Goal: Task Accomplishment & Management: Manage account settings

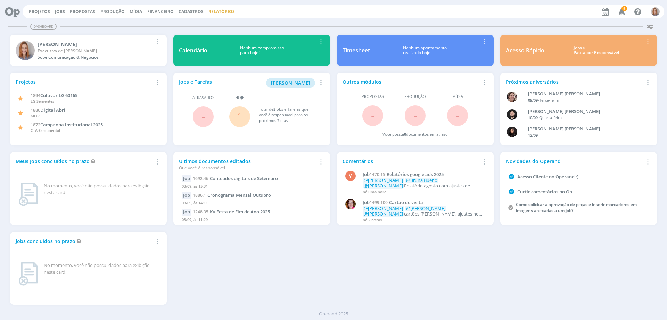
click at [212, 13] on link "Relatórios" at bounding box center [221, 12] width 26 height 6
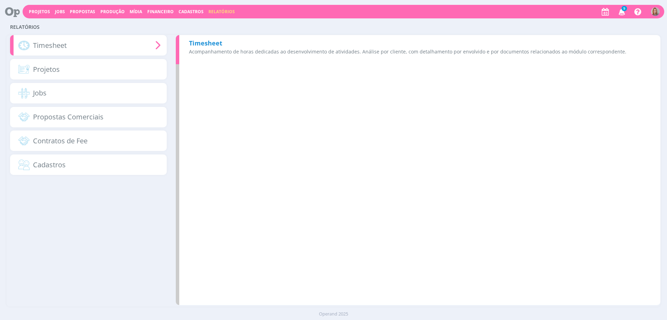
click at [226, 43] on div "Timesheet Acompanhamento de horas dedicadas ao desenvolvimento de atividades. A…" at bounding box center [418, 49] width 484 height 29
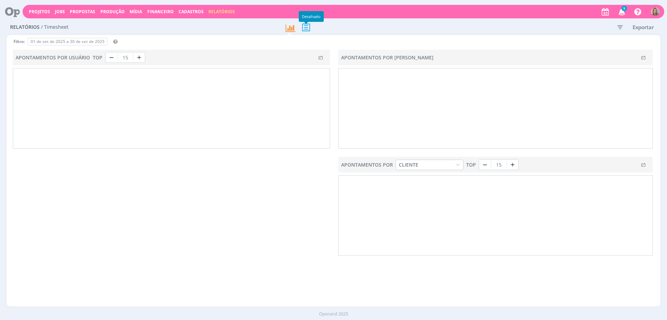
click at [309, 29] on icon at bounding box center [306, 27] width 15 height 14
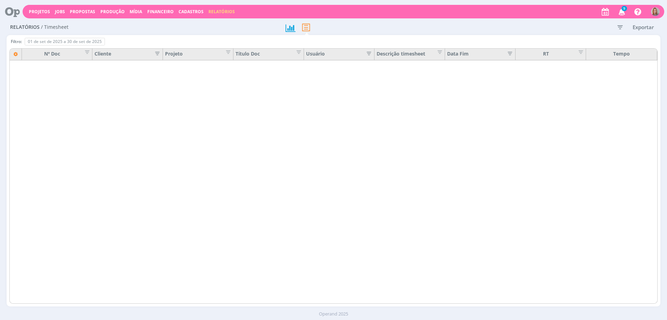
click at [621, 27] on icon "button" at bounding box center [619, 27] width 13 height 13
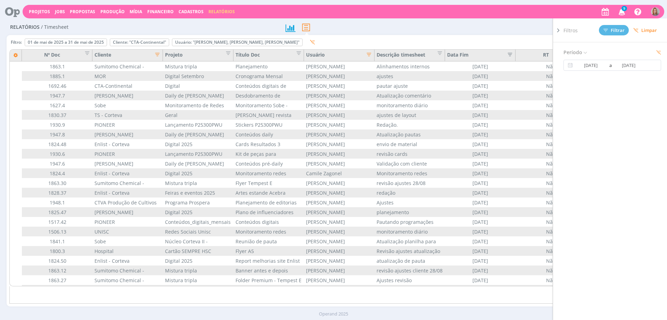
type input "01/05/2025"
type input "31/05/2025"
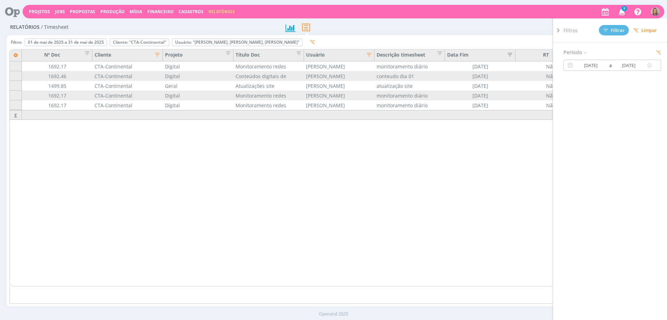
click at [608, 63] on span "a" at bounding box center [609, 65] width 5 height 8
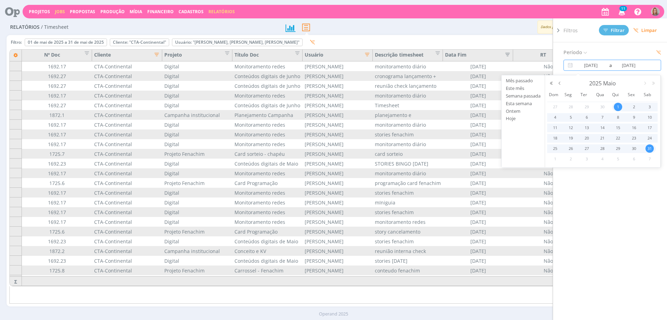
click at [58, 13] on link "Jobs" at bounding box center [60, 12] width 10 height 6
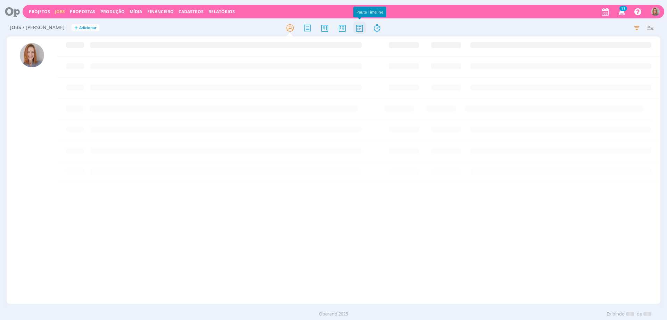
click at [363, 27] on icon at bounding box center [359, 28] width 13 height 14
click at [651, 27] on icon "button" at bounding box center [649, 28] width 13 height 13
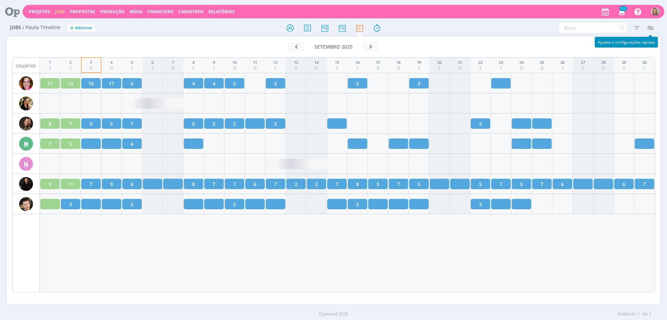
click at [651, 28] on icon "button" at bounding box center [649, 28] width 13 height 13
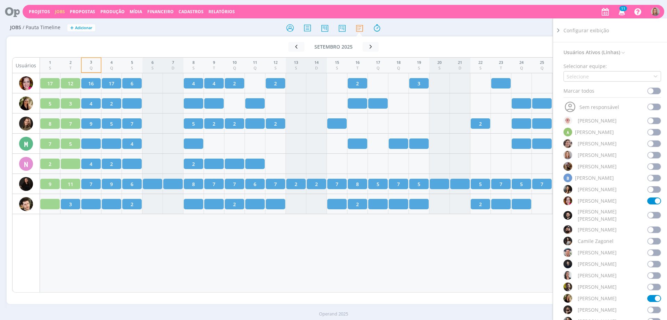
click at [648, 201] on span at bounding box center [654, 201] width 14 height 7
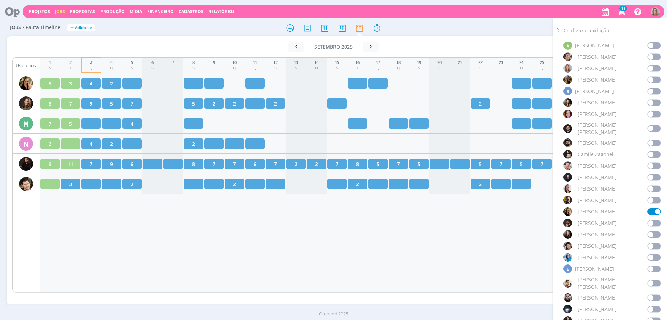
scroll to position [217, 0]
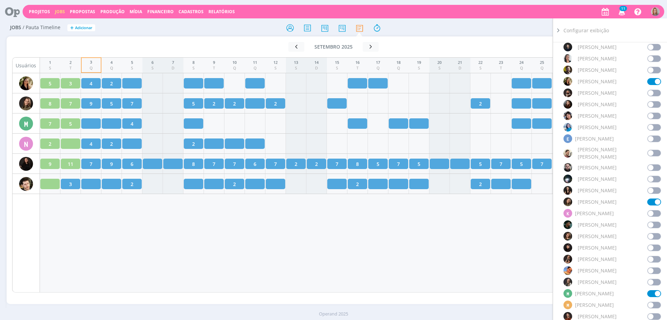
click at [650, 199] on span at bounding box center [654, 202] width 14 height 7
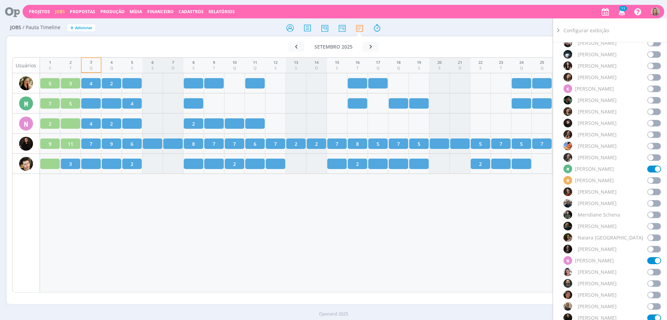
scroll to position [347, 0]
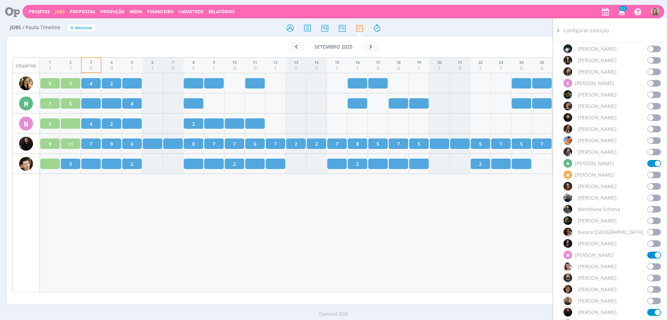
click at [650, 160] on span at bounding box center [654, 163] width 14 height 7
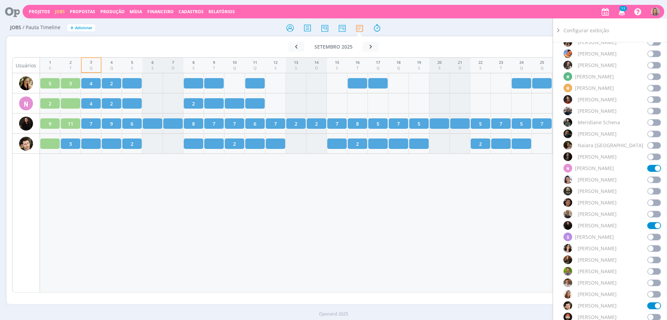
scroll to position [564, 0]
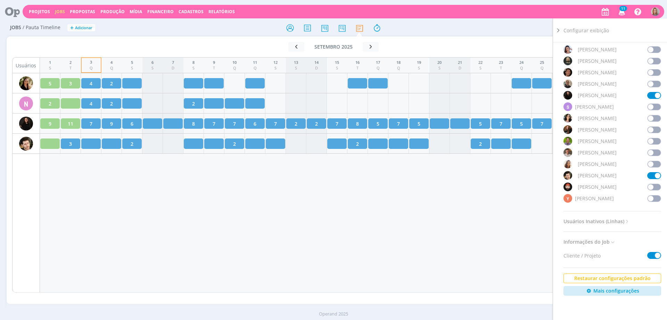
click at [652, 172] on span at bounding box center [654, 175] width 14 height 7
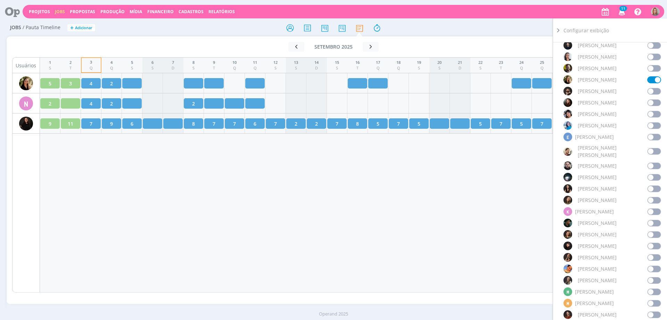
scroll to position [174, 0]
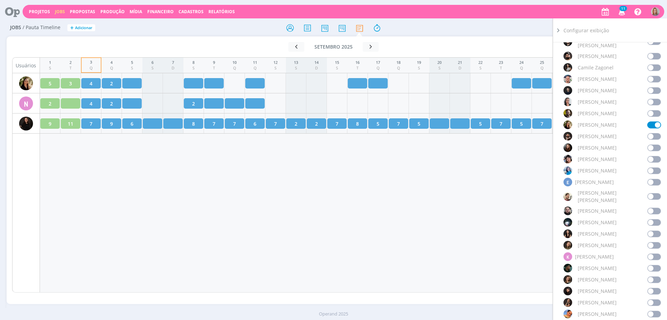
click at [647, 167] on span at bounding box center [654, 170] width 14 height 7
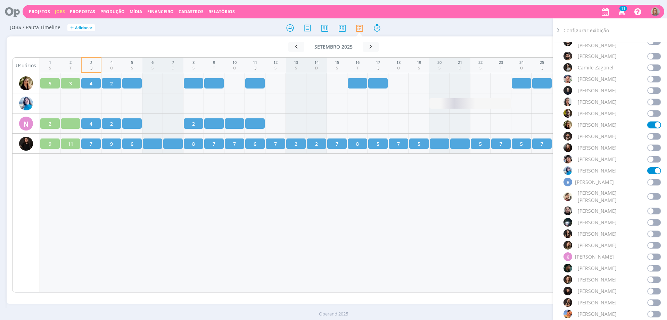
click at [327, 259] on div "1 S 2 T 3 Q 4 Q 5 S 6 S 7 D 8 S 9 T 10 Q 11 Q 12 S 13 S 14 D 15 S 16 T 17 Q 18 …" at bounding box center [347, 174] width 615 height 235
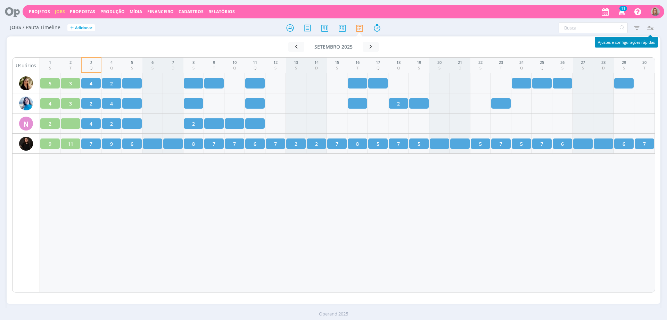
click at [645, 29] on icon "button" at bounding box center [649, 28] width 13 height 13
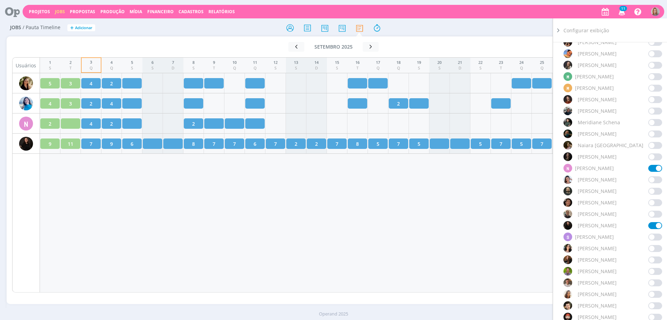
scroll to position [477, 0]
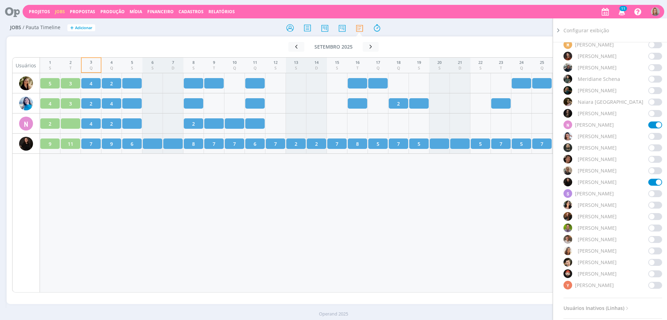
click at [652, 179] on span at bounding box center [655, 182] width 14 height 7
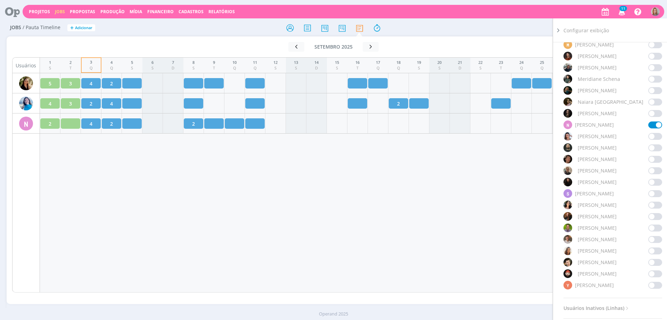
click at [275, 218] on div "1 S 2 T 3 Q 4 Q 5 S 6 S 7 D 8 S 9 T 10 Q 11 Q 12 S 13 S 14 D 15 S 16 T 17 Q 18 …" at bounding box center [347, 174] width 615 height 235
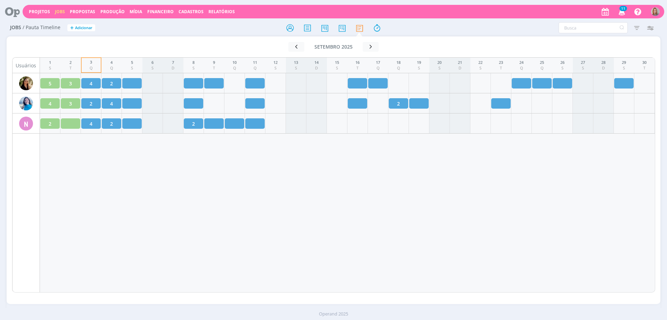
click at [494, 209] on div "1 S 2 T 3 Q 4 Q 5 S 6 S 7 D 8 S 9 T 10 Q 11 Q 12 S 13 S 14 D 15 S 16 T 17 Q 18 …" at bounding box center [347, 174] width 615 height 235
click at [652, 31] on icon "button" at bounding box center [649, 28] width 13 height 13
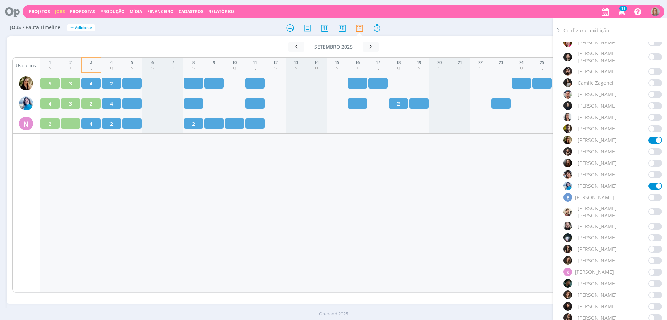
scroll to position [43, 0]
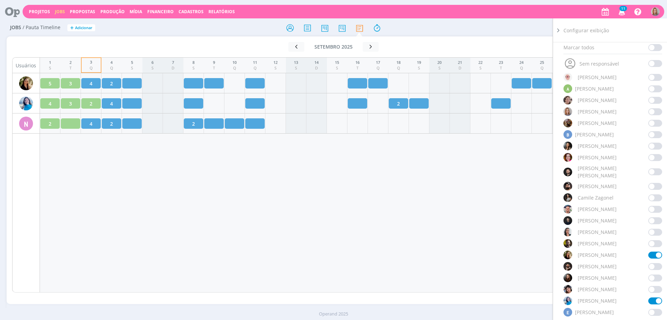
click at [648, 183] on span at bounding box center [655, 186] width 14 height 7
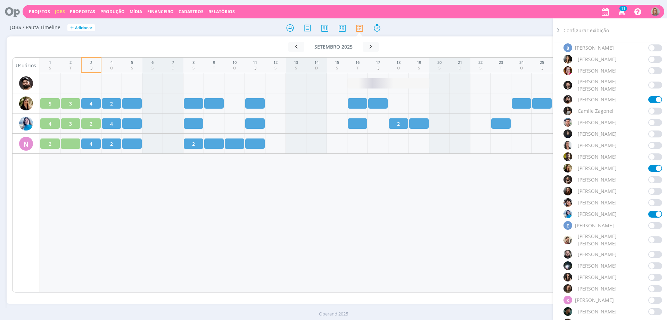
scroll to position [217, 0]
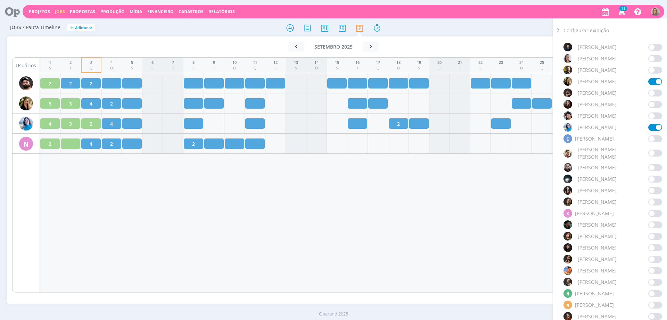
click at [657, 222] on span at bounding box center [655, 225] width 14 height 7
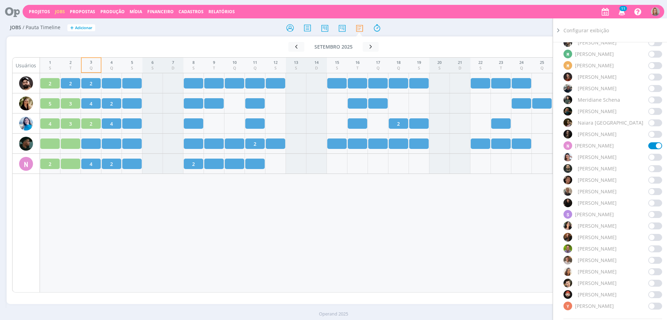
scroll to position [521, 0]
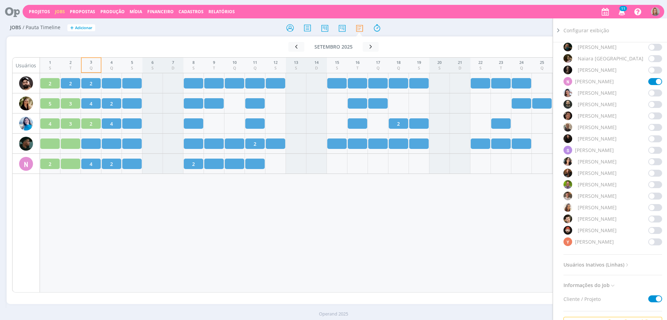
click at [653, 216] on span at bounding box center [655, 219] width 14 height 7
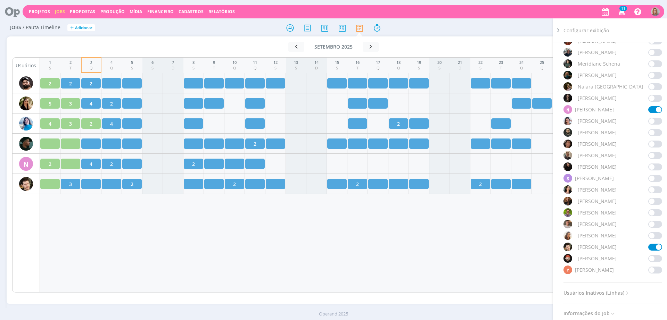
scroll to position [477, 0]
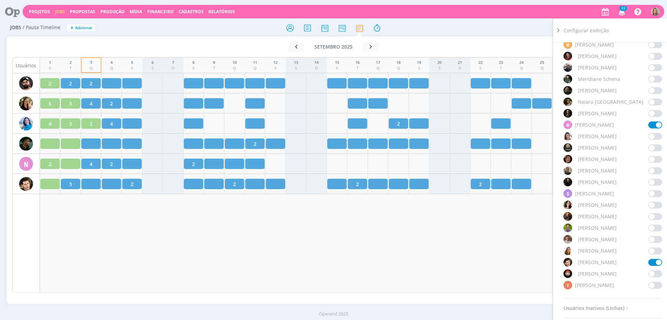
click at [651, 167] on span at bounding box center [655, 170] width 14 height 7
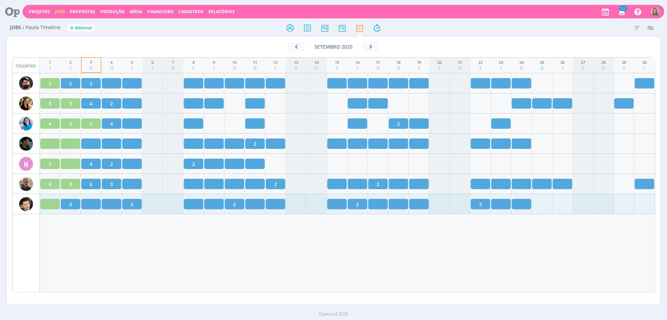
click at [173, 246] on div "1 S 2 T 3 Q 4 Q 5 S 6 S 7 D 8 S 9 T 10 Q 11 Q 12 S 13 S 14 D 15 S 16 T 17 Q 18 …" at bounding box center [347, 174] width 615 height 235
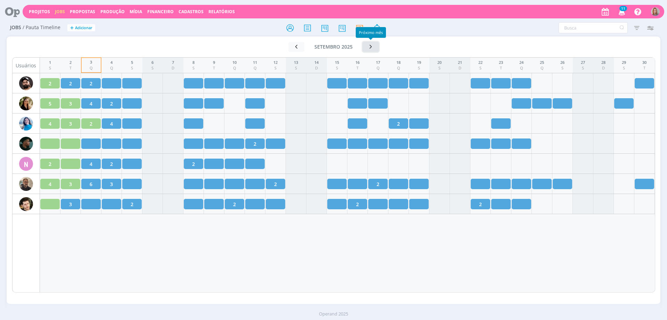
click at [373, 45] on icon "button" at bounding box center [370, 46] width 7 height 7
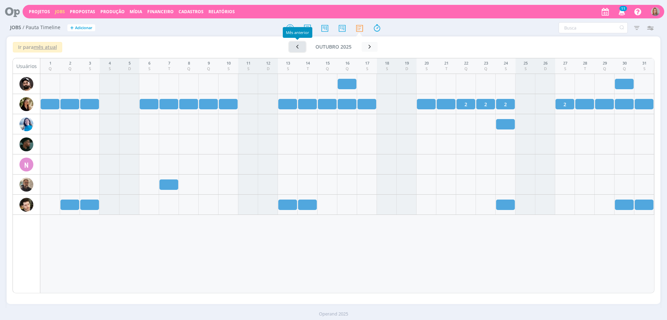
click at [299, 49] on icon "button" at bounding box center [297, 46] width 7 height 7
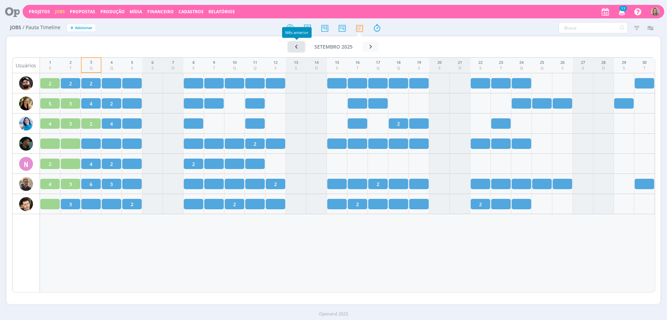
click at [298, 50] on button "button" at bounding box center [296, 47] width 16 height 10
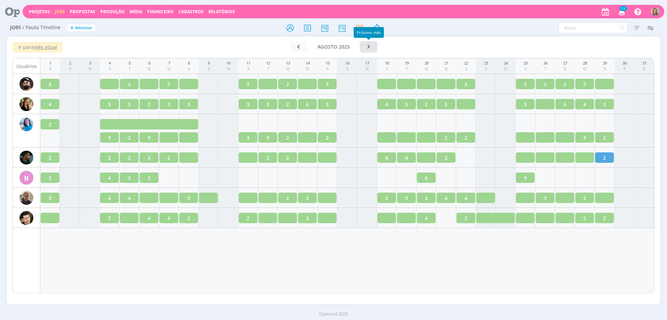
click at [365, 43] on button "button" at bounding box center [368, 47] width 16 height 10
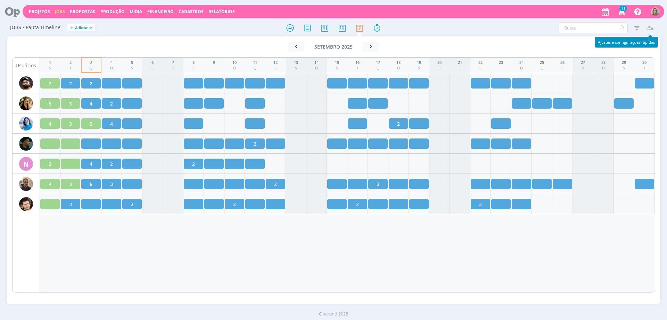
click at [652, 27] on icon "button" at bounding box center [649, 28] width 13 height 13
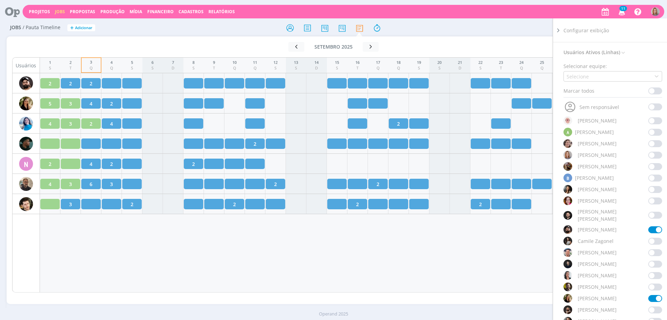
click at [652, 226] on span at bounding box center [655, 229] width 14 height 7
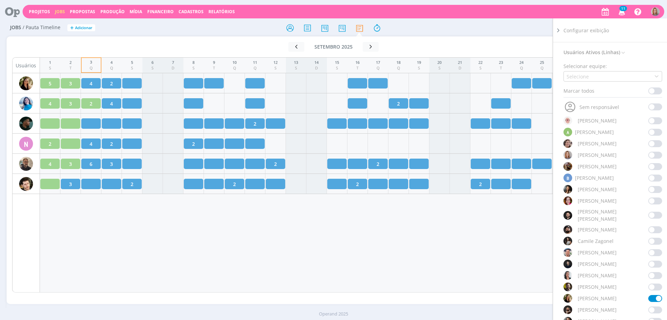
click at [457, 240] on div "1 S 2 T 3 Q 4 Q 5 S 6 S 7 D 8 S 9 T 10 Q 11 Q 12 S 13 S 14 D 15 S 16 T 17 Q 18 …" at bounding box center [347, 174] width 615 height 235
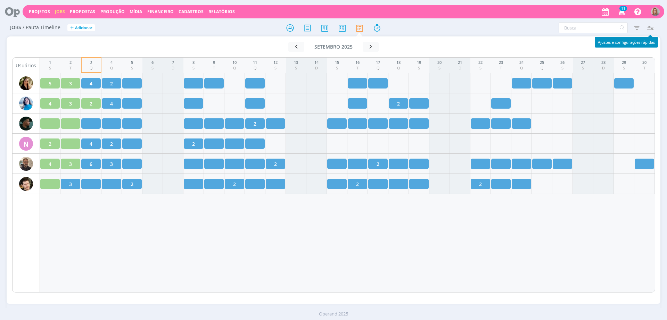
click at [650, 26] on icon "button" at bounding box center [649, 28] width 13 height 13
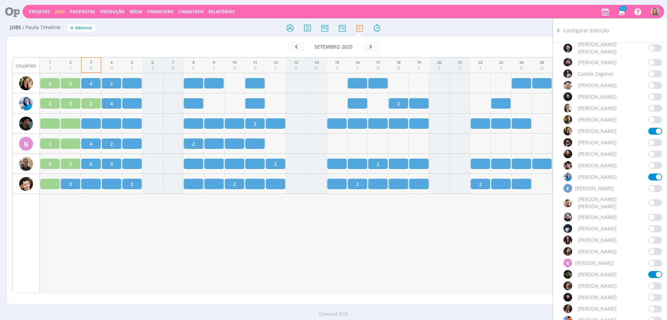
scroll to position [217, 0]
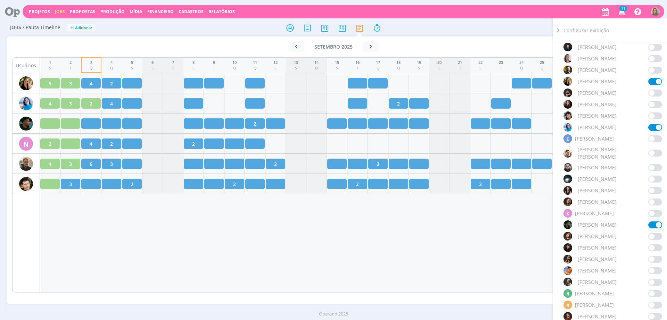
click at [652, 222] on span at bounding box center [655, 225] width 14 height 7
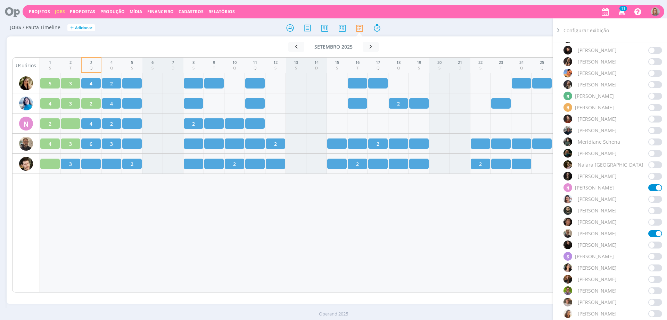
scroll to position [391, 0]
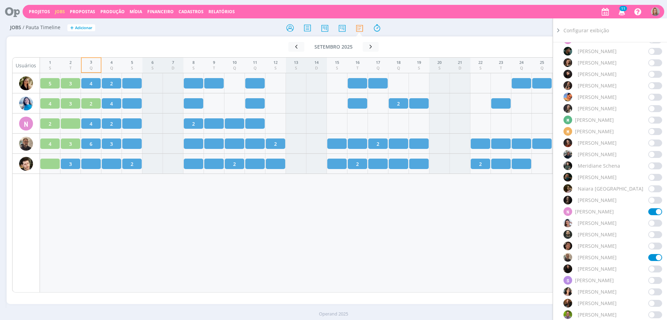
click at [650, 266] on span at bounding box center [655, 269] width 14 height 7
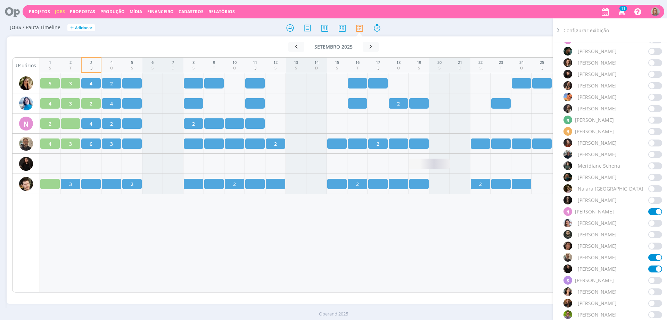
click at [467, 248] on div "1 S 2 T 3 Q 4 Q 5 S 6 S 7 D 8 S 9 T 10 Q 11 Q 12 S 13 S 14 D 15 S 16 T 17 Q 18 …" at bounding box center [347, 174] width 615 height 235
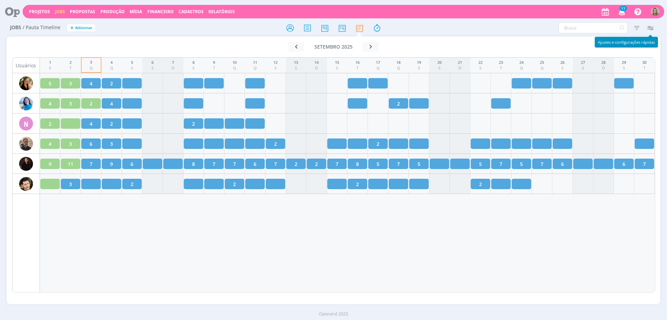
click at [649, 26] on icon "button" at bounding box center [649, 28] width 13 height 13
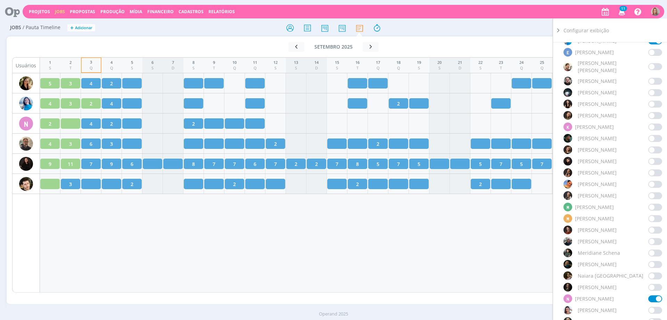
scroll to position [304, 0]
click at [648, 135] on span at bounding box center [655, 138] width 14 height 7
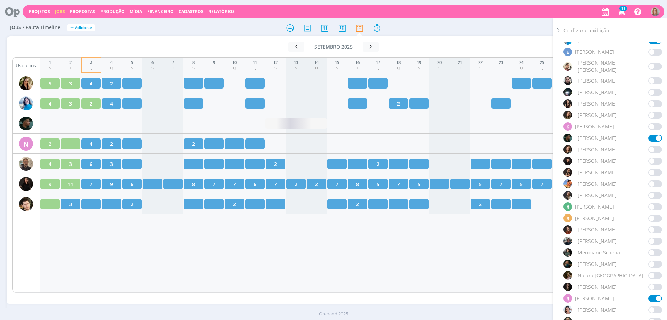
click at [444, 251] on div "1 S 2 T 3 Q 4 Q 5 S 6 S 7 D 8 S 9 T 10 Q 11 Q 12 S 13 S 14 D 15 S 16 T 17 Q 18 …" at bounding box center [347, 174] width 615 height 235
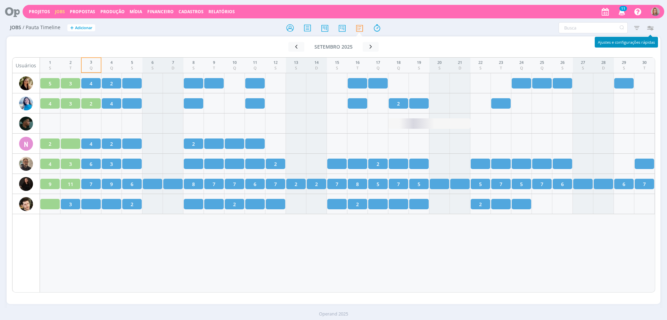
click at [651, 24] on icon "button" at bounding box center [649, 28] width 13 height 13
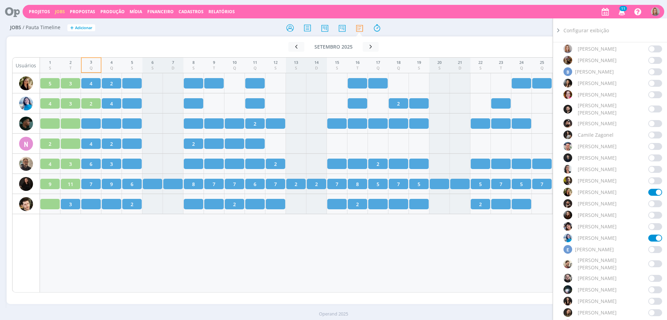
scroll to position [87, 0]
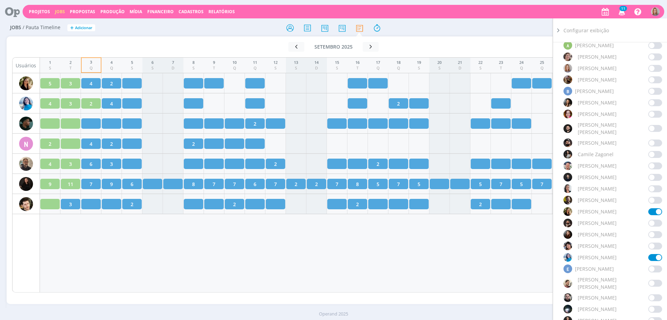
click at [652, 140] on span at bounding box center [655, 143] width 14 height 7
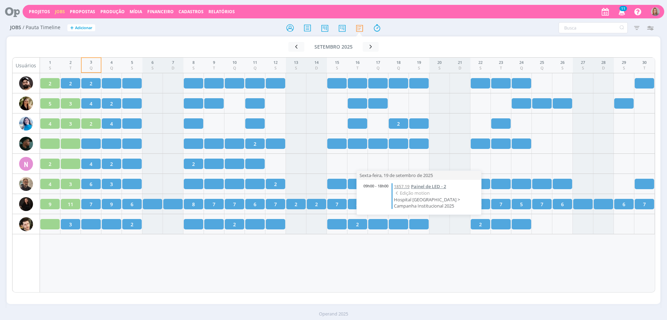
click at [422, 186] on span "Painel de LED - 2" at bounding box center [428, 186] width 35 height 6
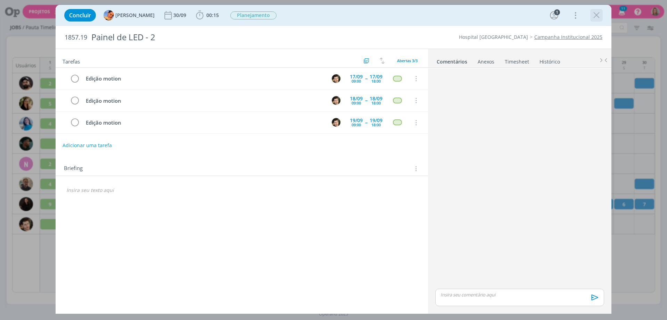
click at [600, 15] on icon "dialog" at bounding box center [596, 15] width 10 height 10
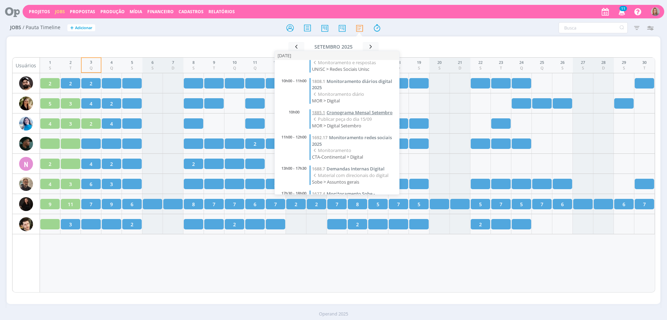
scroll to position [95, 0]
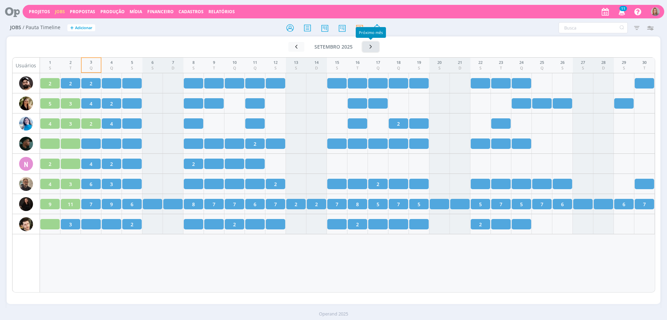
click at [371, 49] on icon "button" at bounding box center [370, 46] width 7 height 7
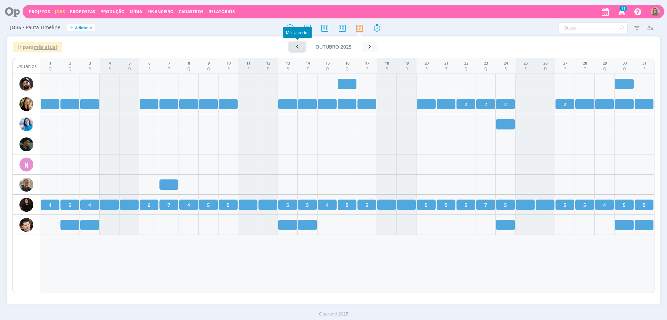
click at [298, 48] on icon "button" at bounding box center [297, 46] width 7 height 7
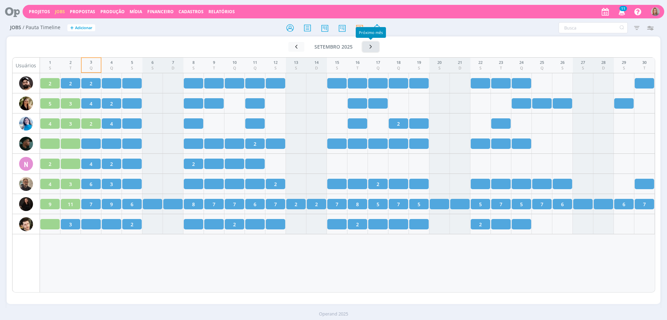
click at [367, 45] on icon "button" at bounding box center [370, 46] width 7 height 7
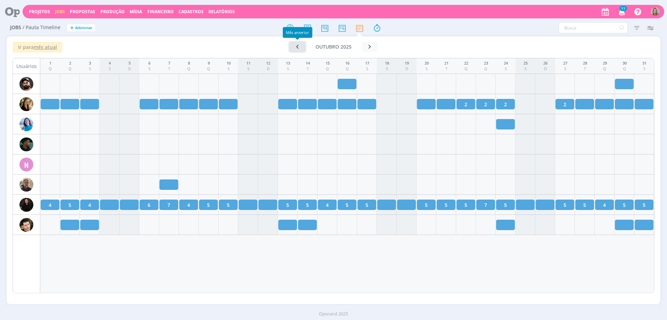
click at [291, 48] on button "button" at bounding box center [297, 47] width 16 height 10
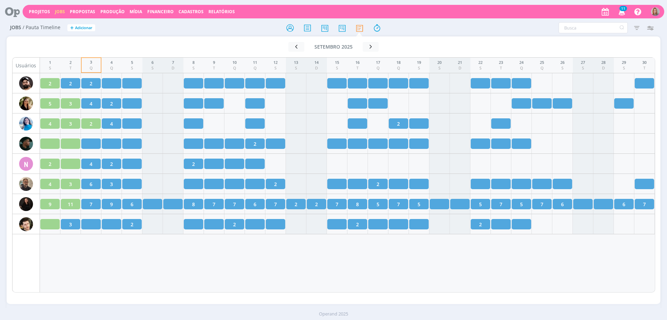
click at [383, 260] on div "1 S 2 T 3 Q 4 Q 5 S 6 S 7 D 8 S 9 T 10 Q 11 Q 12 S 13 S 14 D 15 S 16 T 17 Q 18 …" at bounding box center [347, 174] width 615 height 235
click at [650, 28] on icon "button" at bounding box center [649, 28] width 13 height 13
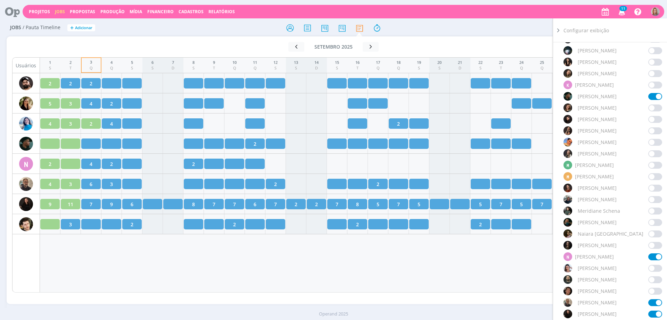
scroll to position [347, 0]
click at [654, 240] on span at bounding box center [655, 243] width 14 height 7
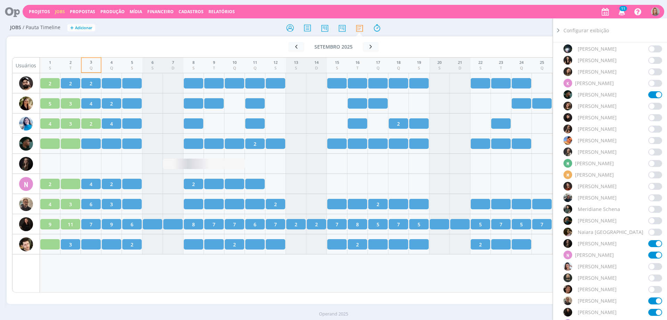
click at [458, 264] on div "1 S 2 T 3 Q 4 Q 5 S 6 S 7 D 8 S 9 T 10 Q 11 Q 12 S 13 S 14 D 15 S 16 T 17 Q 18 …" at bounding box center [347, 174] width 615 height 235
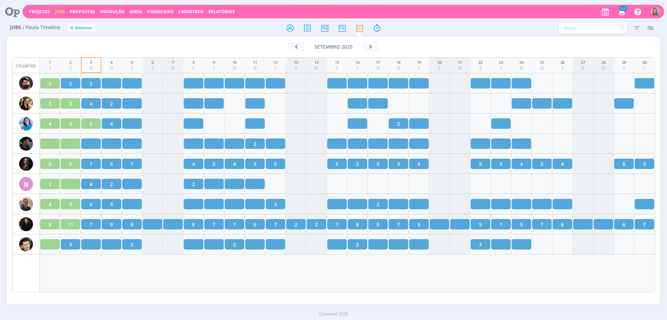
click at [388, 296] on div "Ir para mês atual [DATE] < 2025 > Janeiro Fevereiro Março Abril Maio Junho Julh…" at bounding box center [333, 170] width 653 height 268
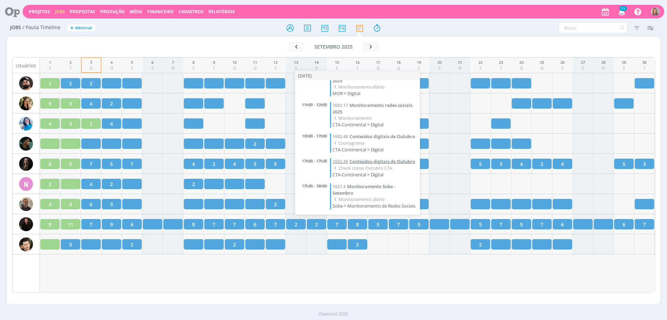
scroll to position [139, 0]
click at [371, 133] on span "Conteúdos digitais de Outubro" at bounding box center [382, 136] width 66 height 6
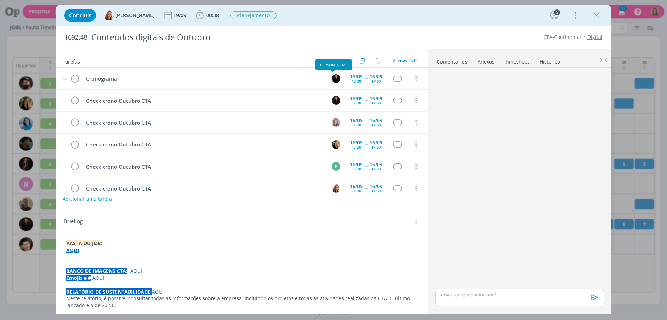
click at [335, 80] on img "dialog" at bounding box center [336, 78] width 9 height 9
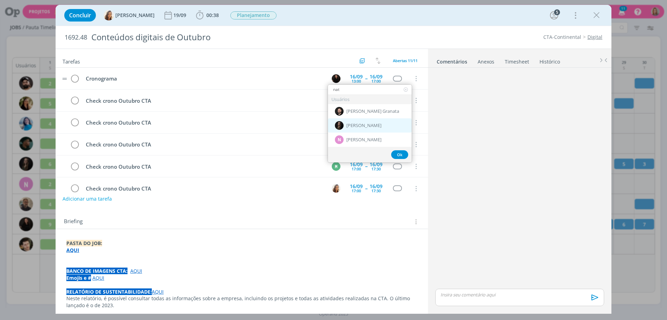
type input "nat"
click at [363, 125] on span "[PERSON_NAME]" at bounding box center [363, 126] width 35 height 6
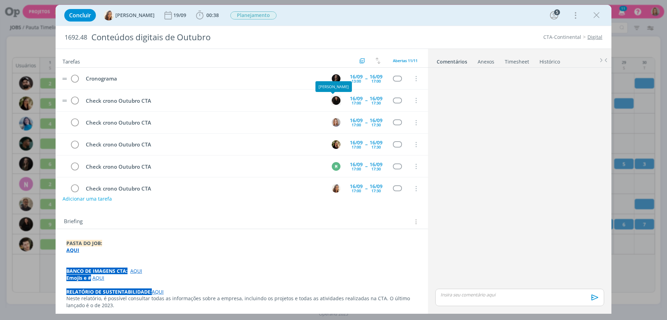
click at [336, 101] on img "dialog" at bounding box center [336, 100] width 9 height 9
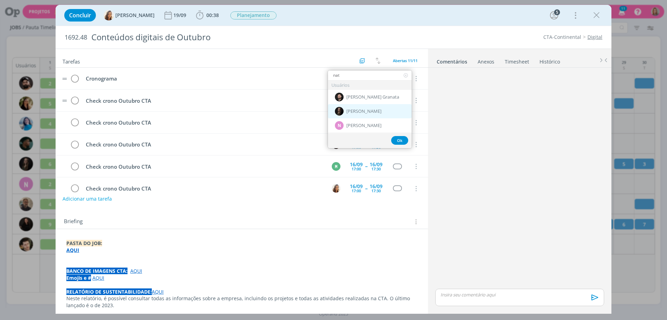
type input "nat"
click at [378, 110] on div "[PERSON_NAME]" at bounding box center [370, 111] width 84 height 14
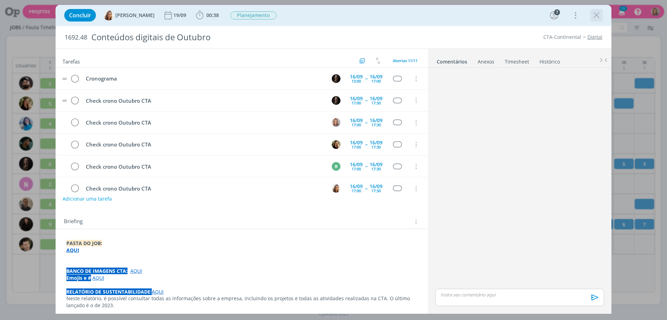
click at [597, 15] on icon "dialog" at bounding box center [596, 15] width 10 height 10
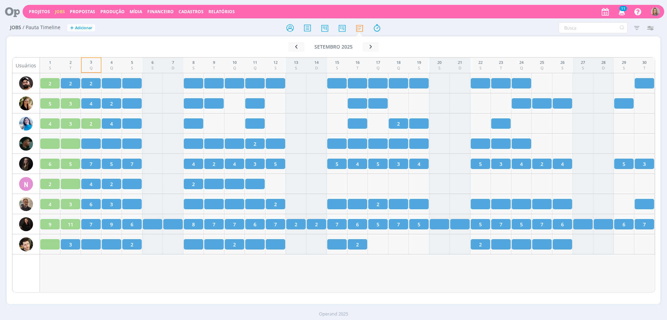
click at [403, 277] on div "1 S 2 T 3 Q 4 Q 5 S 6 S 7 D 8 S 9 T 10 Q 11 Q 12 S 13 S 14 D 15 S 16 T 17 Q 18 …" at bounding box center [347, 174] width 615 height 235
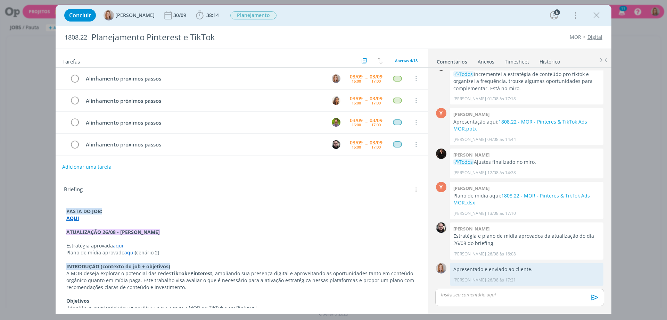
click at [94, 165] on button "Adicionar uma tarefa" at bounding box center [86, 167] width 49 height 12
click at [117, 167] on input "dialog" at bounding box center [195, 167] width 256 height 10
click at [339, 163] on icon "dialog" at bounding box center [344, 166] width 11 height 11
type input "Reserva de pauta"
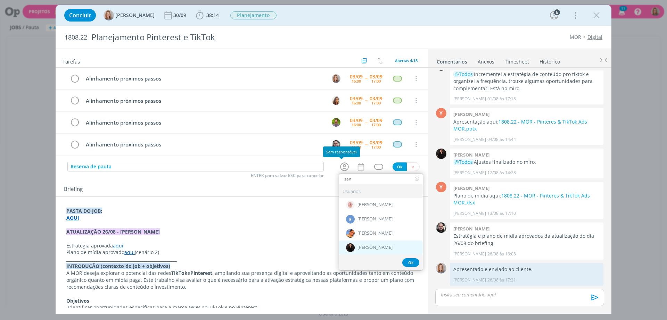
type input "san"
click at [359, 248] on span "[PERSON_NAME]" at bounding box center [374, 248] width 35 height 6
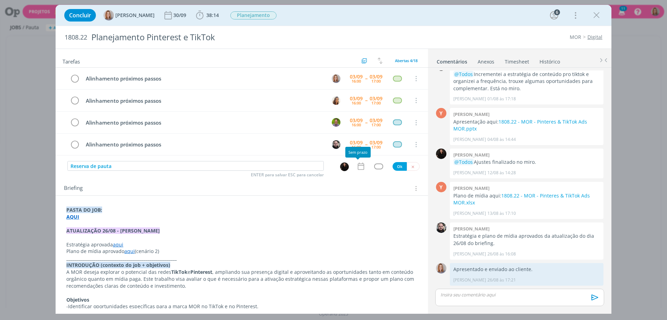
click at [358, 166] on icon "dialog" at bounding box center [361, 166] width 6 height 7
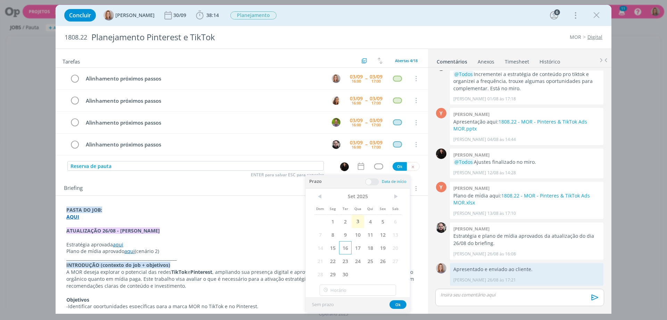
click at [345, 247] on span "16" at bounding box center [345, 247] width 13 height 13
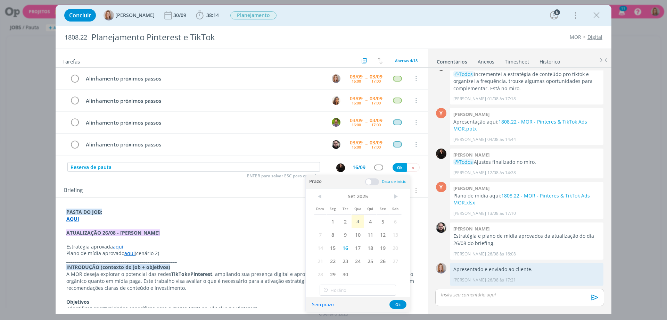
click at [369, 182] on span at bounding box center [372, 181] width 14 height 7
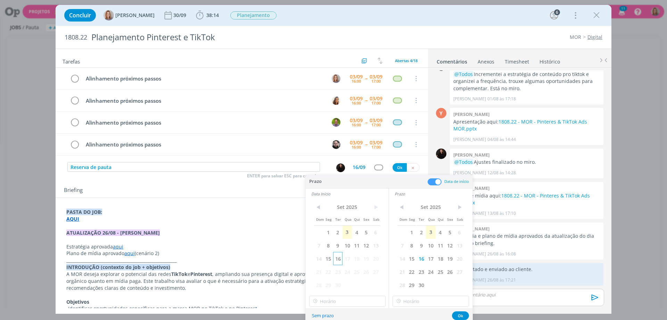
click at [337, 257] on span "16" at bounding box center [337, 258] width 9 height 13
click at [347, 301] on input "17:00" at bounding box center [347, 301] width 76 height 11
click at [335, 256] on div "13:00" at bounding box center [348, 256] width 78 height 13
type input "13:00"
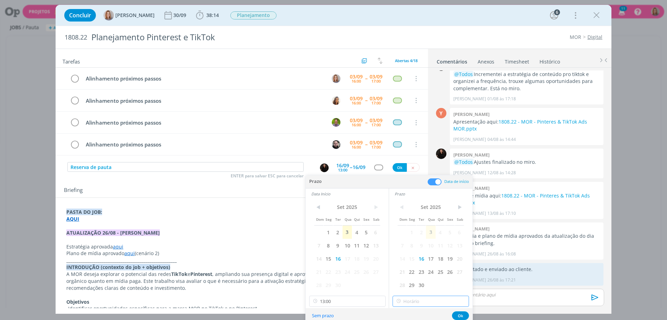
type input "17:00"
click at [417, 299] on input "17:00" at bounding box center [430, 301] width 76 height 11
click at [412, 239] on div "17:00" at bounding box center [432, 239] width 78 height 13
drag, startPoint x: 462, startPoint y: 315, endPoint x: 457, endPoint y: 298, distance: 17.5
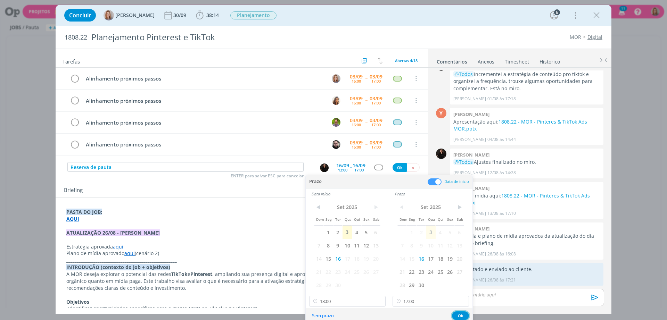
click at [462, 315] on button "Ok" at bounding box center [460, 315] width 17 height 9
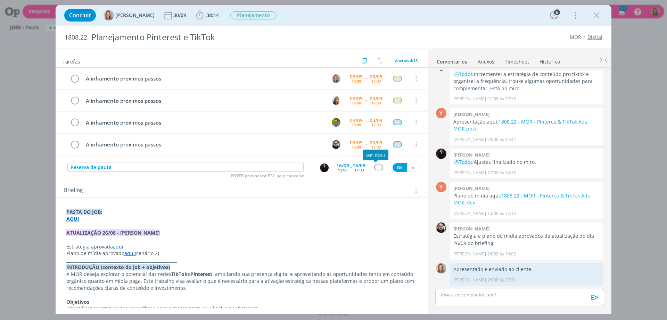
click at [377, 166] on div "dialog" at bounding box center [378, 168] width 9 height 6
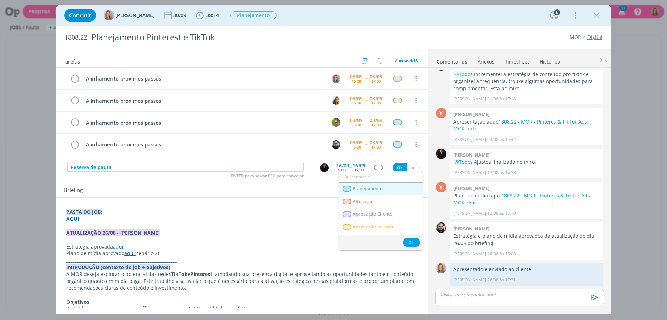
click at [378, 187] on span "Planejamento" at bounding box center [367, 189] width 30 height 6
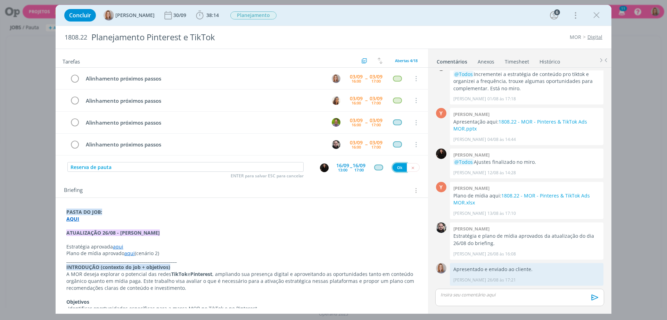
click at [393, 169] on button "Ok" at bounding box center [399, 167] width 14 height 9
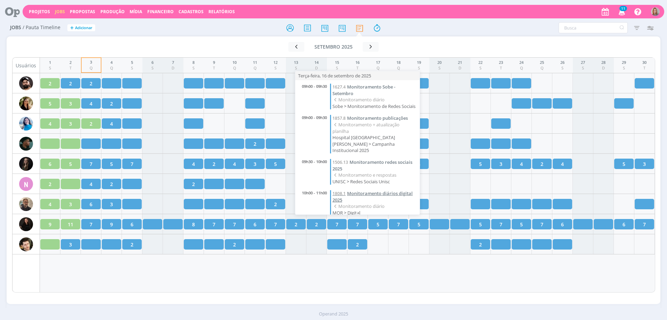
scroll to position [87, 0]
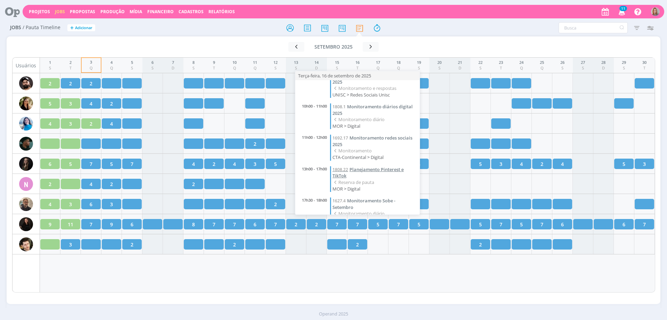
click at [363, 170] on span "Planejamento Pinterest e TikTok" at bounding box center [367, 172] width 71 height 13
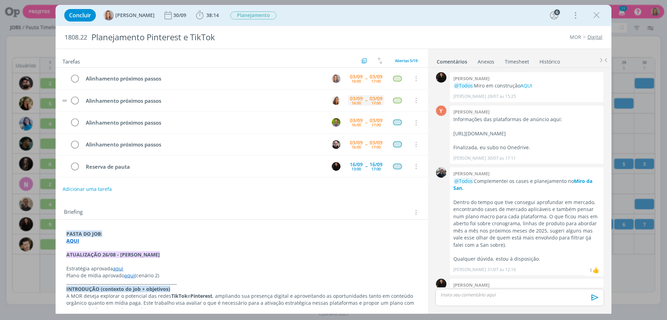
scroll to position [233, 0]
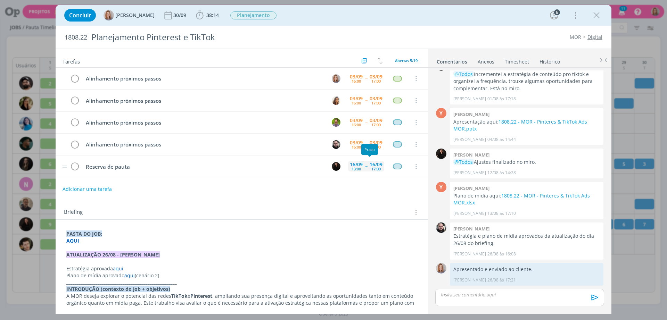
click at [369, 167] on div "16/09" at bounding box center [375, 164] width 13 height 5
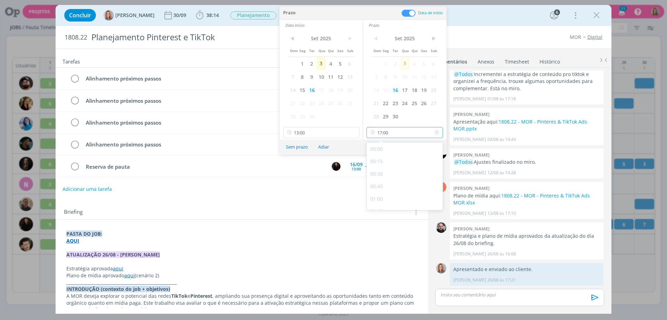
click at [405, 134] on input "17:00" at bounding box center [404, 132] width 76 height 11
click at [383, 181] on div "17:30" at bounding box center [406, 183] width 78 height 13
type input "17:30"
click at [432, 147] on button "Ok" at bounding box center [434, 147] width 17 height 9
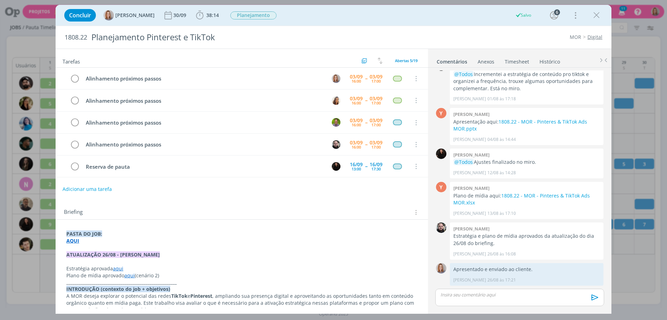
click at [384, 205] on div "Briefing Briefings Predefinidos Versões do Briefing Ver Briefing do Projeto" at bounding box center [242, 210] width 372 height 19
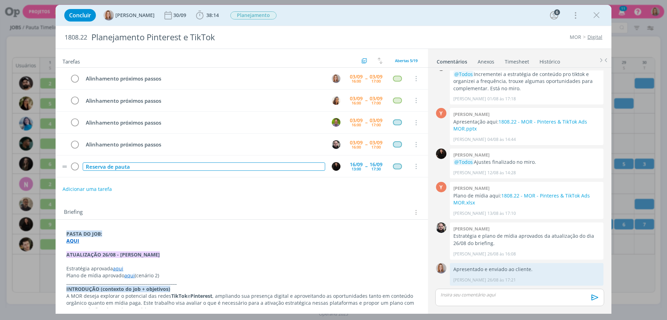
click at [144, 170] on div "Reserva de pauta" at bounding box center [204, 167] width 242 height 9
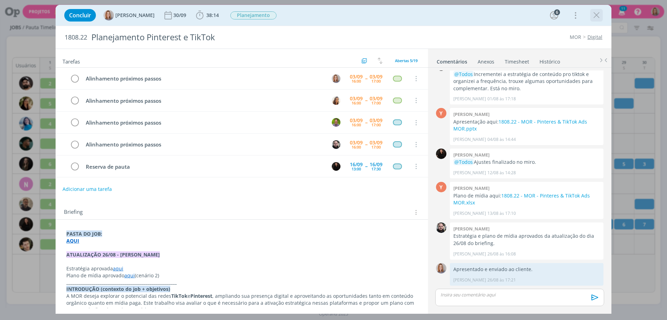
click at [595, 16] on icon "dialog" at bounding box center [596, 15] width 10 height 10
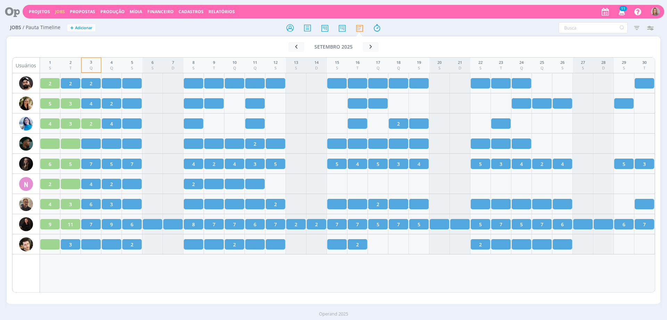
click at [411, 300] on div "Ir para mês atual setembro 2025 < 2025 > Janeiro Fevereiro [PERSON_NAME] [PERSO…" at bounding box center [333, 170] width 653 height 268
click at [419, 278] on div "1 S 2 T 3 Q 4 Q 5 S 6 S 7 D 8 S 9 T 10 Q 11 Q 12 S 13 S 14 D 15 S 16 T 17 Q 18 …" at bounding box center [347, 174] width 615 height 235
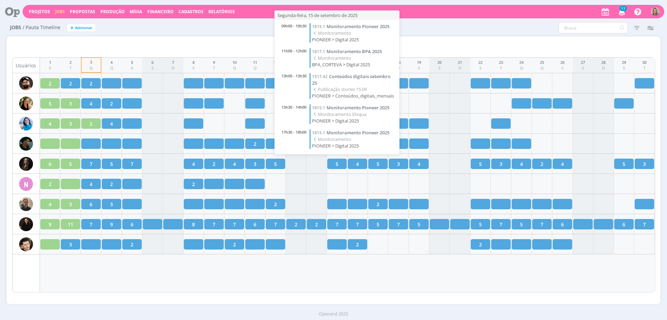
scroll to position [7, 0]
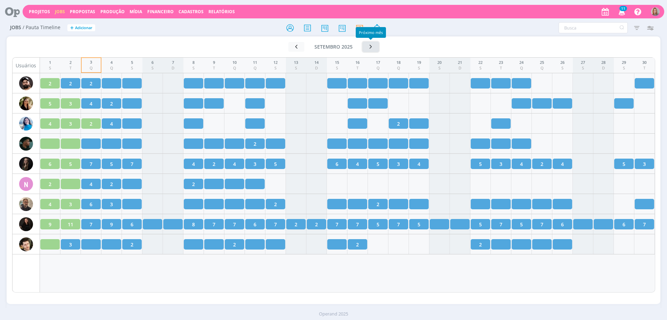
click at [368, 42] on button "button" at bounding box center [371, 47] width 16 height 10
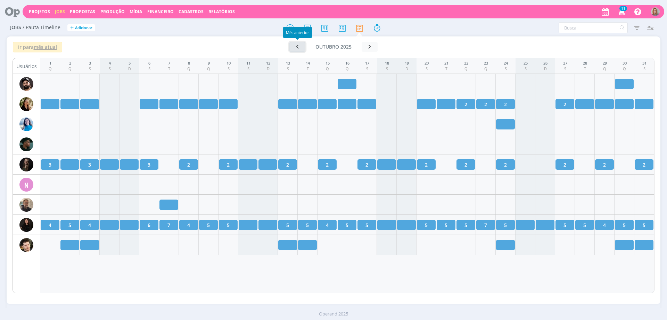
click at [294, 49] on icon "button" at bounding box center [297, 46] width 7 height 7
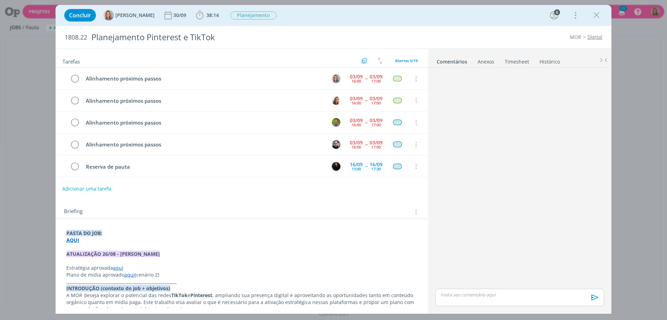
click at [96, 186] on button "Adicionar uma tarefa" at bounding box center [86, 189] width 49 height 12
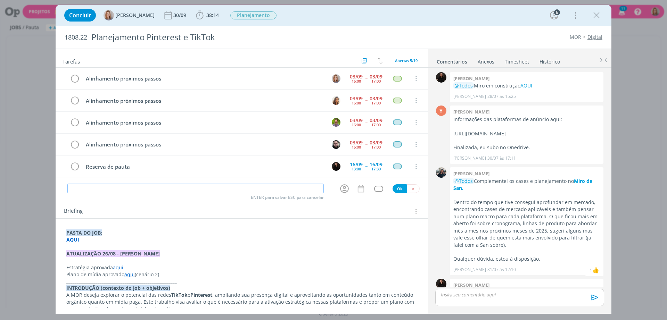
scroll to position [233, 0]
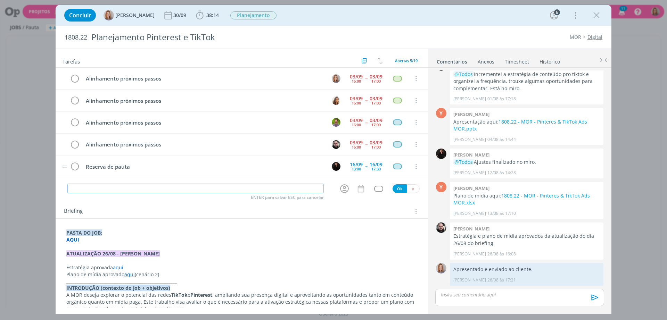
drag, startPoint x: 140, startPoint y: 171, endPoint x: 90, endPoint y: 173, distance: 50.4
click at [68, 172] on tr "Reserva [PERSON_NAME] [DATE] 13:00 -- [DATE] 17:30 Cancelar" at bounding box center [242, 167] width 372 height 22
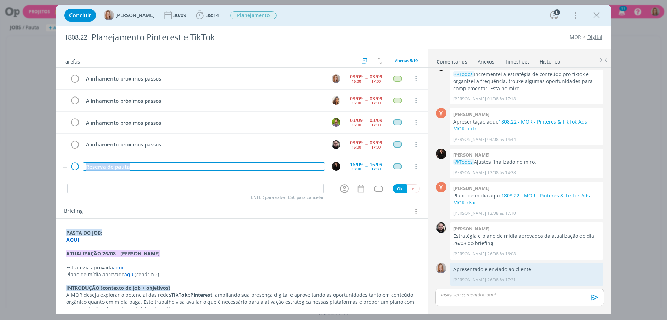
drag, startPoint x: 138, startPoint y: 167, endPoint x: 74, endPoint y: 163, distance: 64.4
click at [74, 163] on tr "Reserva de pauta 16/09 13:00 -- 16/09 17:30 Cancelar" at bounding box center [242, 167] width 372 height 22
copy div "Reserva de pauta"
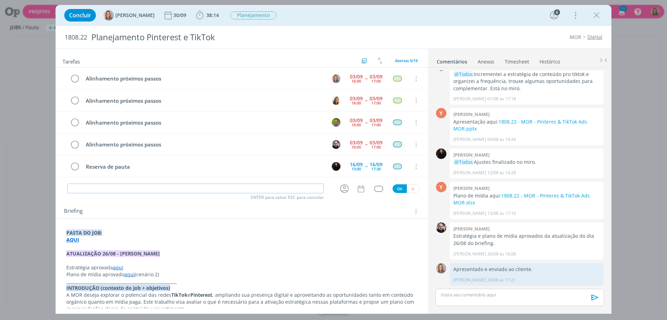
click at [108, 188] on input "dialog" at bounding box center [195, 189] width 256 height 10
paste input "Reserva de pauta"
click at [344, 189] on icon "dialog" at bounding box center [344, 188] width 11 height 11
type input "Reserva de pauta"
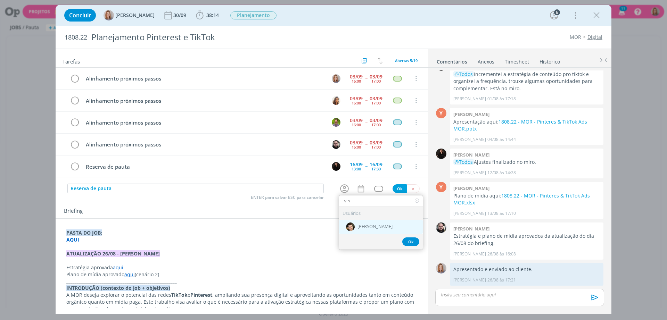
type input "vin"
click at [370, 223] on div "[PERSON_NAME]" at bounding box center [381, 227] width 84 height 14
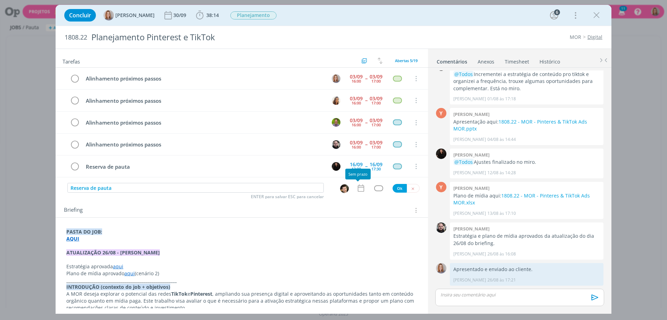
click at [358, 186] on icon "dialog" at bounding box center [360, 188] width 9 height 9
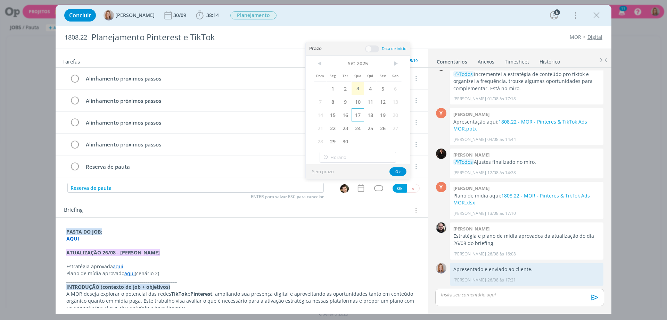
click at [362, 115] on span "17" at bounding box center [357, 114] width 13 height 13
click at [374, 49] on span at bounding box center [372, 48] width 14 height 7
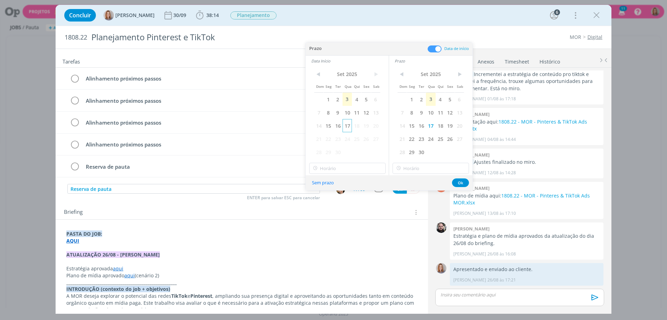
click at [349, 124] on span "17" at bounding box center [346, 125] width 9 height 13
click at [342, 169] on input "18:00" at bounding box center [347, 168] width 76 height 11
click at [333, 217] on div "09:00" at bounding box center [348, 221] width 78 height 13
type input "09:00"
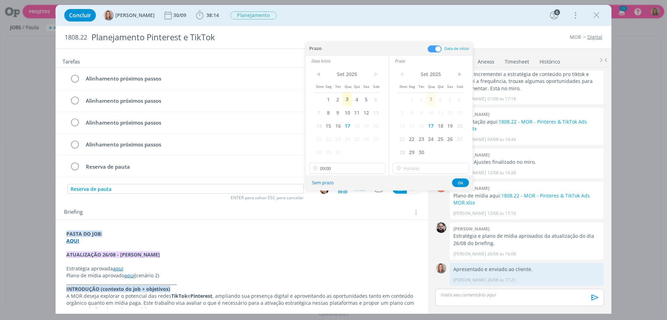
click at [411, 174] on div "< Set 2025 > Dom Seg Ter Qua Qui Sex Sab 1 2 3 4 5 6 7 8 9 10 11 12 13 14 15 16…" at bounding box center [430, 120] width 83 height 109
type input "18:00"
click at [415, 170] on input "18:00" at bounding box center [430, 168] width 76 height 11
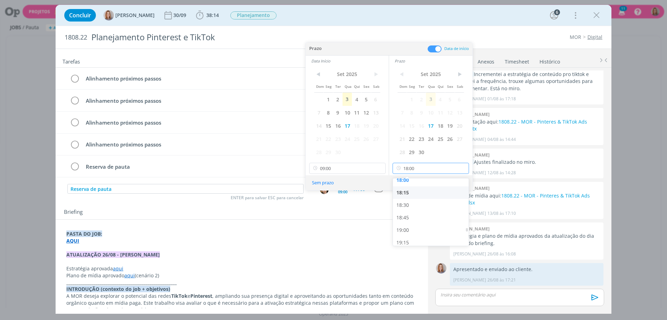
scroll to position [891, 0]
click at [413, 191] on div "18:00" at bounding box center [432, 194] width 78 height 13
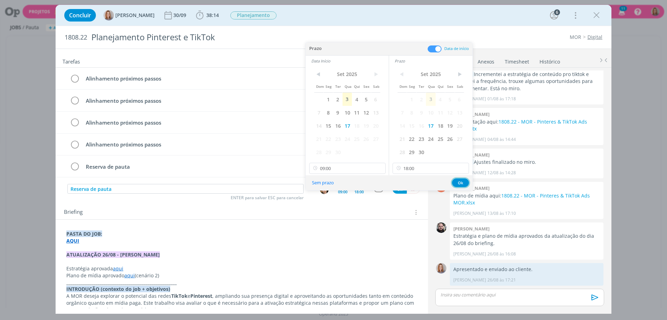
click at [458, 179] on button "Ok" at bounding box center [460, 182] width 17 height 9
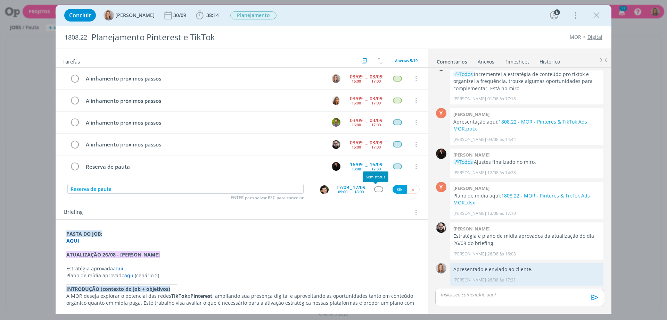
click at [376, 190] on div "dialog" at bounding box center [378, 189] width 9 height 6
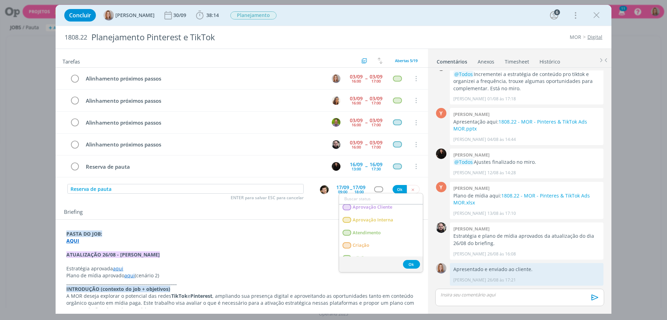
scroll to position [43, 0]
drag, startPoint x: 363, startPoint y: 244, endPoint x: 392, endPoint y: 206, distance: 48.0
click at [363, 243] on span "Edição" at bounding box center [359, 244] width 14 height 6
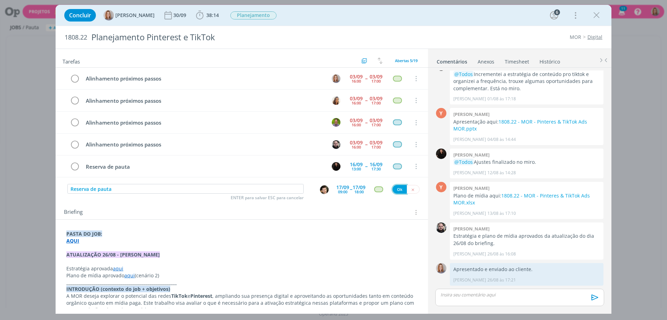
click at [400, 189] on button "Ok" at bounding box center [399, 189] width 14 height 9
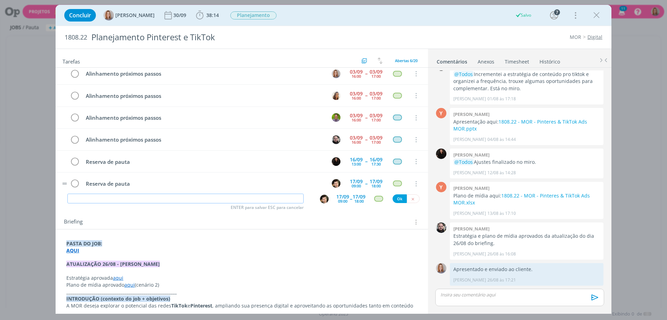
scroll to position [13, 0]
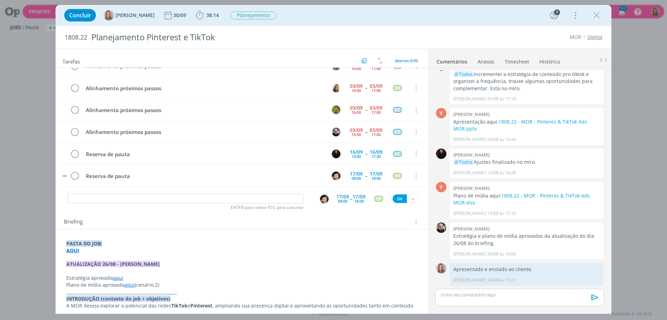
drag, startPoint x: 143, startPoint y: 170, endPoint x: 81, endPoint y: 174, distance: 61.9
click at [81, 174] on tr "Reserva de pauta 17/09 09:00 -- 17/09 18:00 Cancelar" at bounding box center [242, 176] width 372 height 22
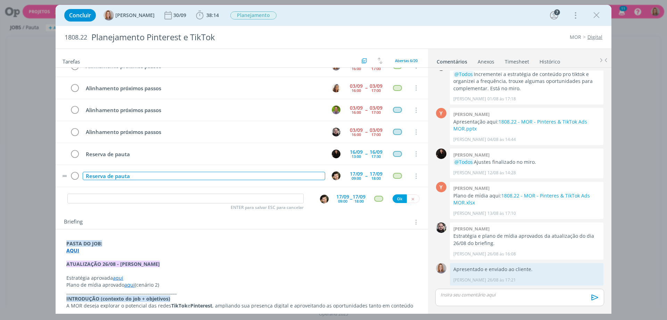
click at [100, 174] on div "Reserva de pauta" at bounding box center [204, 176] width 242 height 9
copy div "Reserva de pauta"
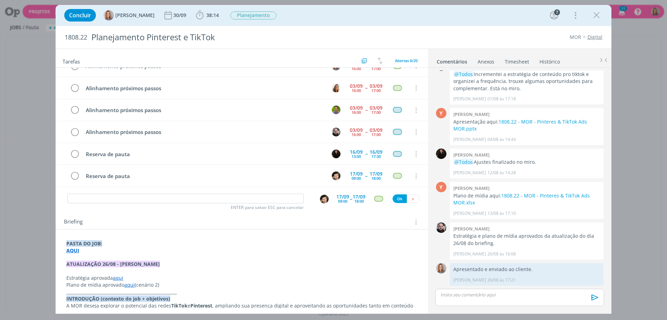
click at [107, 204] on div "ENTER para salvar ESC para cancelar 17/09 09:00 -- 17/09 18:00 Ok" at bounding box center [242, 199] width 372 height 13
click at [107, 197] on input "dialog" at bounding box center [185, 199] width 236 height 10
paste input "Reserva de pauta"
type input "Reserva de pauta"
click at [345, 197] on div "17/09" at bounding box center [342, 196] width 13 height 5
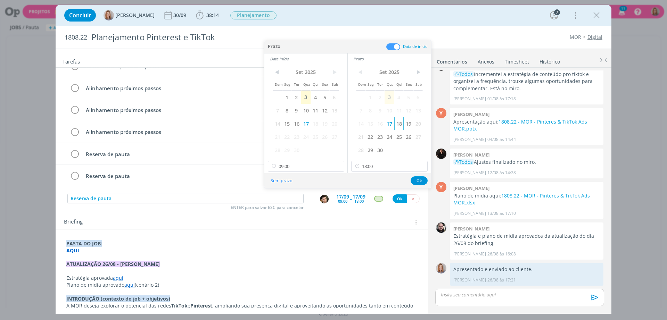
click at [400, 119] on span "18" at bounding box center [398, 123] width 9 height 13
click at [316, 127] on span "18" at bounding box center [314, 123] width 9 height 13
click at [413, 182] on button "Ok" at bounding box center [418, 180] width 17 height 9
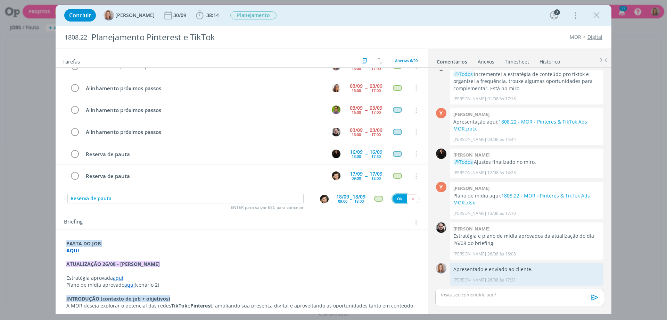
click at [398, 201] on button "Ok" at bounding box center [399, 198] width 14 height 9
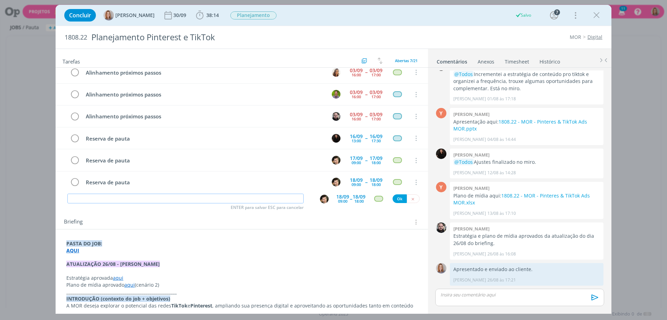
click at [156, 195] on input "dialog" at bounding box center [185, 199] width 236 height 10
paste input "Reserva de pauta"
type input "Reserva de pauta"
click at [350, 199] on span "--" at bounding box center [351, 198] width 2 height 7
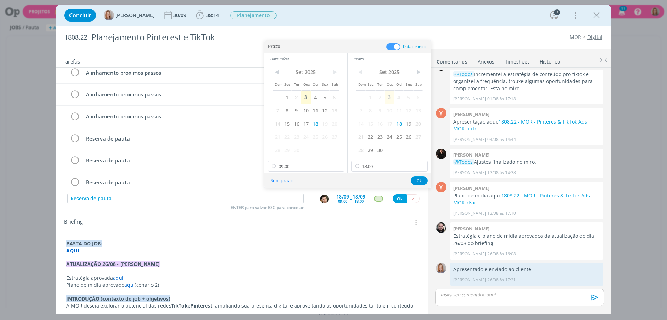
click at [410, 126] on span "19" at bounding box center [407, 123] width 9 height 13
click at [324, 123] on span "19" at bounding box center [324, 123] width 9 height 13
click at [413, 180] on button "Ok" at bounding box center [418, 180] width 17 height 9
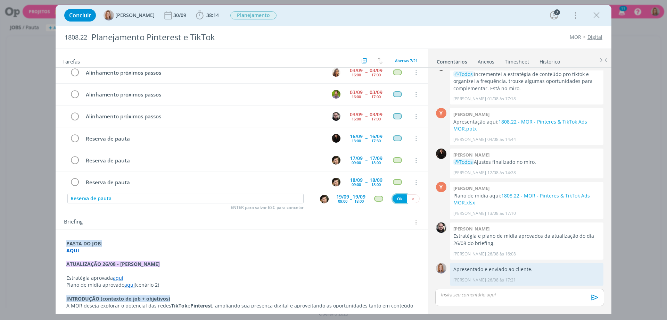
click at [394, 199] on button "Ok" at bounding box center [399, 198] width 14 height 9
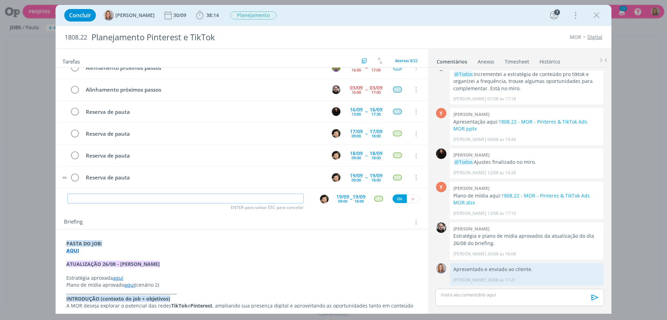
scroll to position [56, 0]
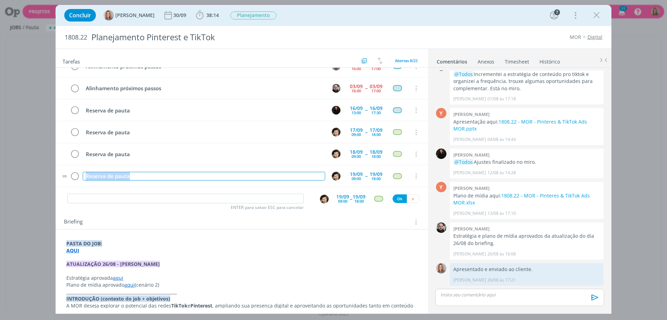
drag, startPoint x: 142, startPoint y: 177, endPoint x: 84, endPoint y: 175, distance: 58.4
click at [85, 175] on div "Reserva de pauta" at bounding box center [204, 176] width 242 height 9
copy div "Reserva de pauta"
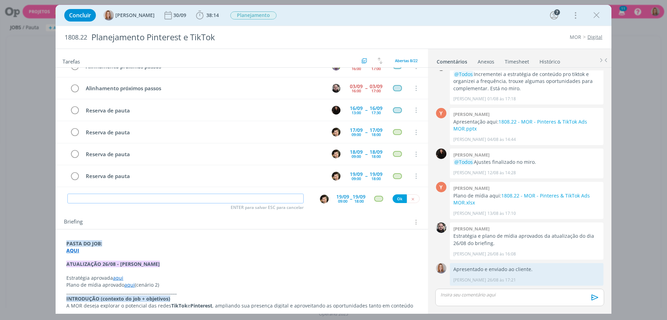
click at [148, 198] on input "dialog" at bounding box center [185, 199] width 236 height 10
paste input "Reserva de pauta"
type input "Reserva de pauta"
click at [340, 198] on div "19/09" at bounding box center [342, 196] width 13 height 5
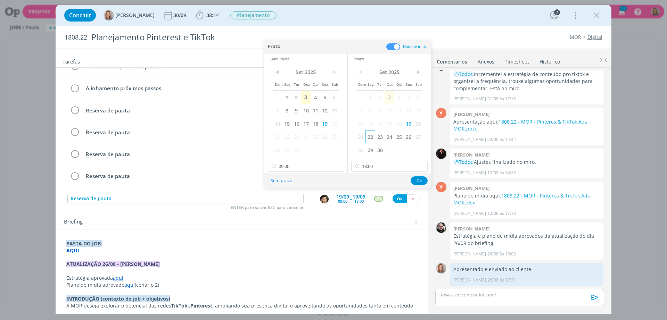
click at [369, 137] on span "22" at bounding box center [369, 136] width 9 height 13
click at [285, 136] on span "22" at bounding box center [286, 136] width 9 height 13
click at [423, 182] on button "Ok" at bounding box center [418, 180] width 17 height 9
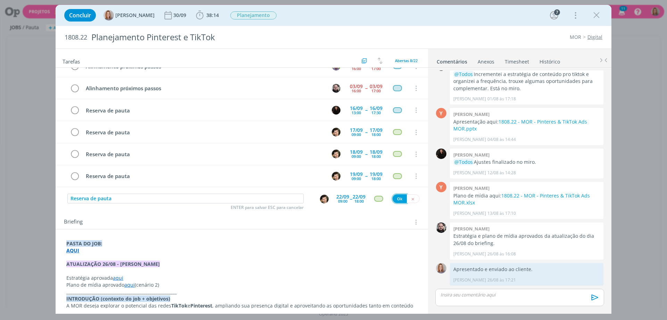
click at [394, 197] on button "Ok" at bounding box center [399, 198] width 14 height 9
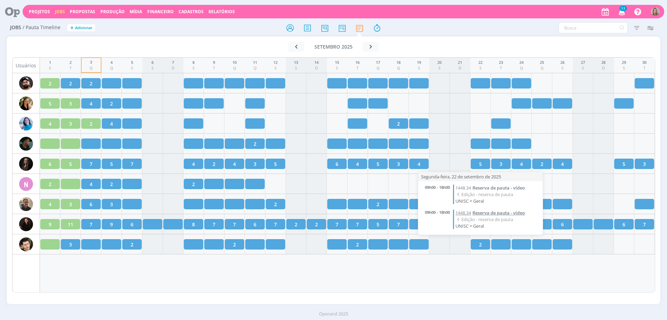
click at [479, 212] on span "Reserva de pauta - vídeo" at bounding box center [498, 213] width 52 height 6
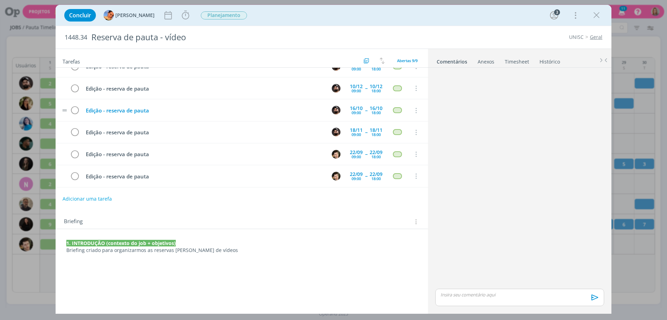
scroll to position [78, 0]
drag, startPoint x: 67, startPoint y: 251, endPoint x: 136, endPoint y: 252, distance: 69.8
click at [136, 252] on p "Briefing criado para organizarmos as reservas de pauta de vídeos" at bounding box center [241, 250] width 351 height 7
click at [113, 258] on div "🙂" at bounding box center [241, 263] width 360 height 13
click at [146, 252] on p "Briefing criado para organizarmos as reservas de pauta de vídeos" at bounding box center [242, 250] width 350 height 7
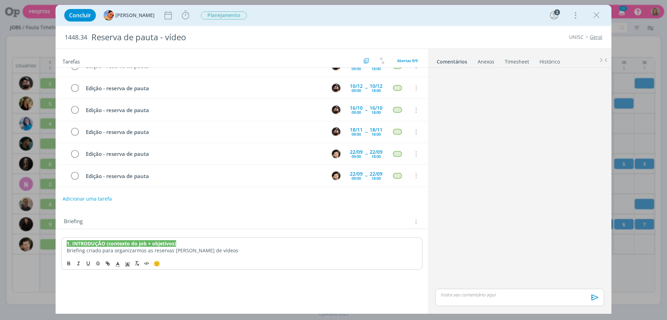
click at [197, 253] on p "Briefing criado para organizarmos as reservas de pauta de vídeos" at bounding box center [242, 250] width 350 height 7
click at [219, 253] on p "Briefing criado para organizarmos as reservas de pauta de vídeos" at bounding box center [242, 250] width 350 height 7
click at [413, 153] on icon "dialog" at bounding box center [415, 154] width 8 height 6
click at [401, 162] on link "Cancelar" at bounding box center [393, 165] width 55 height 11
click at [415, 156] on div "Edição - reserva de pauta 30/09 09:00 -- 30/09 18:00 Cancelar Edição - reserva …" at bounding box center [242, 99] width 372 height 176
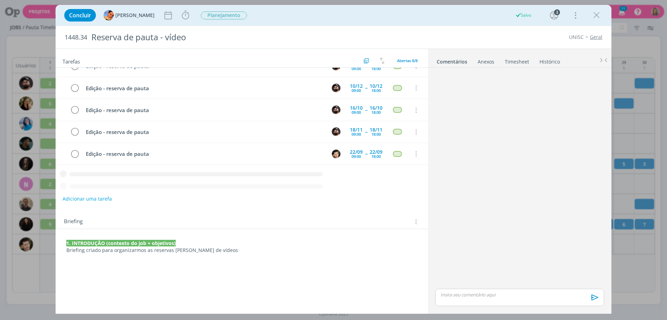
scroll to position [56, 0]
click at [464, 169] on div "dialog" at bounding box center [519, 178] width 174 height 217
click at [415, 176] on icon "dialog" at bounding box center [415, 176] width 8 height 6
click at [408, 169] on link "Cancelar" at bounding box center [393, 165] width 55 height 11
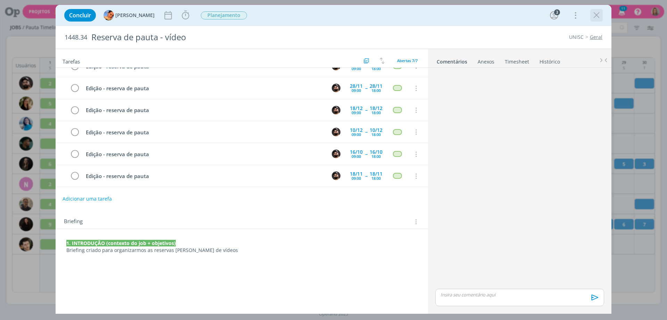
click at [598, 15] on icon "dialog" at bounding box center [596, 15] width 10 height 10
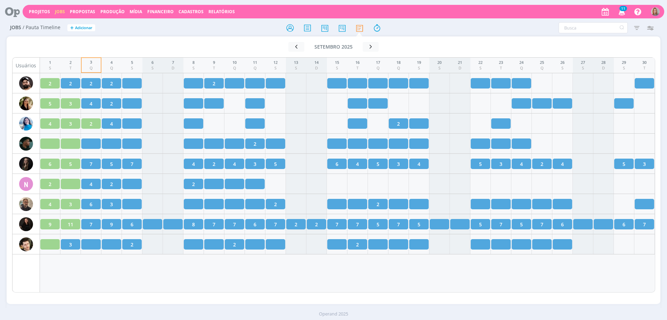
click at [318, 282] on div "1 S 2 T 3 Q 4 Q 5 S 6 S 7 D 8 S 9 T 10 Q 11 Q 12 S 13 S 14 D 15 S 16 T 17 Q 18 …" at bounding box center [347, 174] width 615 height 235
click at [161, 283] on div "1 S 2 T 3 Q 4 Q 5 S 6 S 7 D 8 S 9 T 10 Q 11 Q 12 S 13 S 14 D 15 S 16 T 17 Q 18 …" at bounding box center [347, 174] width 615 height 235
click at [652, 25] on icon "button" at bounding box center [649, 28] width 13 height 13
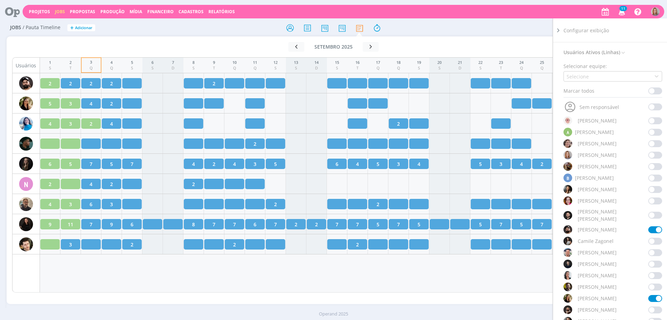
click at [651, 226] on span at bounding box center [655, 229] width 14 height 7
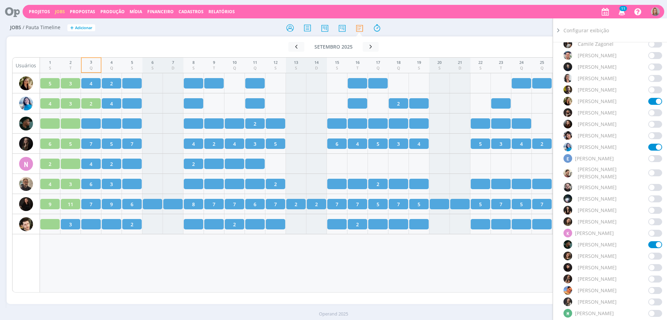
scroll to position [217, 0]
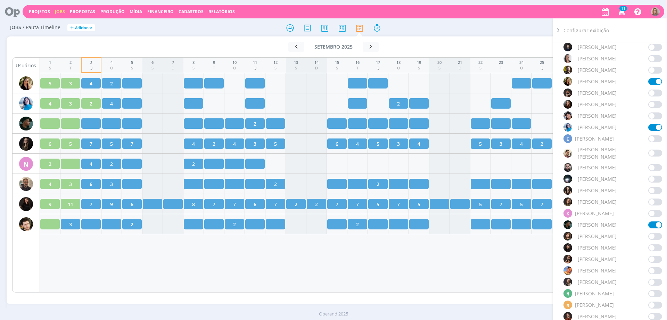
click at [653, 222] on span at bounding box center [655, 225] width 14 height 7
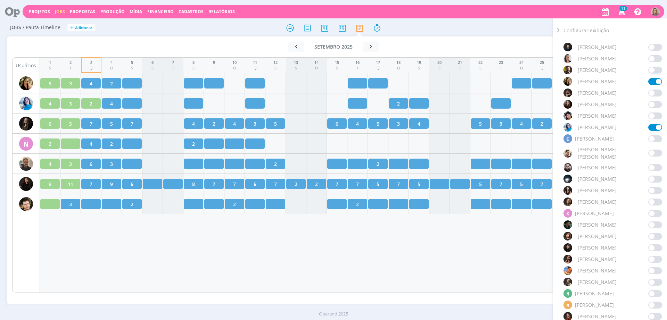
scroll to position [391, 0]
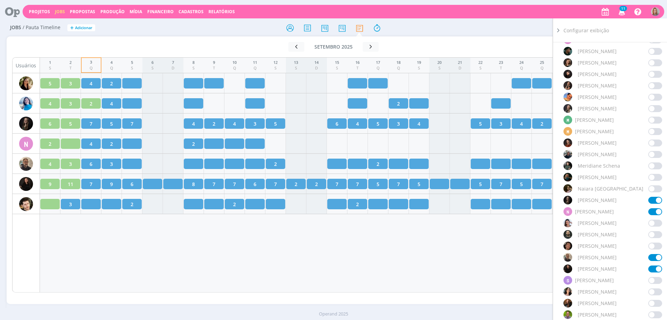
click at [653, 254] on span at bounding box center [655, 257] width 14 height 7
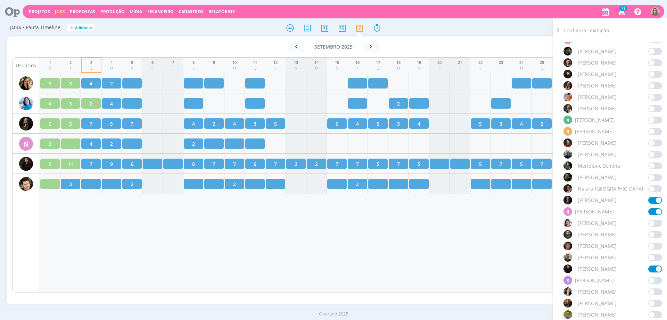
click at [649, 197] on span at bounding box center [655, 200] width 14 height 7
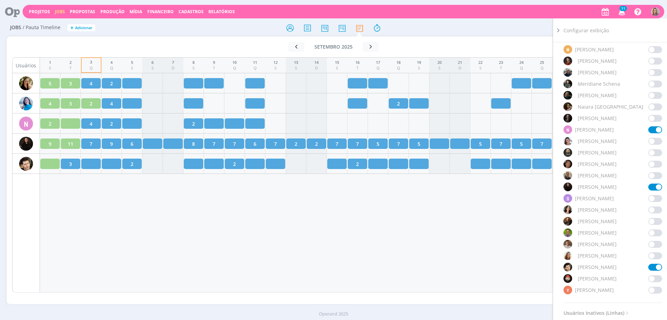
scroll to position [564, 0]
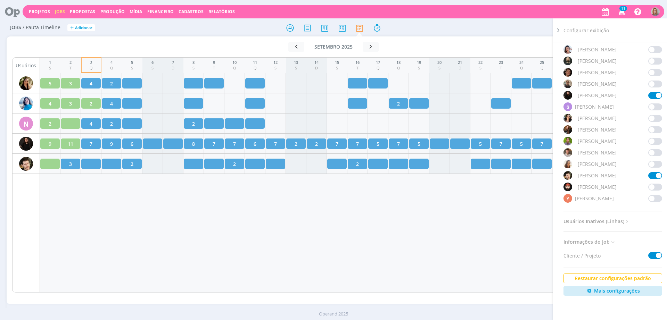
click at [648, 172] on span at bounding box center [655, 175] width 14 height 7
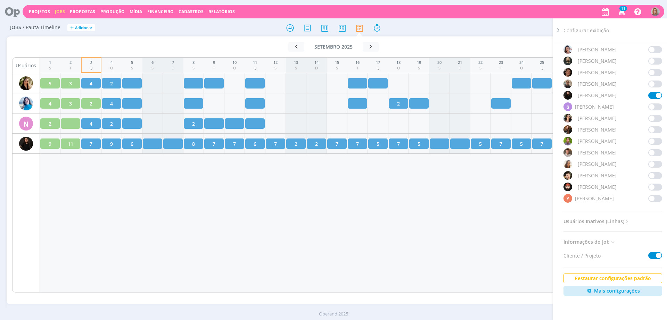
click at [411, 238] on div "1 S 2 T 3 Q 4 Q 5 S 6 S 7 D 8 S 9 T 10 Q 11 Q 12 S 13 S 14 D 15 S 16 T 17 Q 18 …" at bounding box center [347, 174] width 615 height 235
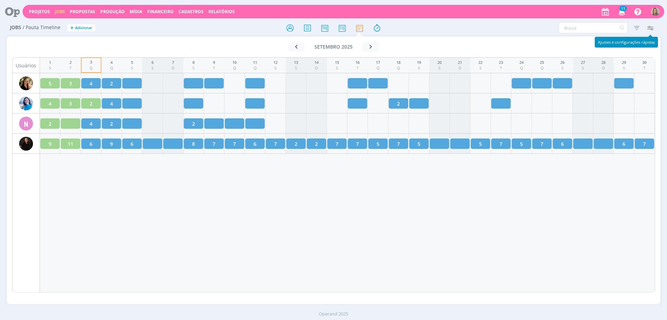
click at [650, 25] on icon "button" at bounding box center [649, 28] width 13 height 13
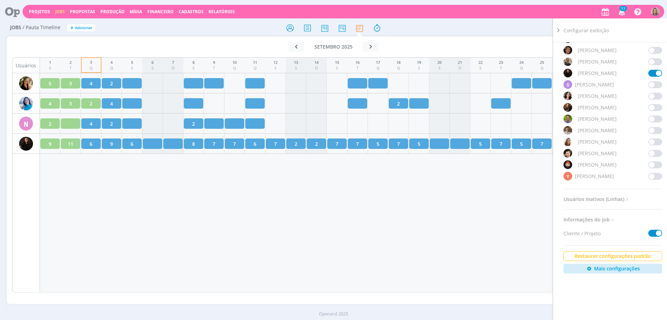
scroll to position [596, 0]
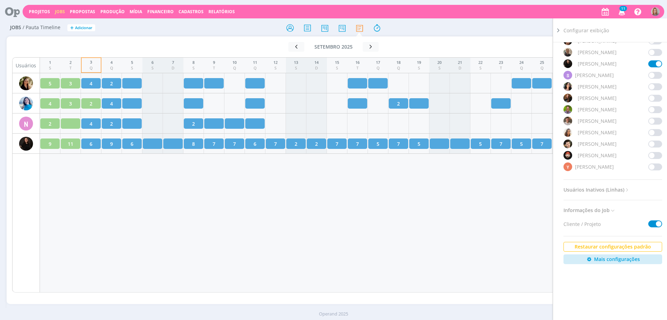
click at [648, 164] on span at bounding box center [655, 167] width 14 height 7
click at [479, 210] on div "1 S 2 T 3 Q 4 Q 5 S 6 S 7 D 8 S 9 T 10 Q 11 Q 12 S 13 S 14 D 15 S 16 T 17 Q 18 …" at bounding box center [347, 174] width 615 height 235
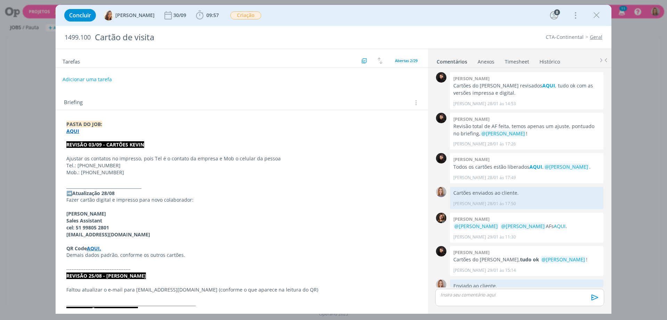
scroll to position [514, 0]
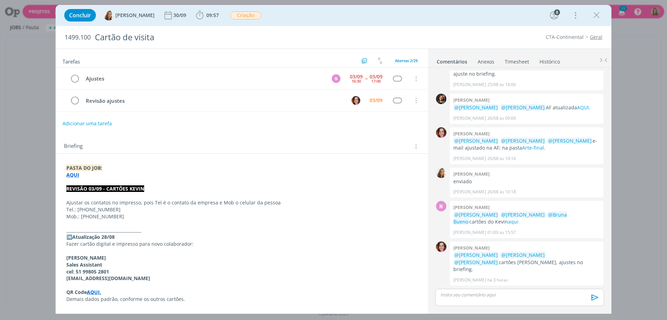
click at [290, 122] on div "Adicionar uma tarefa" at bounding box center [242, 123] width 372 height 13
click at [373, 101] on div "03/09" at bounding box center [375, 100] width 13 height 5
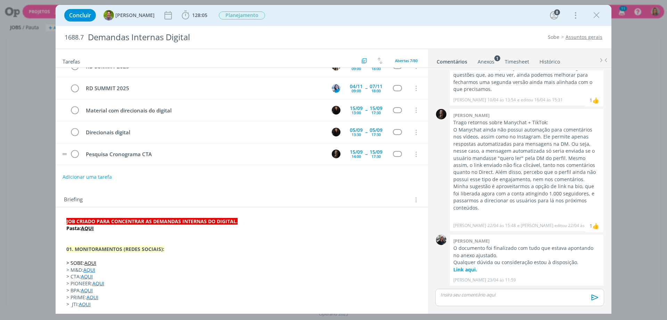
scroll to position [34, 0]
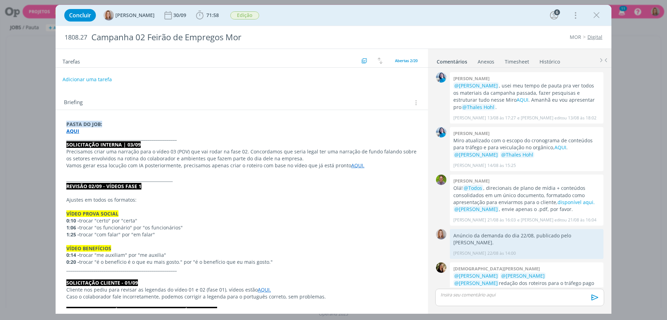
scroll to position [463, 0]
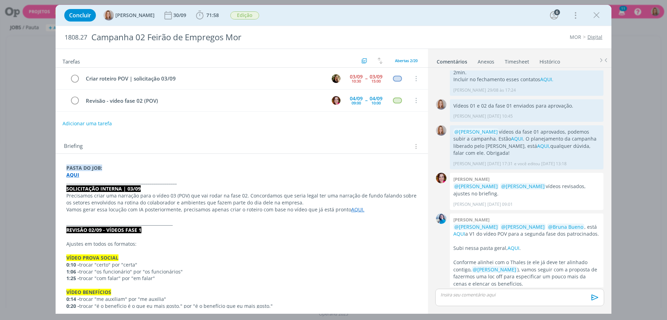
click at [303, 143] on div "Briefing Briefings Predefinidos Versões do Briefing Ver Briefing do Projeto" at bounding box center [242, 146] width 357 height 9
click at [261, 137] on div "Briefing Briefings Predefinidos Versões do Briefing Ver Briefing do Projeto" at bounding box center [242, 144] width 372 height 19
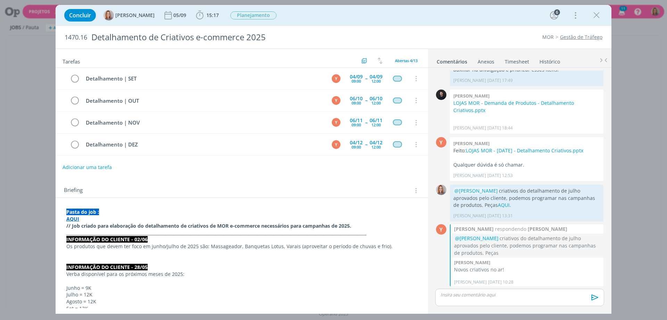
scroll to position [301, 0]
click at [82, 168] on button "Adicionar uma tarefa" at bounding box center [86, 167] width 49 height 12
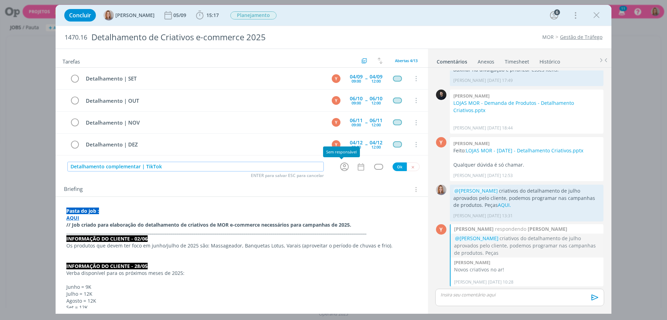
click at [342, 164] on icon "dialog" at bounding box center [344, 166] width 11 height 11
type input "Detalhamento complementar | TikTok"
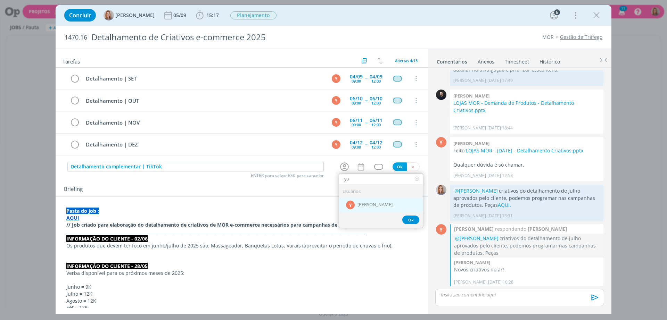
type input "yu"
click at [357, 204] on span "[PERSON_NAME]" at bounding box center [374, 205] width 35 height 6
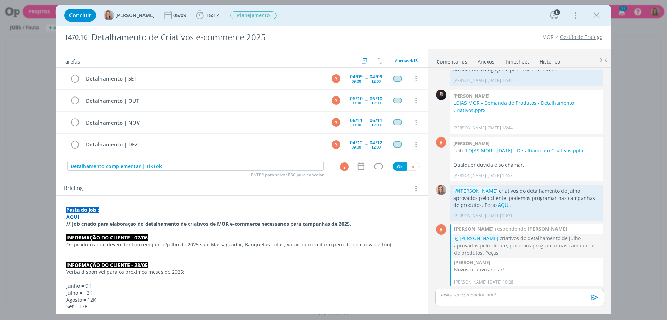
drag, startPoint x: 355, startPoint y: 158, endPoint x: 356, endPoint y: 165, distance: 7.0
click at [354, 159] on div "Detalhamento | SET Y 04/09 09:00 -- 04/09 12:00 Cancelar Detalhamento | OUT Y 0…" at bounding box center [242, 114] width 372 height 93
click at [358, 167] on icon "dialog" at bounding box center [360, 166] width 9 height 9
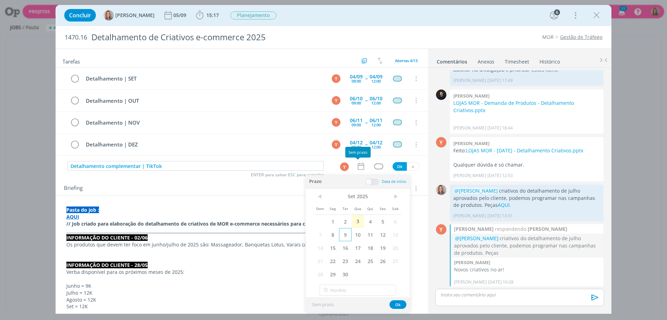
click at [347, 237] on span "9" at bounding box center [345, 234] width 13 height 13
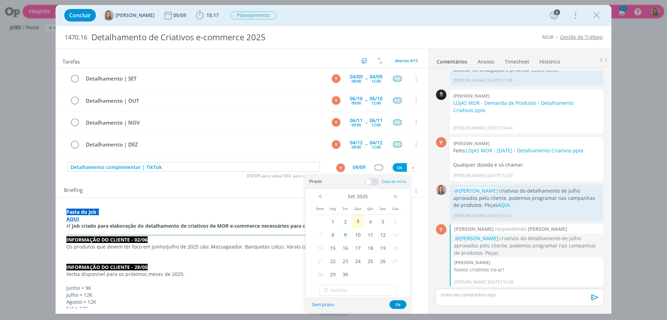
click at [370, 184] on span at bounding box center [372, 181] width 14 height 7
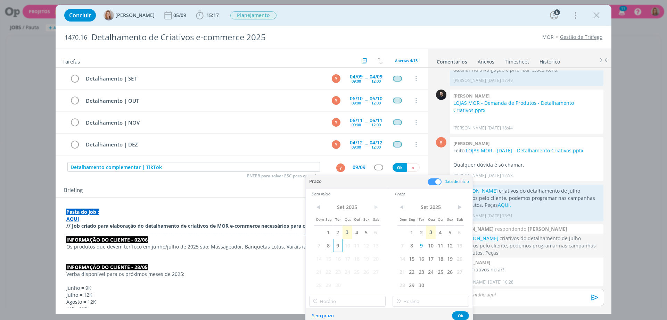
click at [334, 249] on span "9" at bounding box center [337, 245] width 9 height 13
click at [335, 297] on input "18:00" at bounding box center [347, 301] width 76 height 11
click at [325, 266] on div "09:00" at bounding box center [348, 267] width 78 height 13
type input "09:00"
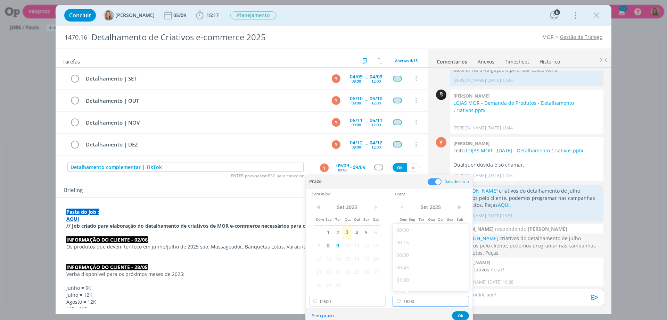
click at [420, 298] on input "18:00" at bounding box center [430, 301] width 76 height 11
click at [409, 260] on div "15:00" at bounding box center [432, 263] width 78 height 13
type input "15:00"
click at [461, 313] on button "Ok" at bounding box center [460, 315] width 17 height 9
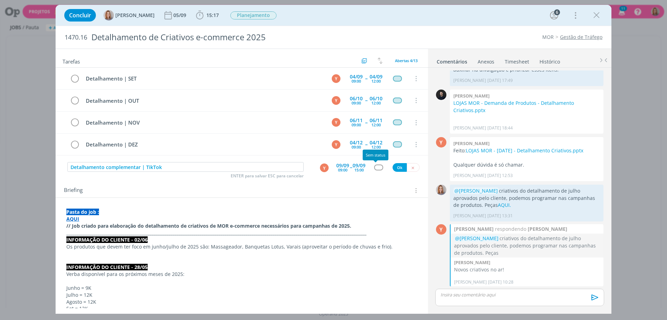
click at [374, 167] on div "dialog" at bounding box center [378, 168] width 9 height 6
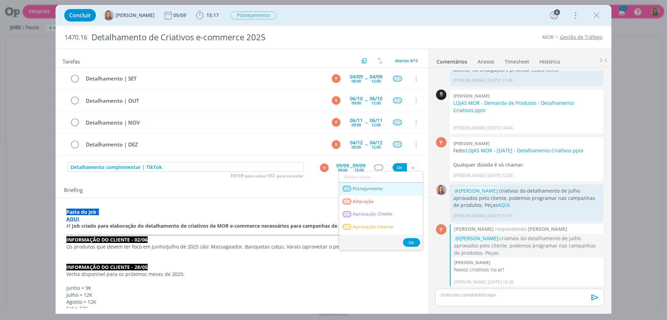
drag, startPoint x: 378, startPoint y: 185, endPoint x: 387, endPoint y: 177, distance: 12.0
click at [379, 186] on span "Planejamento" at bounding box center [367, 189] width 30 height 6
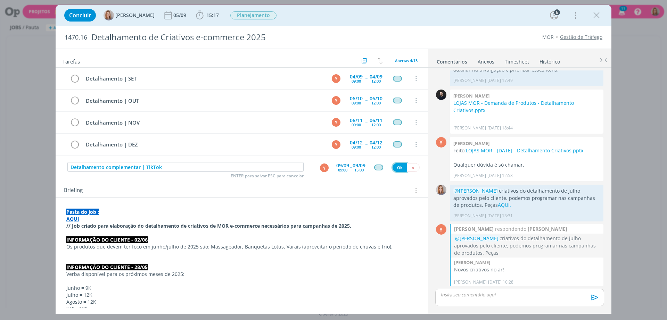
drag, startPoint x: 396, startPoint y: 169, endPoint x: 419, endPoint y: 208, distance: 45.0
click at [396, 169] on button "Ok" at bounding box center [399, 167] width 14 height 9
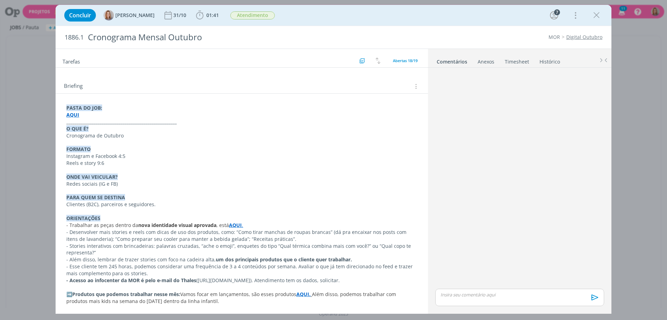
scroll to position [46, 0]
click at [306, 294] on strong "AQUI." at bounding box center [303, 293] width 14 height 7
click at [300, 277] on link "[URL][DOMAIN_NAME]" at bounding box center [283, 279] width 52 height 9
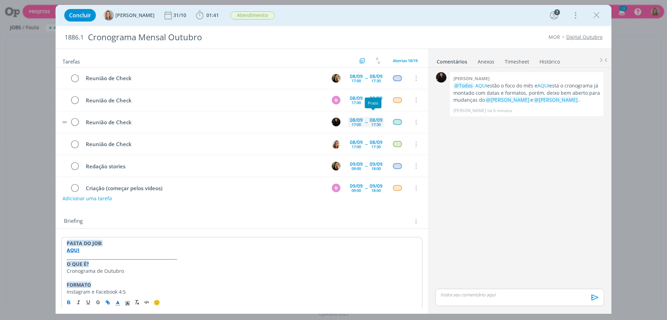
scroll to position [0, 0]
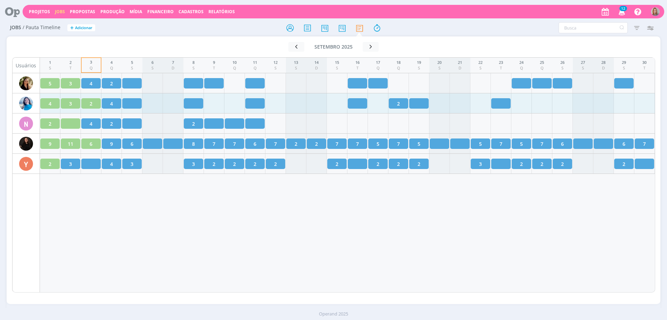
click at [13, 14] on icon at bounding box center [10, 12] width 14 height 14
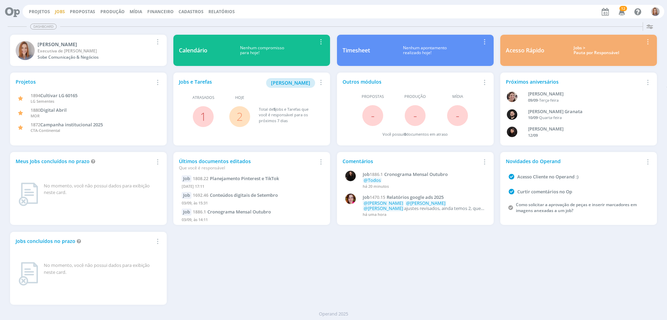
click at [62, 13] on link "Jobs" at bounding box center [60, 12] width 10 height 6
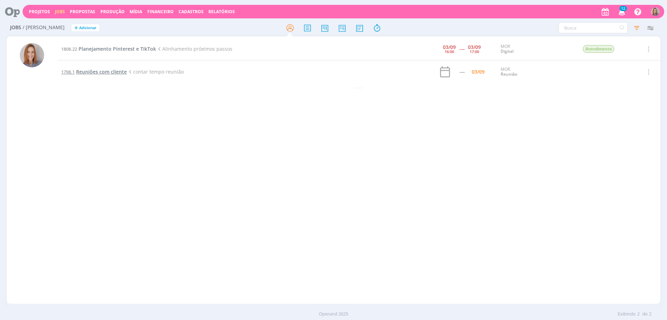
click at [114, 69] on span "Reuniões com cliente" at bounding box center [101, 71] width 51 height 7
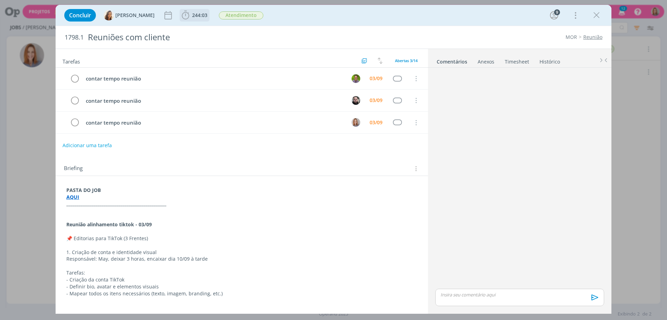
click at [192, 14] on span "244:03" at bounding box center [199, 15] width 15 height 7
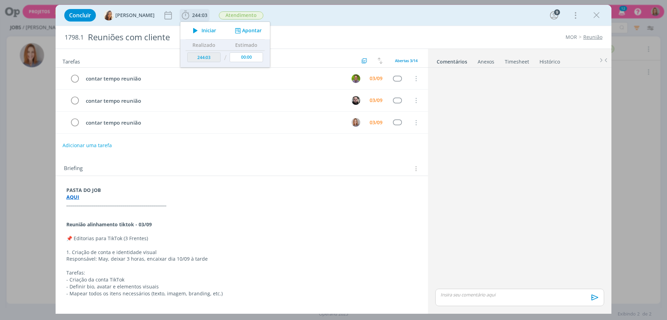
click at [249, 30] on button "Apontar" at bounding box center [247, 30] width 29 height 7
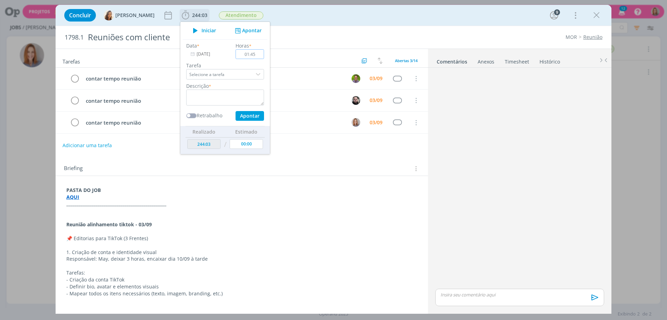
type input "01:45"
click at [228, 97] on textarea "dialog" at bounding box center [225, 98] width 78 height 16
type textarea "reunião de alinhamento"
click at [251, 117] on button "Apontar" at bounding box center [249, 116] width 28 height 10
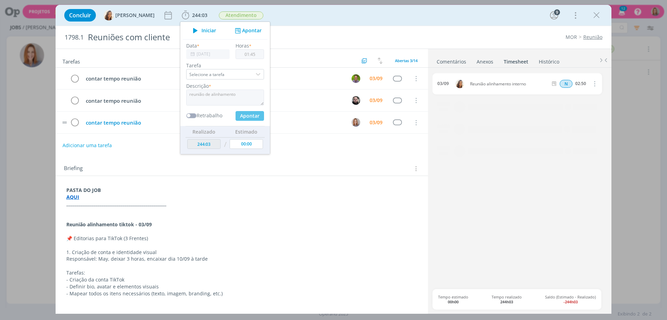
type input "245:48"
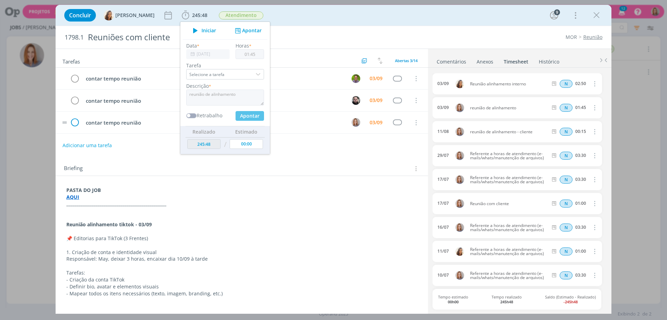
type input "00:00"
click at [73, 125] on icon "dialog" at bounding box center [75, 123] width 10 height 10
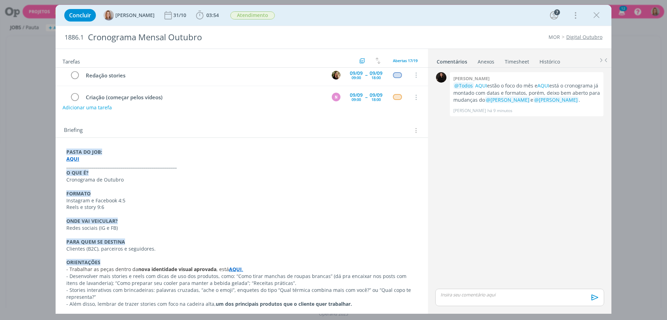
scroll to position [137, 0]
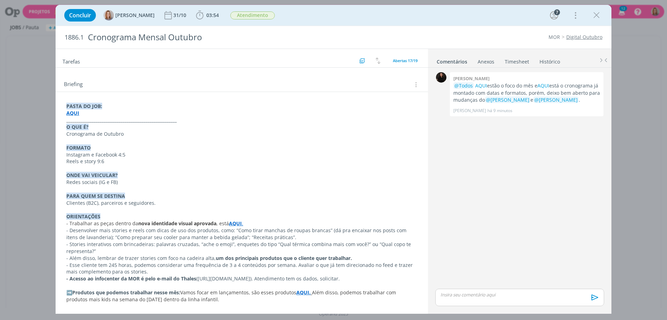
click at [306, 293] on strong "AQUI." at bounding box center [303, 292] width 14 height 7
click at [309, 278] on link "https://sobeae.sharepoint.com/:i:/s/SOBEAE/EY3RXqMIrL1BkN4A5sQZaYYBb9roQhFuEYrN…" at bounding box center [283, 279] width 52 height 9
click at [281, 122] on p "_____________________________________________________" at bounding box center [242, 120] width 350 height 7
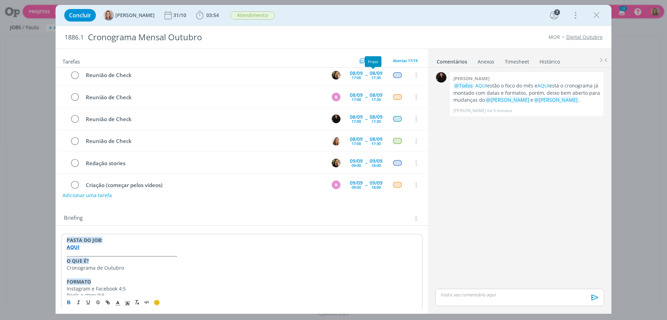
scroll to position [0, 0]
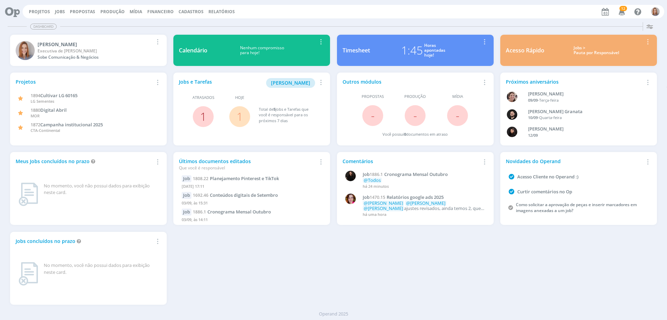
click at [203, 118] on link "1" at bounding box center [203, 116] width 6 height 15
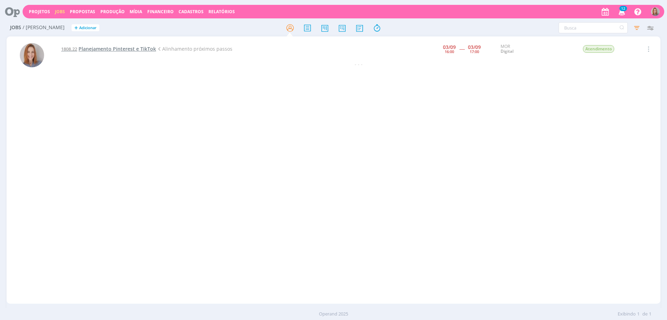
click at [99, 48] on span "Planejamento Pinterest e TikTok" at bounding box center [116, 48] width 77 height 7
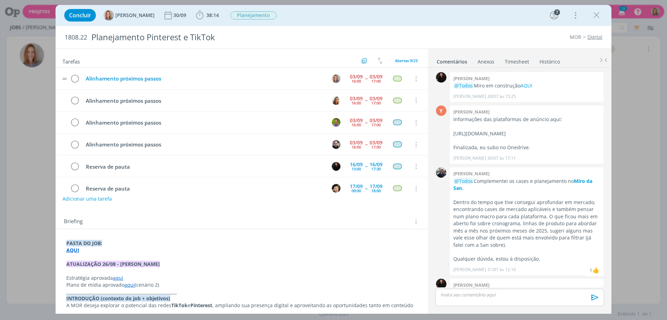
scroll to position [233, 0]
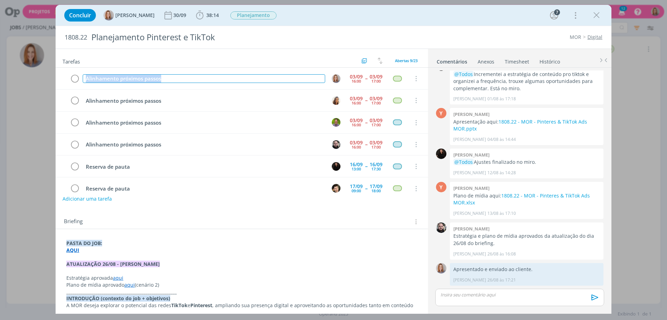
drag, startPoint x: 192, startPoint y: 76, endPoint x: 63, endPoint y: 67, distance: 129.5
click at [63, 67] on div "Tarefas Usar Job de template Criar template a partir deste job Visualizar Templ…" at bounding box center [242, 178] width 372 height 259
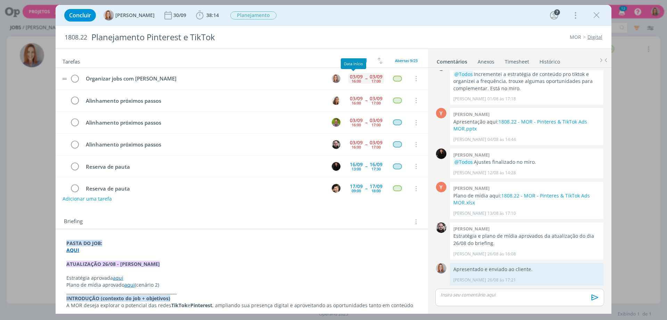
click at [351, 81] on div "16:00" at bounding box center [355, 81] width 9 height 4
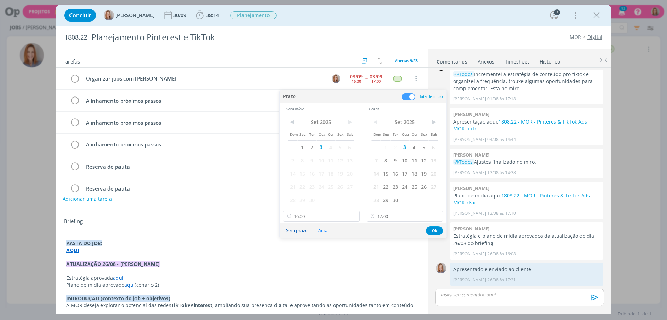
click at [302, 230] on button "Sem prazo" at bounding box center [296, 230] width 31 height 9
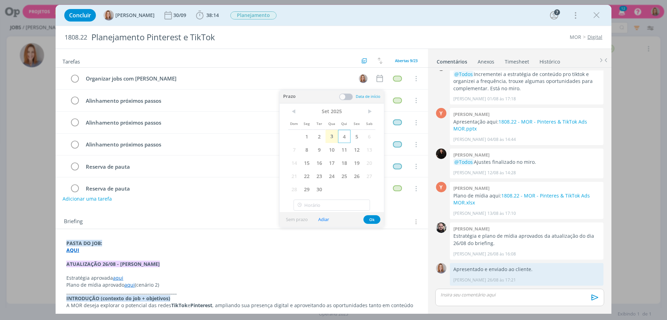
click at [340, 133] on span "4" at bounding box center [344, 136] width 13 height 13
click at [375, 220] on button "Ok" at bounding box center [371, 219] width 17 height 9
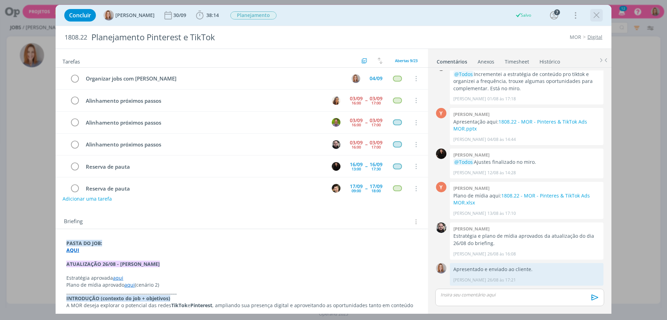
click at [594, 16] on icon "dialog" at bounding box center [596, 15] width 10 height 10
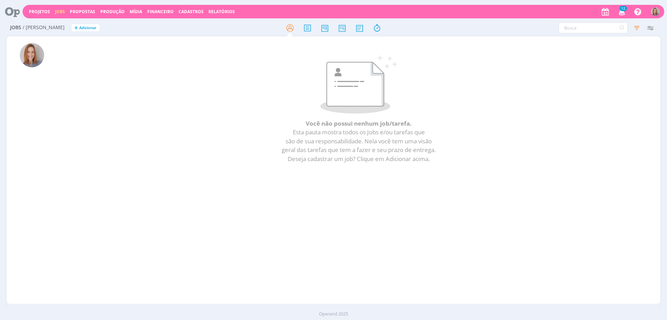
click at [17, 7] on icon at bounding box center [10, 12] width 14 height 14
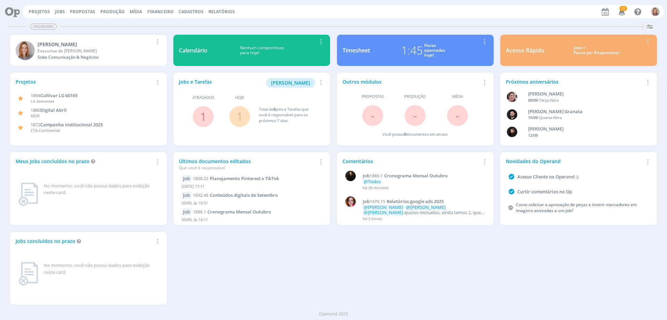
click at [232, 119] on span "1" at bounding box center [239, 116] width 21 height 21
click at [237, 117] on link "1" at bounding box center [239, 116] width 6 height 15
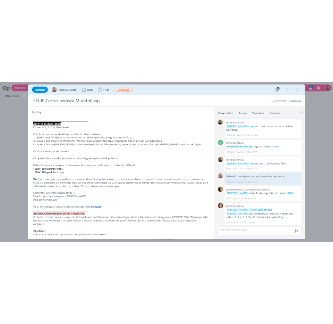
scroll to position [694, 0]
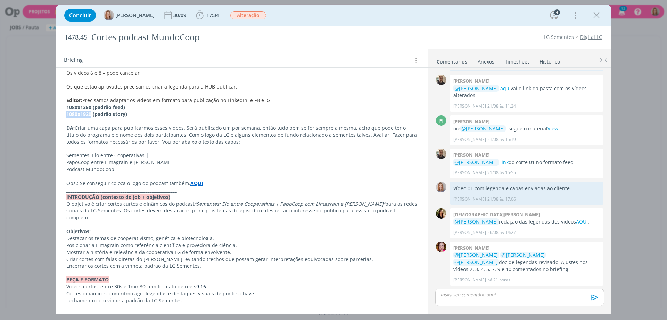
drag, startPoint x: 90, startPoint y: 114, endPoint x: 64, endPoint y: 114, distance: 25.3
copy strong "1080x1920"
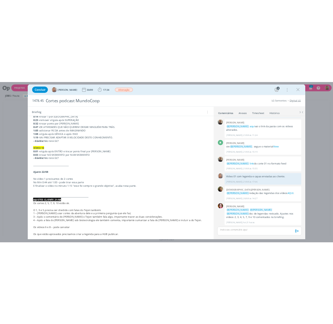
scroll to position [608, 0]
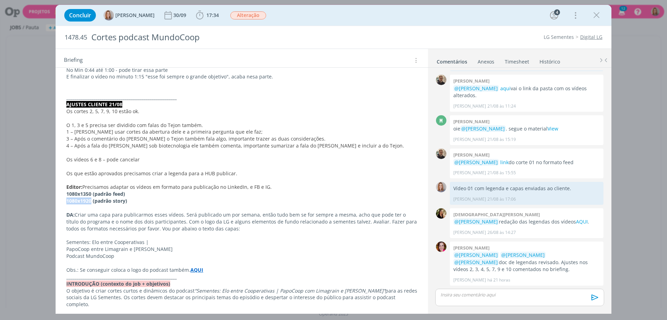
copy strong "1080x1920"
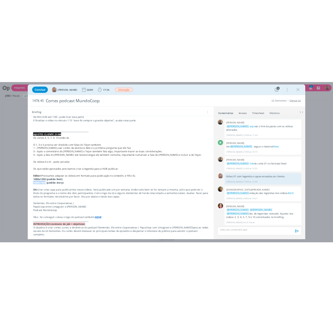
scroll to position [27, 0]
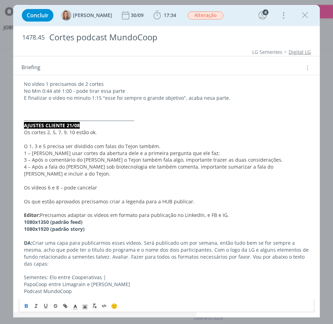
click at [100, 177] on p "dialog" at bounding box center [166, 180] width 285 height 7
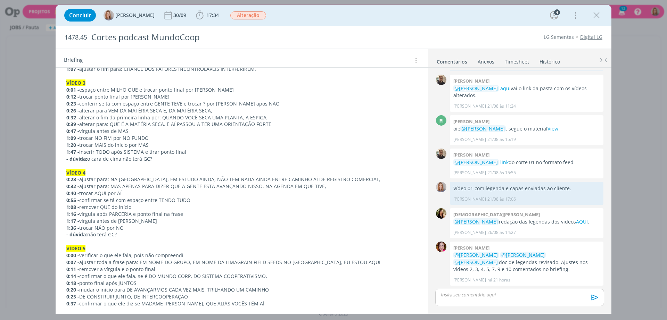
scroll to position [0, 0]
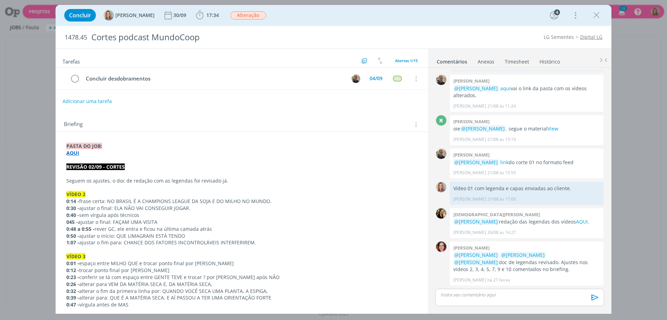
click at [530, 291] on div "dialog" at bounding box center [519, 297] width 169 height 17
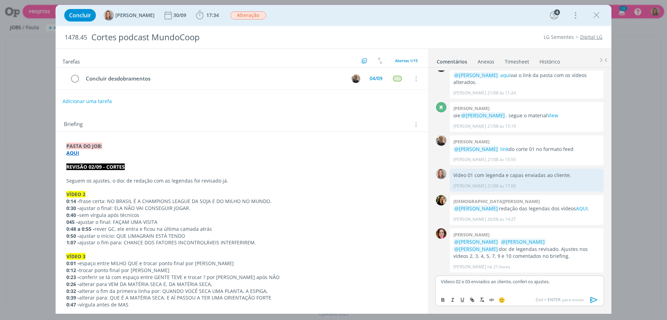
click at [595, 300] on icon "dialog" at bounding box center [594, 300] width 10 height 10
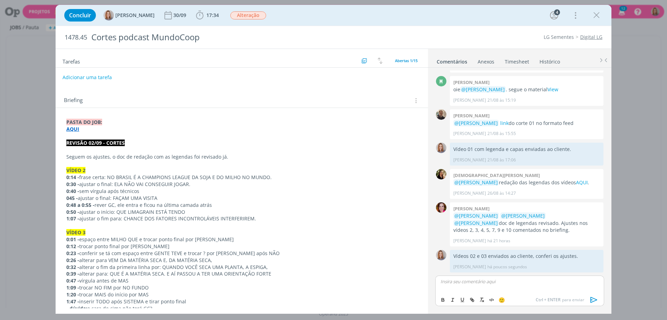
scroll to position [0, 0]
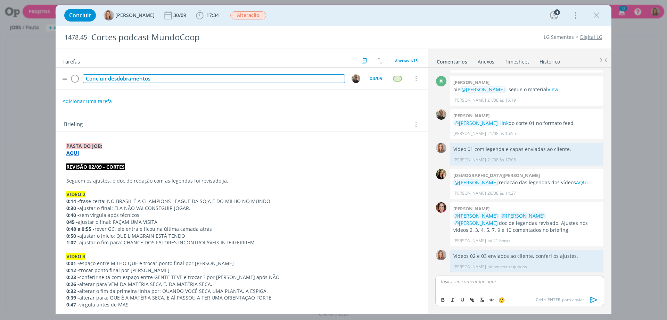
click at [156, 78] on div "Concluir desdobramentos" at bounding box center [214, 78] width 262 height 9
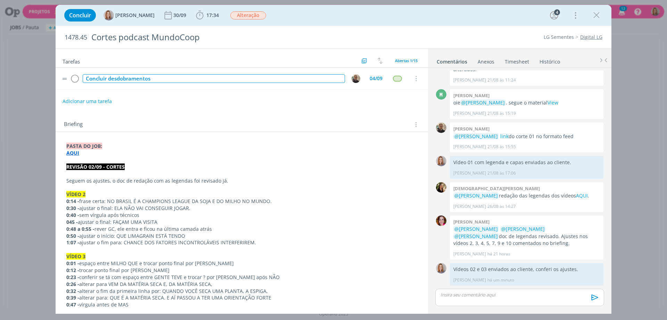
scroll to position [50, 0]
click at [160, 79] on div "Concluir desdobramentos" at bounding box center [214, 78] width 262 height 9
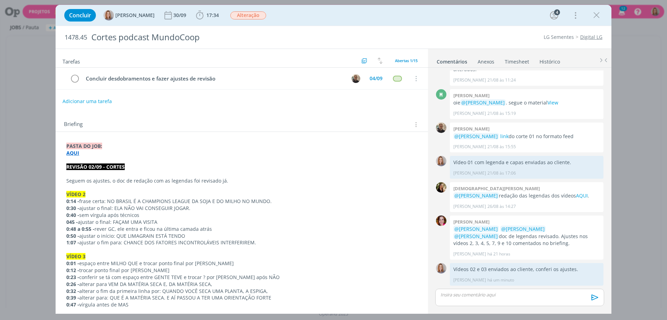
click at [215, 112] on div "Tarefas Usar Job de template Criar template a partir deste job Visualizar Templ…" at bounding box center [242, 178] width 372 height 259
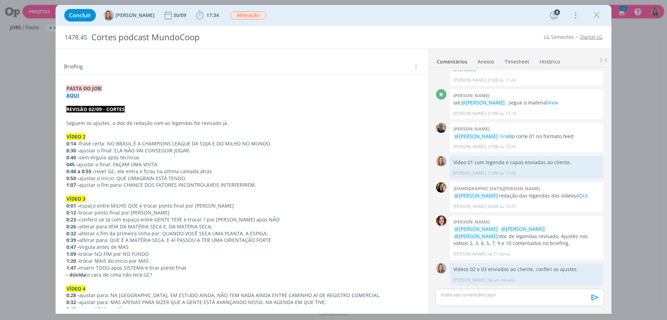
scroll to position [0, 0]
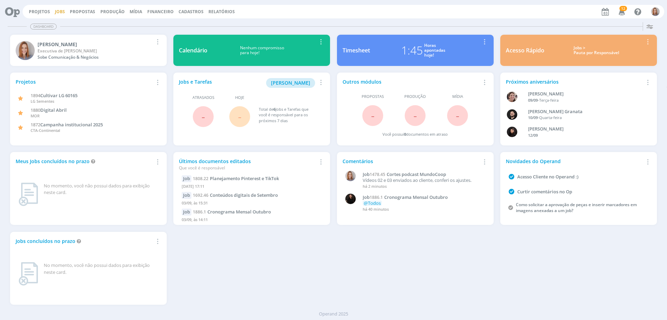
click at [60, 11] on link "Jobs" at bounding box center [60, 12] width 10 height 6
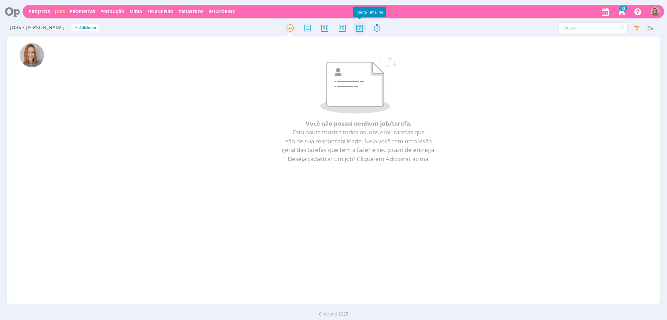
click at [360, 29] on icon at bounding box center [359, 28] width 13 height 14
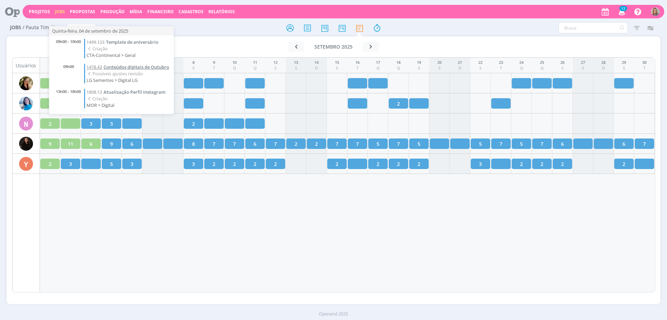
click at [112, 65] on span "Conteúdos digitais de Outubro" at bounding box center [136, 67] width 66 height 6
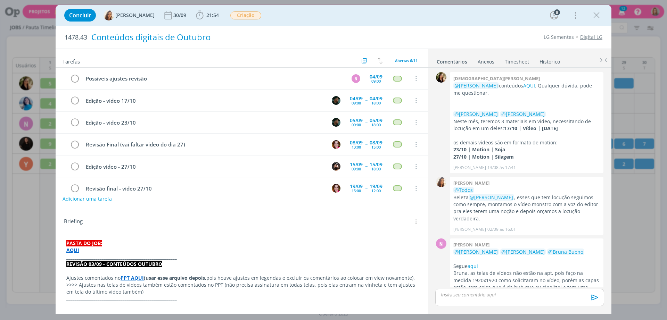
scroll to position [87, 0]
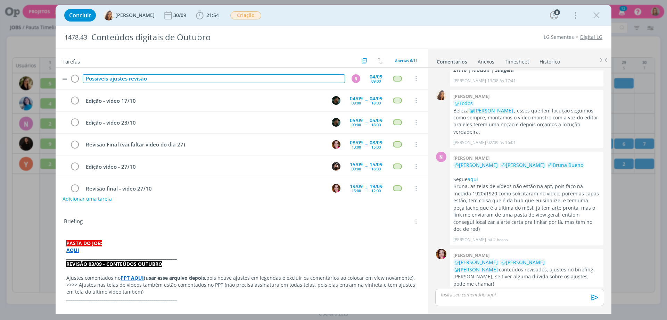
click at [185, 80] on div "Possíveis ajustes revisão" at bounding box center [214, 78] width 262 height 9
drag, startPoint x: 155, startPoint y: 81, endPoint x: 111, endPoint y: 89, distance: 44.7
click at [111, 89] on tr "Possíveis ajustes revisão N [DATE] 09:00 Cancelar" at bounding box center [242, 79] width 372 height 22
copy div "ajustes revisão"
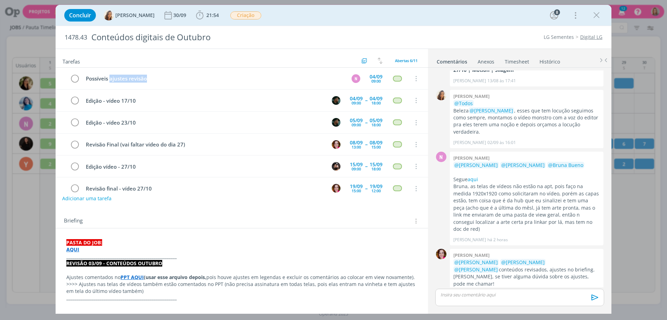
click at [89, 200] on button "Adicionar uma tarefa" at bounding box center [86, 199] width 49 height 12
paste input "ajustes revisão"
click at [74, 198] on input "ajustes revisão" at bounding box center [195, 198] width 256 height 10
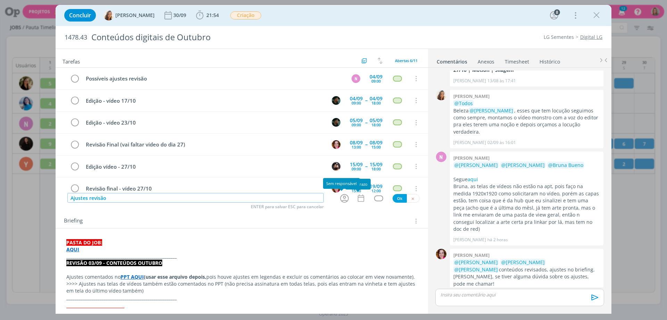
click at [340, 200] on icon "dialog" at bounding box center [344, 198] width 9 height 9
type input "Ajustes revisão"
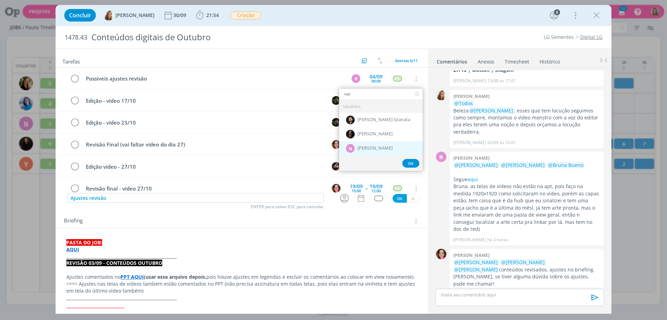
type input "nat"
click at [357, 148] on span "[PERSON_NAME]" at bounding box center [374, 148] width 35 height 6
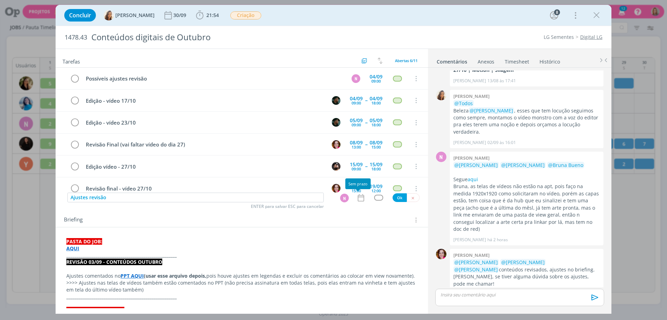
click at [360, 202] on icon "dialog" at bounding box center [360, 197] width 9 height 9
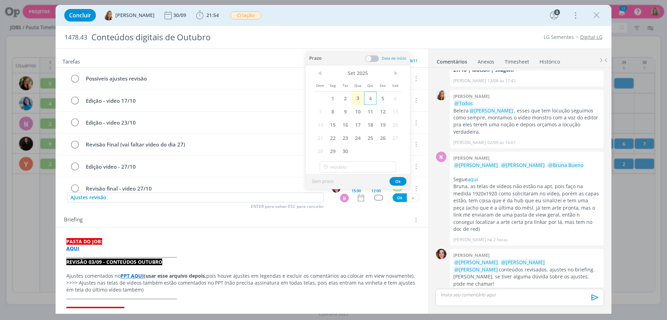
click at [367, 101] on span "4" at bounding box center [370, 98] width 13 height 13
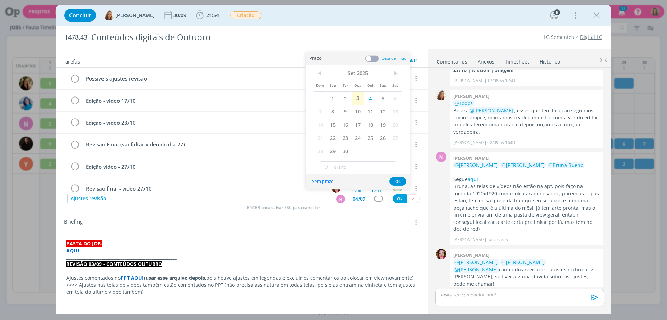
click at [372, 58] on span at bounding box center [372, 58] width 14 height 7
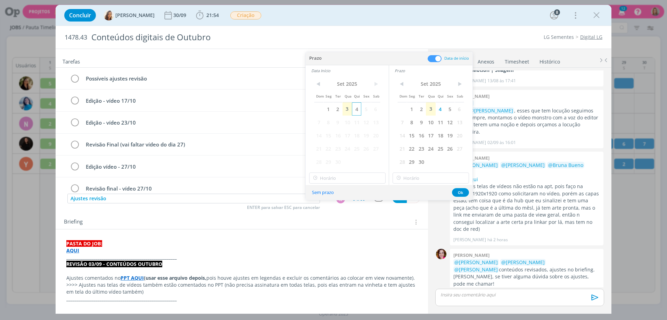
click at [359, 110] on span "4" at bounding box center [356, 108] width 9 height 13
click at [347, 181] on input "19:00" at bounding box center [347, 178] width 76 height 11
click at [335, 230] on div "10:00" at bounding box center [348, 231] width 78 height 13
type input "10:00"
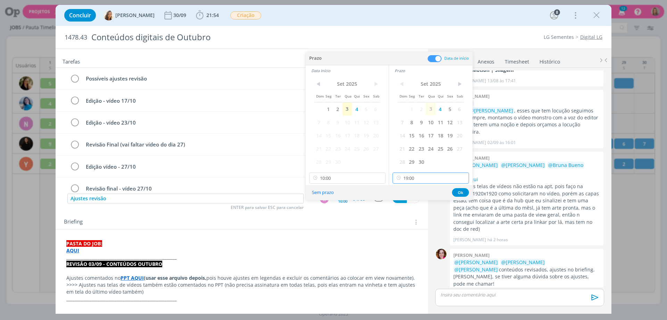
click at [414, 178] on input "19:00" at bounding box center [430, 178] width 76 height 11
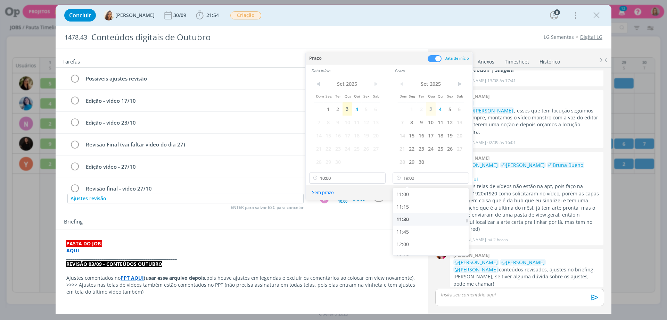
click at [412, 221] on div "11:30" at bounding box center [432, 219] width 78 height 13
type input "11:30"
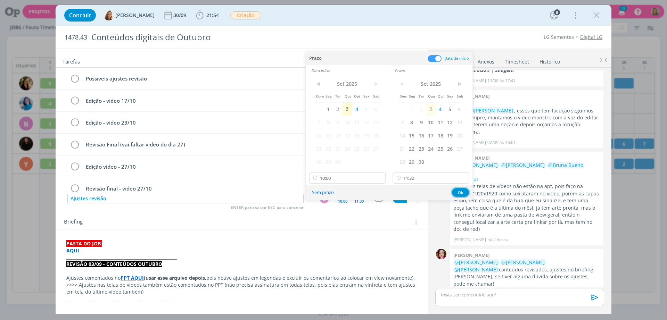
click at [457, 193] on button "Ok" at bounding box center [460, 192] width 17 height 9
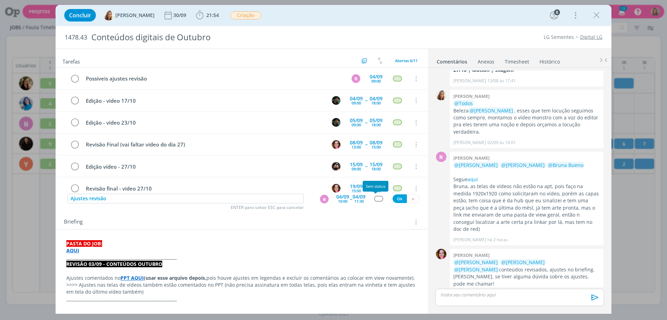
click at [375, 201] on div "dialog" at bounding box center [378, 199] width 9 height 6
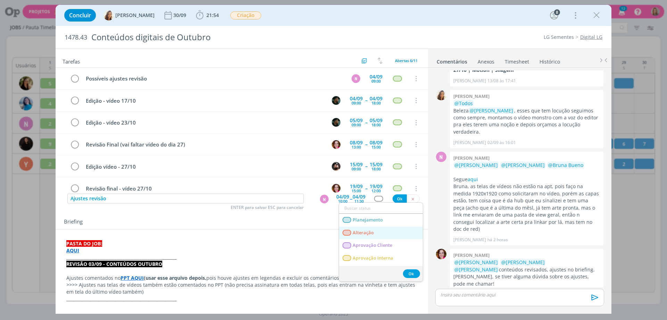
click at [373, 228] on link "Alteração" at bounding box center [381, 233] width 84 height 13
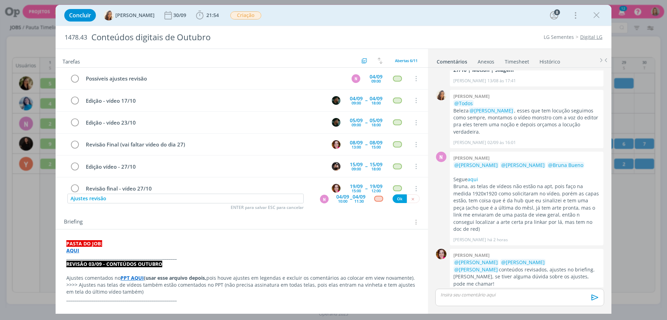
click at [399, 193] on div "Ajustes revisão ENTER para salvar ESC para cancelar N 04/09 10:00 -- 04/09 11:3…" at bounding box center [242, 199] width 372 height 13
click at [397, 200] on button "Ok" at bounding box center [399, 198] width 14 height 9
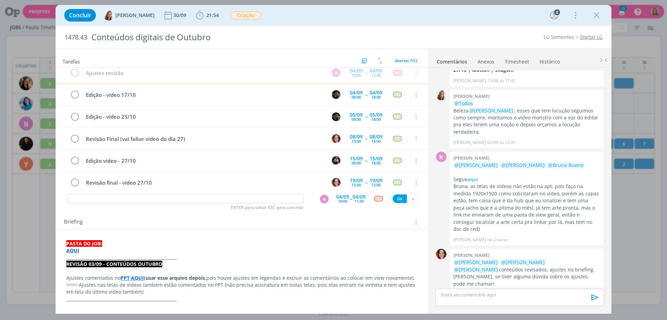
scroll to position [0, 0]
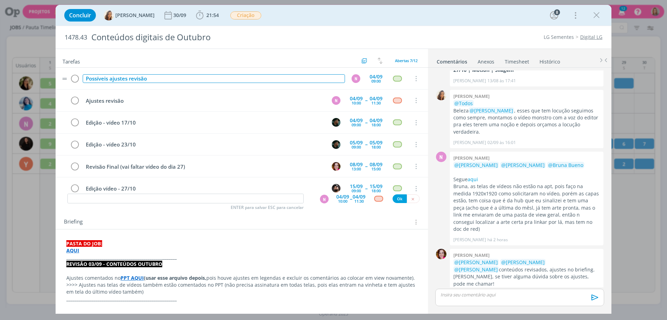
click at [176, 77] on div "Possíveis ajustes revisão" at bounding box center [214, 78] width 262 height 9
drag, startPoint x: 156, startPoint y: 79, endPoint x: 79, endPoint y: 74, distance: 77.2
click at [79, 74] on tr "Possíveis ajustes revisão N 04/09 09:00 Cancelar" at bounding box center [242, 79] width 372 height 22
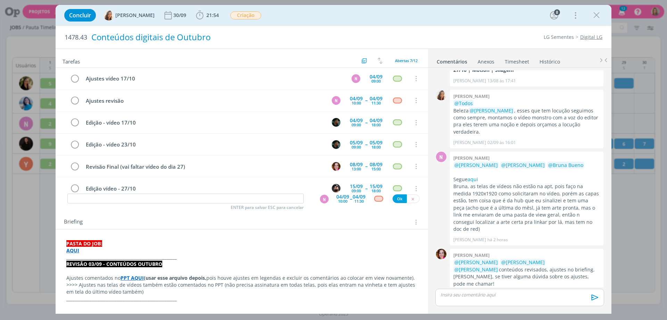
click at [342, 44] on div "Conteúdos digitais de Outubro" at bounding box center [232, 37] width 287 height 17
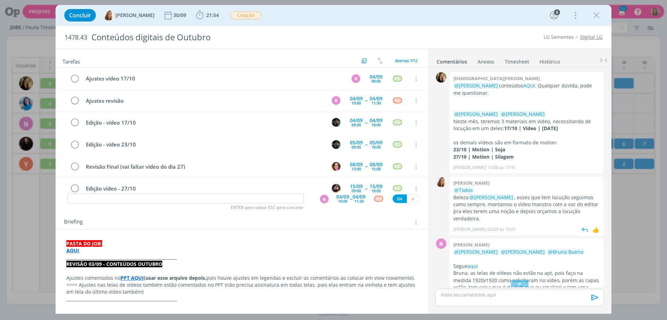
scroll to position [83, 0]
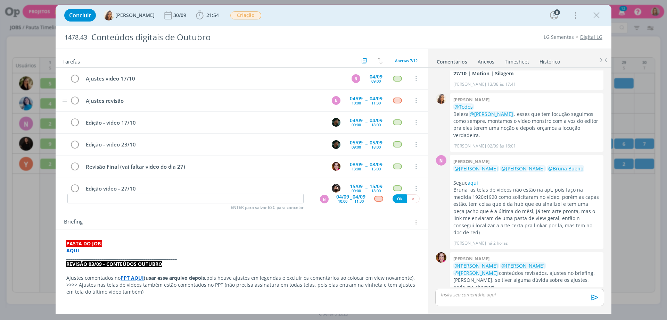
click at [142, 96] on td "Ajustes revisão" at bounding box center [202, 100] width 242 height 12
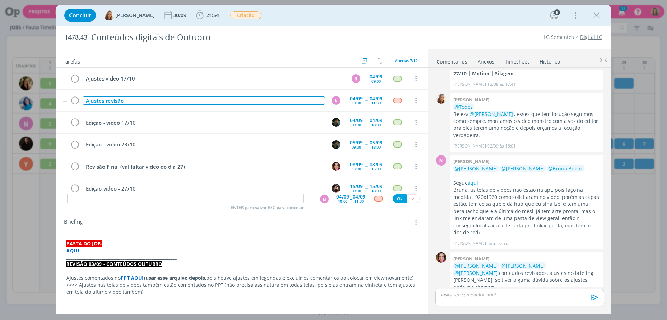
click at [136, 101] on div "Ajustes revisão" at bounding box center [204, 101] width 242 height 9
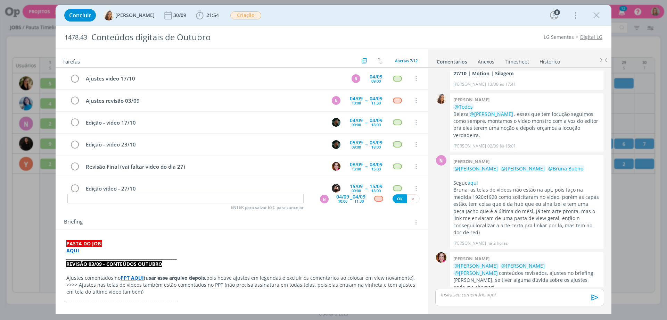
click at [401, 15] on div "Concluir Vanessa Feron 30/09 21:54 Iniciar Apontar Data * 03/09/2025 Horas * 00…" at bounding box center [333, 15] width 545 height 17
click at [394, 80] on div "dialog" at bounding box center [397, 79] width 9 height 6
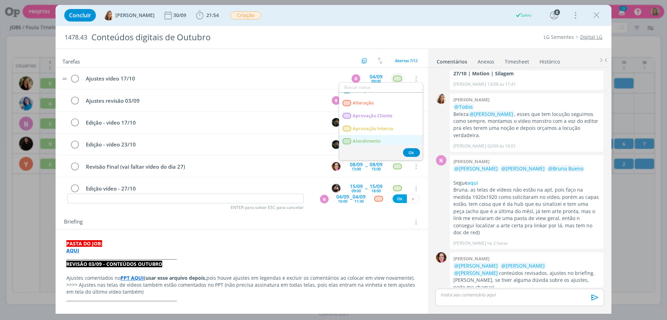
scroll to position [0, 0]
click at [372, 122] on span "Alteração" at bounding box center [362, 125] width 21 height 6
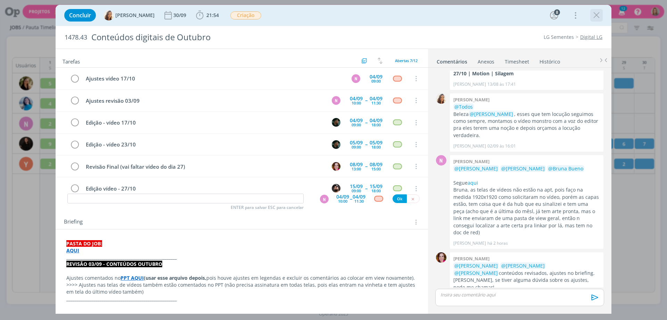
click at [594, 16] on icon "dialog" at bounding box center [596, 15] width 10 height 10
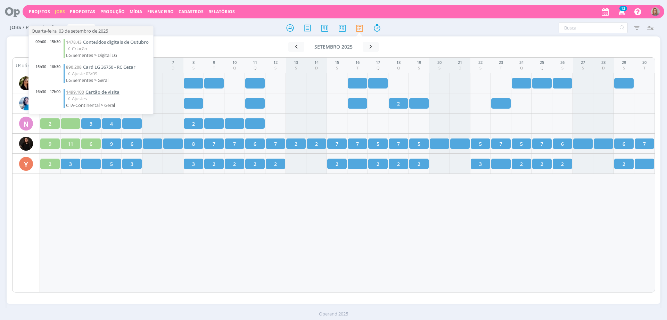
click at [94, 94] on span "Cartão de visita" at bounding box center [102, 92] width 34 height 6
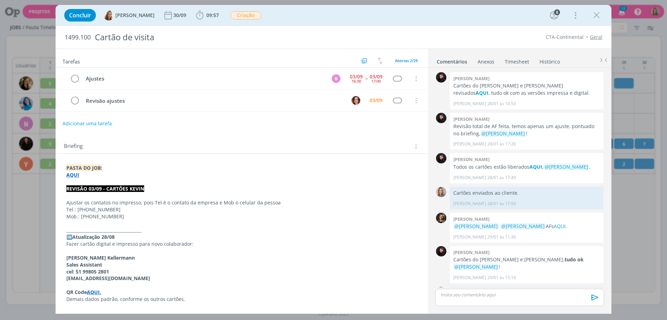
scroll to position [514, 0]
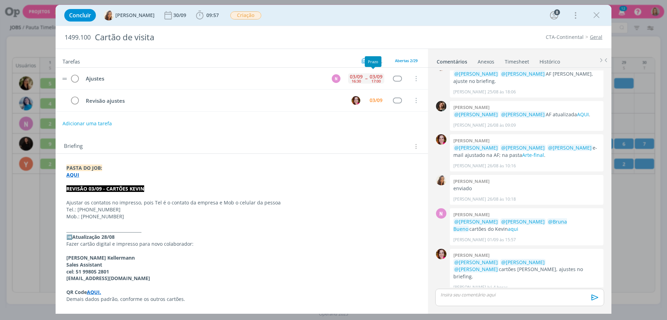
click at [368, 77] on div "03/09 17:00" at bounding box center [376, 78] width 16 height 15
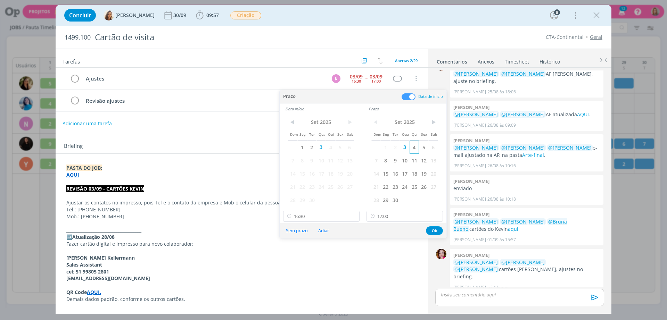
click at [414, 149] on span "4" at bounding box center [413, 147] width 9 height 13
click at [331, 149] on span "4" at bounding box center [330, 147] width 9 height 13
click at [326, 217] on input "16:30" at bounding box center [321, 216] width 76 height 11
click at [304, 257] on div "11:30" at bounding box center [322, 252] width 78 height 13
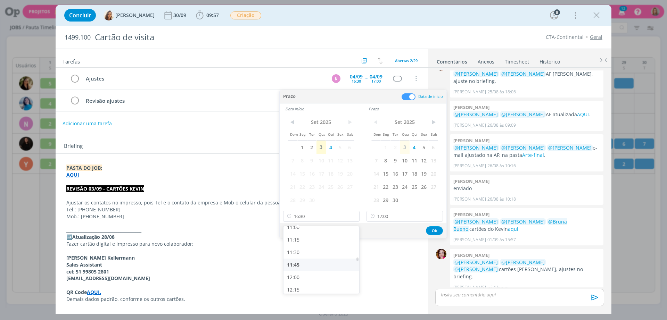
type input "11:30"
click at [393, 218] on input "17:00" at bounding box center [404, 216] width 76 height 11
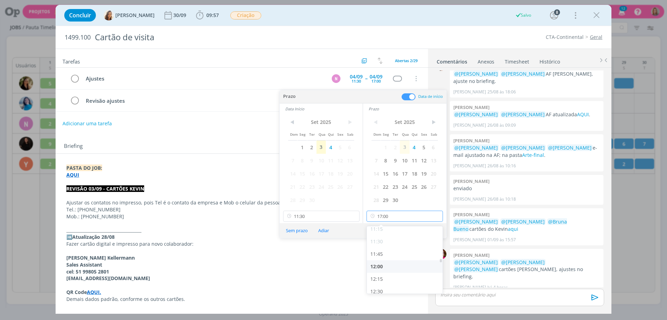
scroll to position [580, 0]
click at [383, 252] on div "12:00" at bounding box center [406, 252] width 78 height 13
type input "12:00"
click at [431, 227] on button "Ok" at bounding box center [434, 230] width 17 height 9
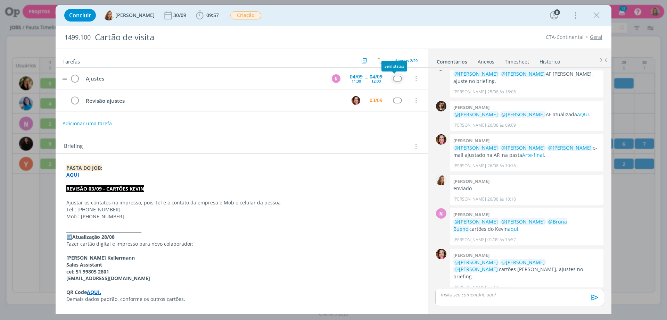
click at [393, 78] on div "dialog" at bounding box center [397, 79] width 9 height 6
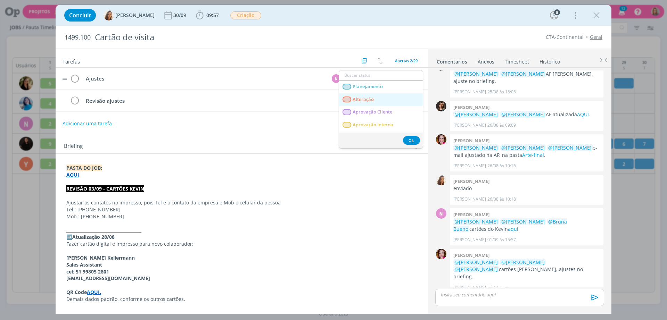
click at [364, 99] on span "Alteração" at bounding box center [362, 100] width 21 height 6
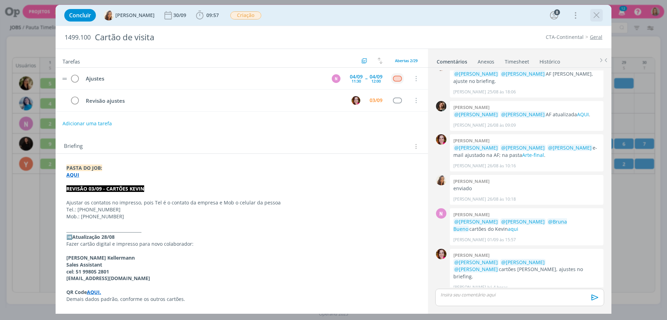
click at [598, 16] on icon "dialog" at bounding box center [596, 15] width 10 height 10
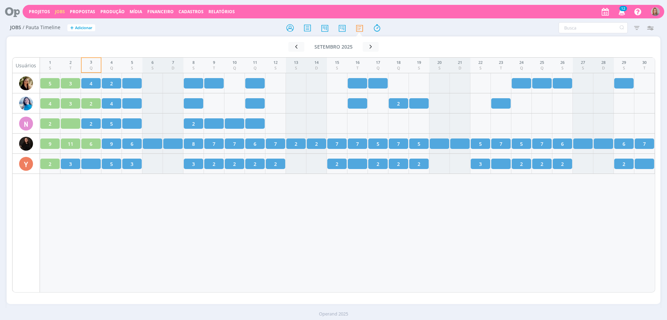
click at [107, 204] on div "1 S 2 T 3 Q 4 Q 5 S 6 S 7 D 8 S 9 T 10 Q 11 Q 12 S 13 S 14 D 15 S 16 T 17 Q 18 …" at bounding box center [347, 174] width 615 height 235
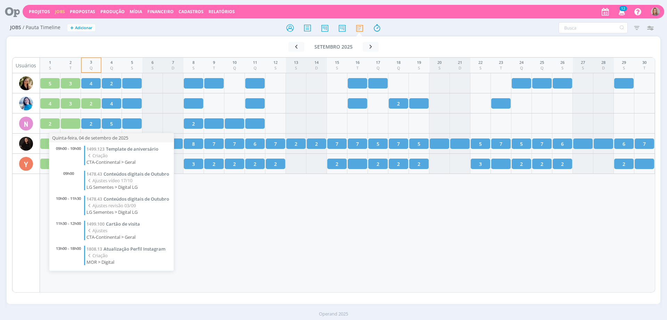
drag, startPoint x: 313, startPoint y: 228, endPoint x: 288, endPoint y: 217, distance: 27.5
click at [313, 228] on div "1 S 2 T 3 Q 4 Q 5 S 6 S 7 D 8 S 9 T 10 Q 11 Q 12 S 13 S 14 D 15 S 16 T 17 Q 18 …" at bounding box center [347, 174] width 615 height 235
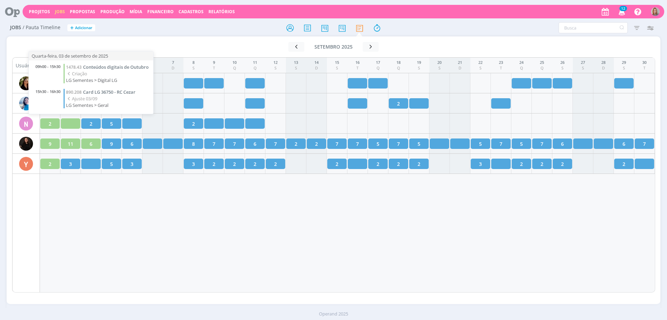
click at [112, 88] on div "09h00 - 15h30 1478.43 Conteúdos digitais de Outubro Criação LG Sementes > Digit…" at bounding box center [91, 86] width 124 height 53
click at [116, 91] on span "Card LG 36750 - RC Cezar" at bounding box center [109, 92] width 52 height 6
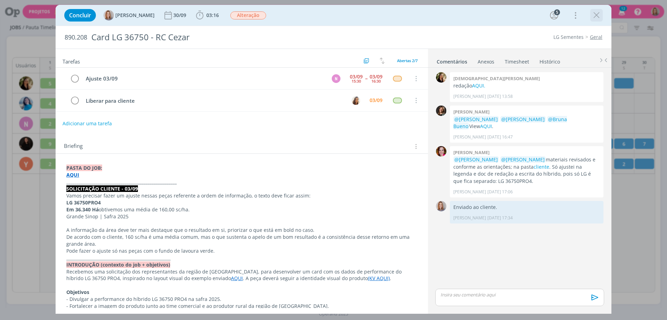
click at [593, 12] on icon "dialog" at bounding box center [596, 15] width 10 height 10
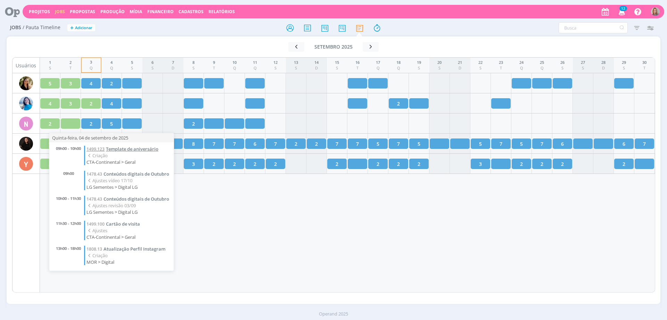
click at [114, 150] on span "Template de aniversário" at bounding box center [132, 149] width 52 height 6
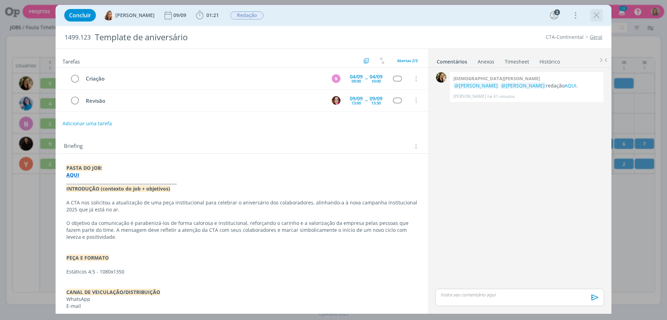
click at [595, 15] on icon "dialog" at bounding box center [596, 15] width 10 height 10
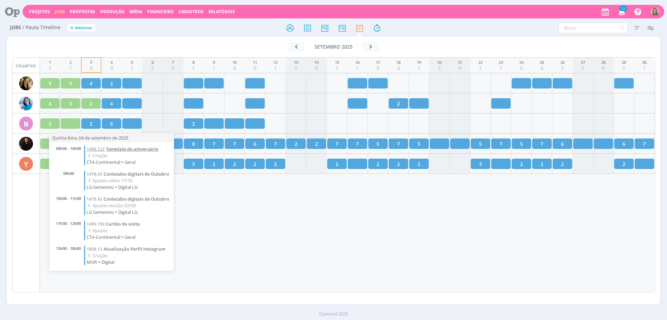
click at [111, 150] on span "Template de aniversário" at bounding box center [132, 149] width 52 height 6
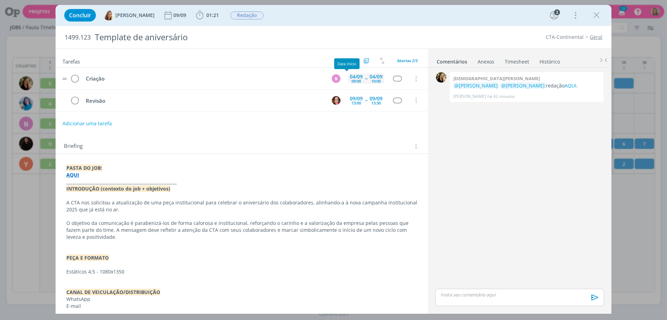
click at [351, 80] on div "09:00" at bounding box center [355, 81] width 9 height 4
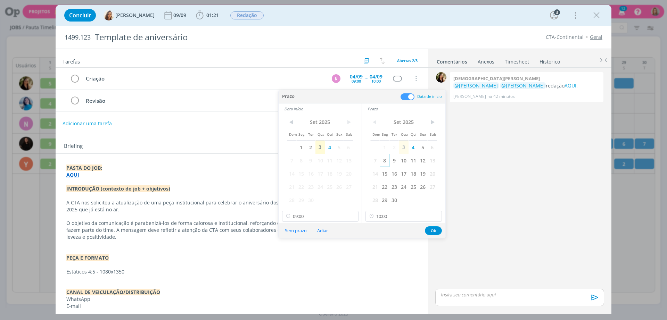
click at [384, 163] on span "8" at bounding box center [384, 160] width 9 height 13
drag, startPoint x: 302, startPoint y: 159, endPoint x: 308, endPoint y: 195, distance: 36.0
click at [302, 159] on span "8" at bounding box center [300, 160] width 9 height 13
click at [324, 218] on input "09:00" at bounding box center [320, 216] width 76 height 11
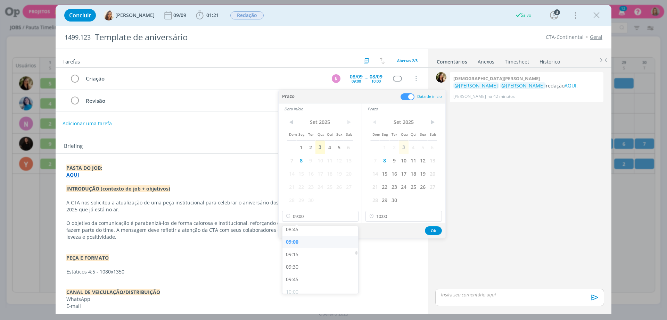
click at [297, 244] on div "09:00" at bounding box center [321, 242] width 78 height 13
click at [394, 215] on input "10:00" at bounding box center [403, 216] width 76 height 11
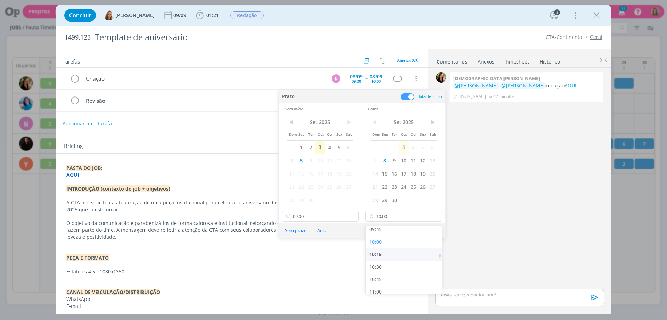
drag, startPoint x: 384, startPoint y: 264, endPoint x: 392, endPoint y: 256, distance: 11.1
click at [384, 264] on div "10:30" at bounding box center [405, 267] width 78 height 13
type input "10:30"
click at [433, 232] on button "Ok" at bounding box center [433, 230] width 17 height 9
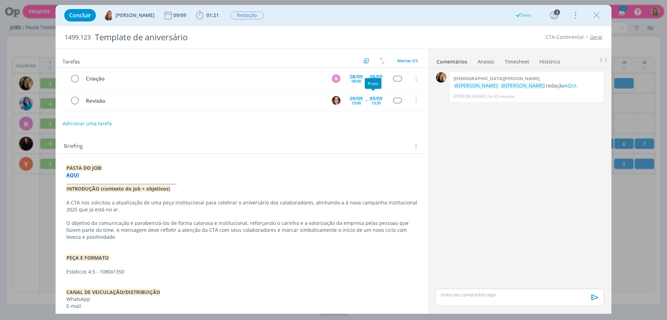
click at [377, 81] on div "Prazo" at bounding box center [373, 83] width 17 height 11
click at [369, 75] on div "08/09" at bounding box center [375, 76] width 13 height 5
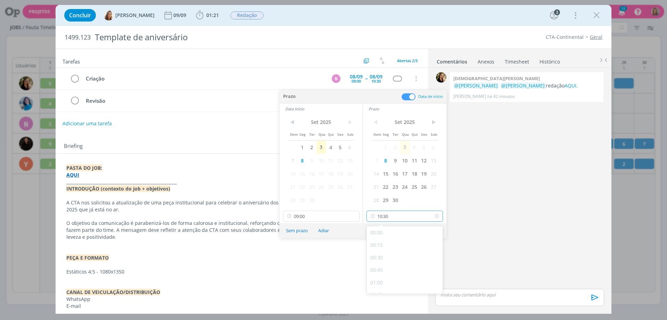
click at [397, 211] on input "10:30" at bounding box center [404, 216] width 76 height 11
click at [385, 264] on div "11:00" at bounding box center [406, 267] width 78 height 13
type input "11:00"
click at [436, 228] on button "Ok" at bounding box center [434, 230] width 17 height 9
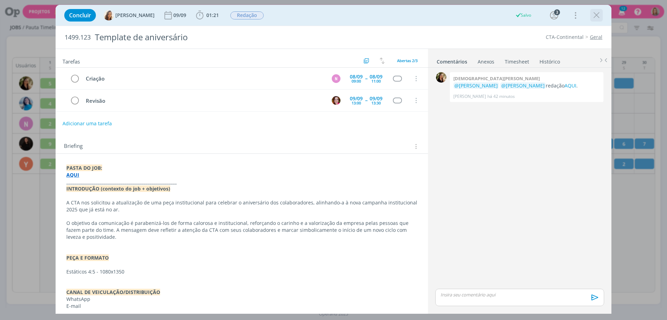
click at [598, 16] on icon "dialog" at bounding box center [596, 15] width 10 height 10
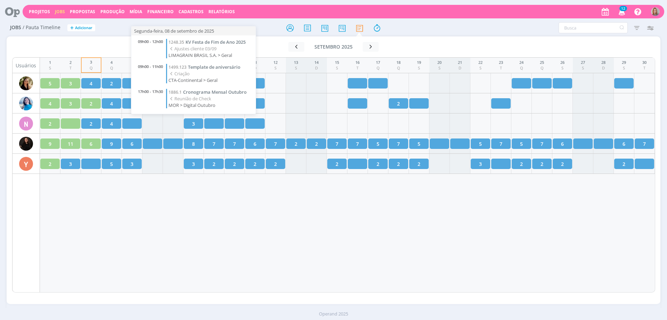
click at [191, 70] on span "Criação" at bounding box center [204, 73] width 72 height 7
click at [192, 67] on span "Template de aniversário" at bounding box center [214, 67] width 52 height 6
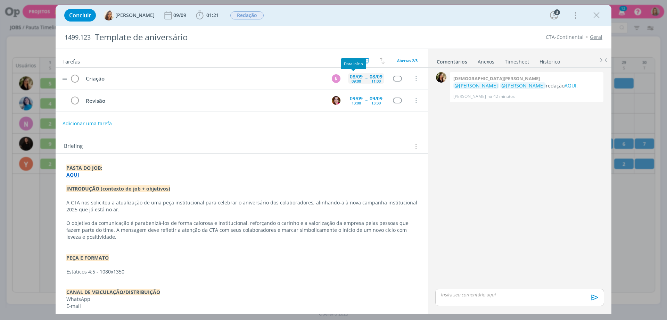
click at [352, 83] on div "09:00" at bounding box center [355, 81] width 9 height 4
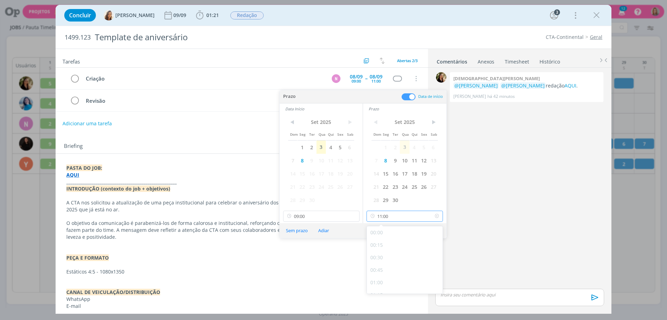
click at [386, 213] on input "11:00" at bounding box center [404, 216] width 76 height 11
click at [390, 266] on div "15:00" at bounding box center [406, 268] width 78 height 13
type input "15:00"
click at [330, 211] on input "09:00" at bounding box center [321, 216] width 76 height 11
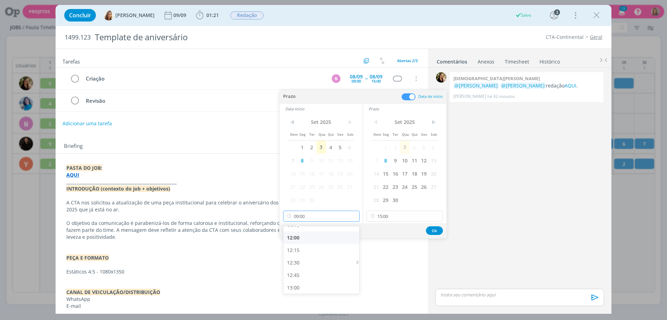
scroll to position [614, 0]
click at [307, 264] on div "13:00" at bounding box center [322, 268] width 78 height 13
type input "13:00"
click at [438, 229] on button "Ok" at bounding box center [434, 230] width 17 height 9
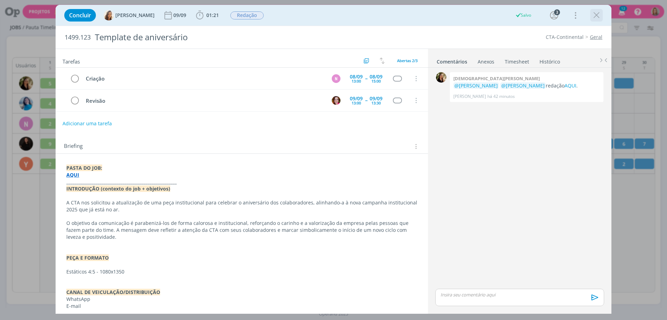
click at [597, 16] on icon "dialog" at bounding box center [596, 15] width 10 height 10
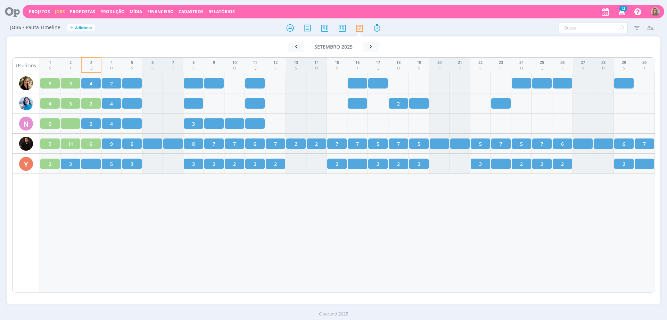
click at [231, 244] on div "1 S 2 T 3 Q 4 Q 5 S 6 S 7 D 8 S 9 T 10 Q 11 Q 12 S 13 S 14 D 15 S 16 T 17 Q 18 …" at bounding box center [347, 174] width 615 height 235
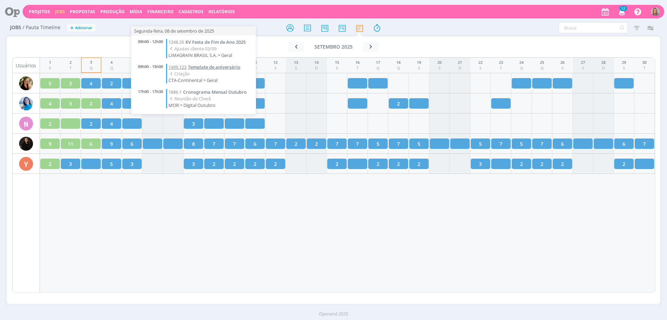
click at [209, 66] on span "Template de aniversário" at bounding box center [214, 67] width 52 height 6
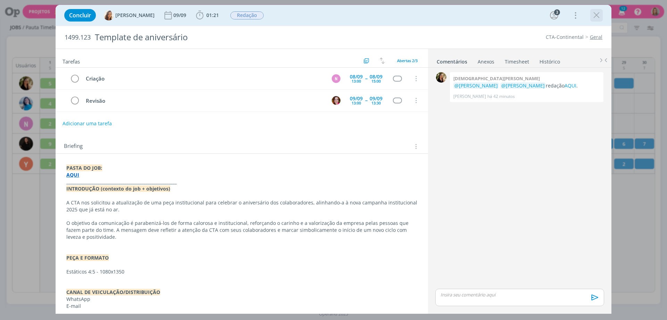
click at [597, 18] on icon "dialog" at bounding box center [596, 15] width 10 height 10
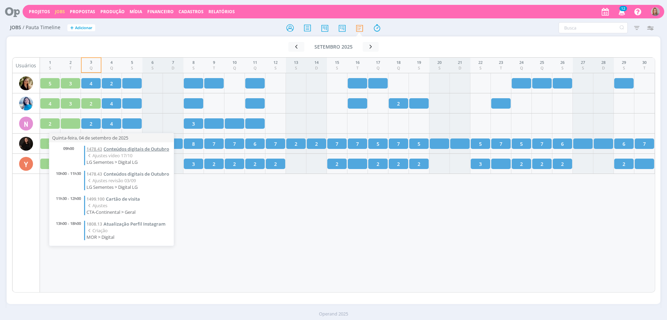
click at [127, 150] on span "Conteúdos digitais de Outubro" at bounding box center [136, 149] width 66 height 6
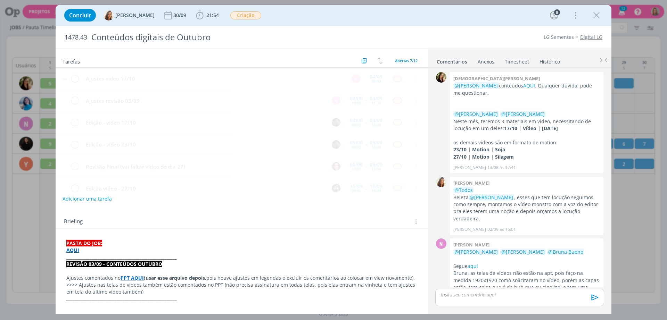
scroll to position [87, 0]
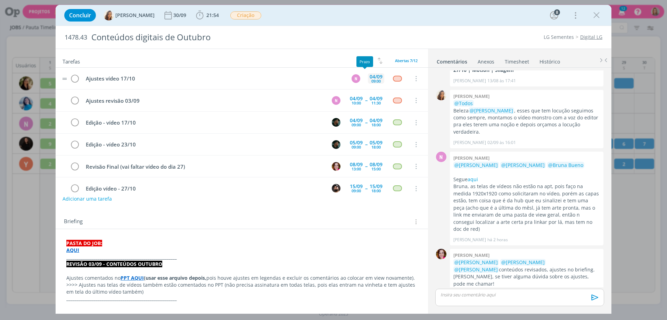
click at [369, 78] on div "04/09" at bounding box center [375, 76] width 13 height 5
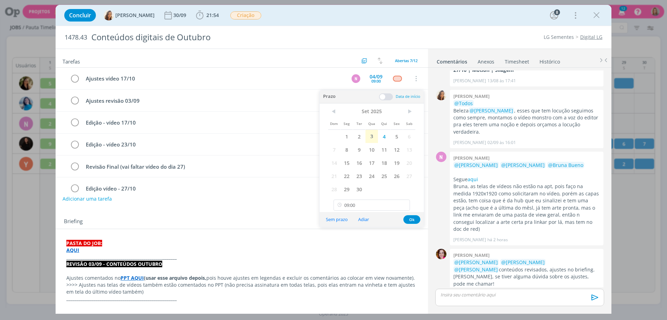
click at [387, 93] on span at bounding box center [386, 96] width 14 height 7
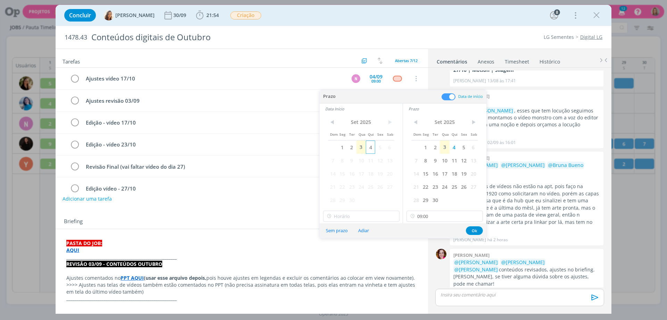
click at [372, 150] on span "4" at bounding box center [370, 147] width 9 height 13
type input "09:00"
click at [366, 213] on input "09:00" at bounding box center [361, 216] width 76 height 11
click at [439, 212] on input "09:00" at bounding box center [444, 216] width 76 height 11
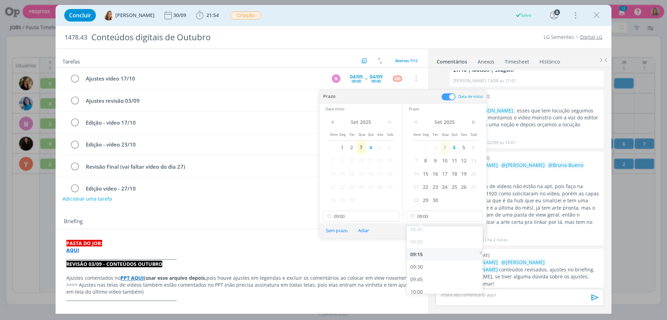
click at [429, 256] on div "09:15" at bounding box center [446, 254] width 78 height 13
type input "09:15"
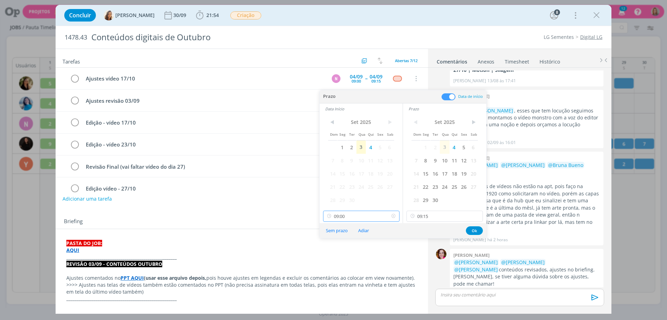
scroll to position [397, 0]
click at [362, 217] on input "09:00" at bounding box center [361, 216] width 76 height 11
click at [347, 285] on div "09:00" at bounding box center [362, 285] width 78 height 13
click at [477, 229] on button "Ok" at bounding box center [474, 230] width 17 height 9
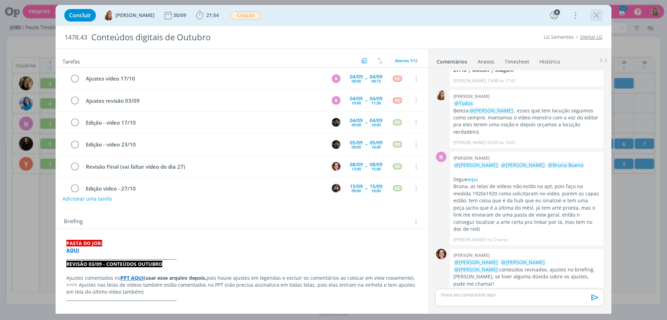
click at [598, 14] on icon "dialog" at bounding box center [596, 15] width 10 height 10
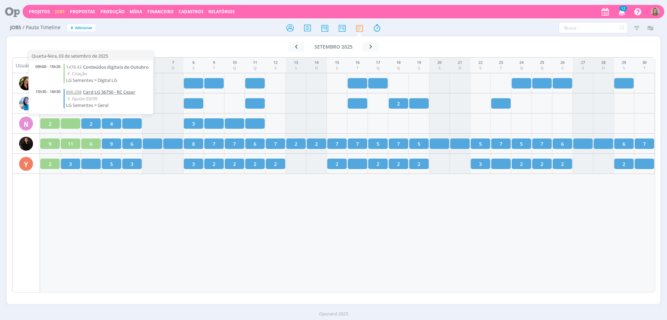
click at [99, 93] on span "Card LG 36750 - RC Cezar" at bounding box center [109, 92] width 52 height 6
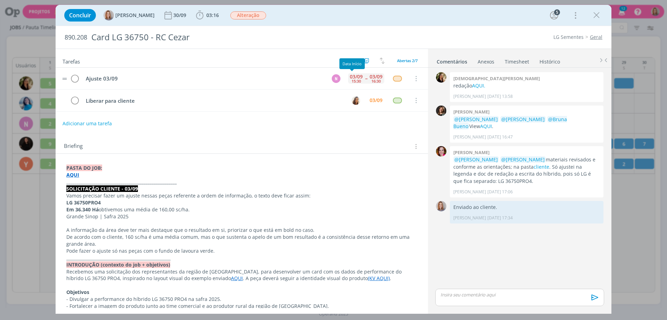
drag, startPoint x: 355, startPoint y: 80, endPoint x: 359, endPoint y: 82, distance: 4.7
click at [355, 79] on div "15:30" at bounding box center [355, 81] width 9 height 4
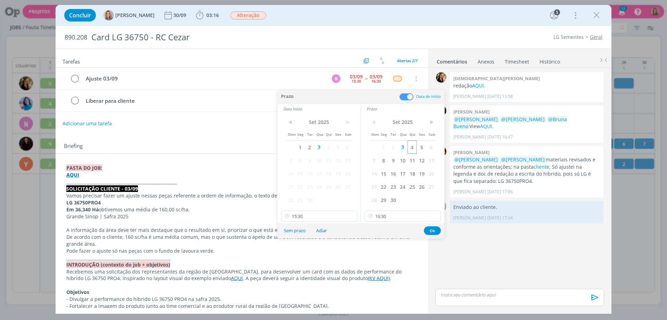
click at [411, 148] on span "4" at bounding box center [411, 147] width 9 height 13
click at [329, 143] on span "4" at bounding box center [328, 147] width 9 height 13
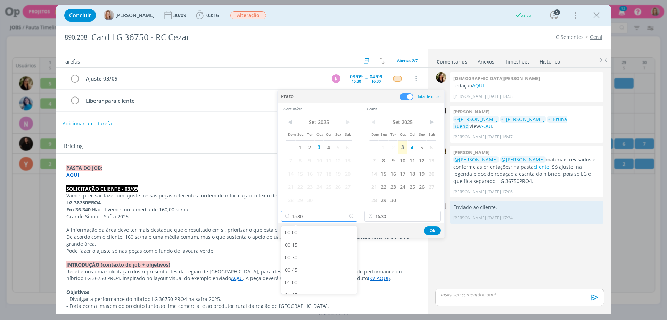
click at [338, 217] on input "15:30" at bounding box center [319, 216] width 76 height 11
click at [303, 234] on div "09:15" at bounding box center [320, 233] width 78 height 13
type input "09:15"
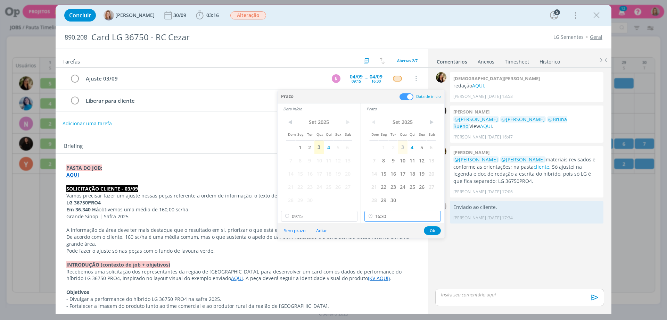
click at [389, 217] on input "16:30" at bounding box center [402, 216] width 76 height 11
click at [382, 263] on div "10:00" at bounding box center [404, 264] width 78 height 13
type input "10:00"
click at [432, 227] on button "Ok" at bounding box center [432, 230] width 17 height 9
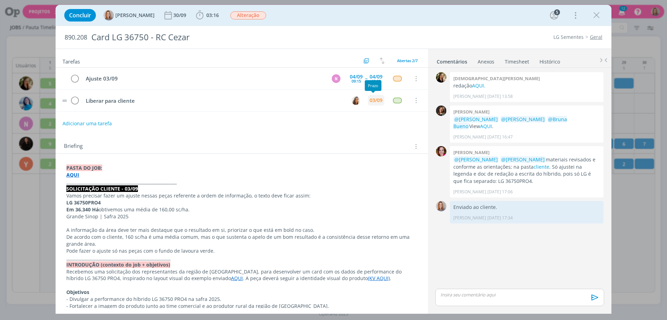
click at [371, 100] on div "03/09" at bounding box center [375, 100] width 13 height 5
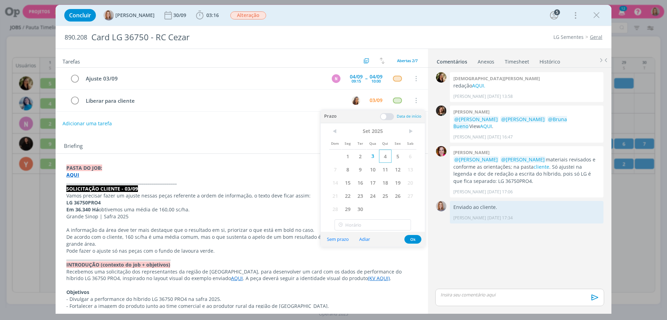
click at [382, 160] on span "4" at bounding box center [385, 156] width 13 height 13
click at [415, 238] on button "Ok" at bounding box center [412, 239] width 17 height 9
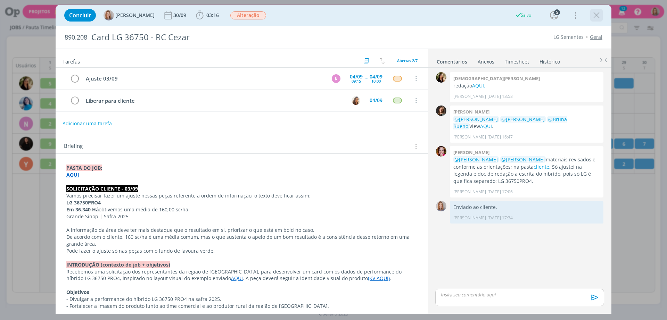
click at [596, 16] on icon "dialog" at bounding box center [596, 15] width 10 height 10
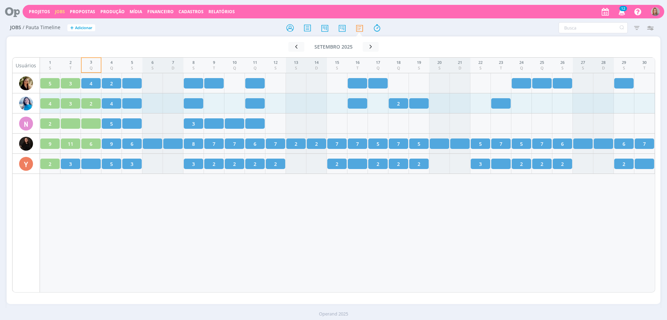
drag, startPoint x: 113, startPoint y: 223, endPoint x: 170, endPoint y: 102, distance: 133.3
click at [113, 223] on div "1 S 2 T 3 Q 4 Q 5 S 6 S 7 D 8 S 9 T 10 Q 11 Q 12 S 13 S 14 D 15 S 16 T 17 Q 18 …" at bounding box center [347, 174] width 615 height 235
